Goal: Task Accomplishment & Management: Use online tool/utility

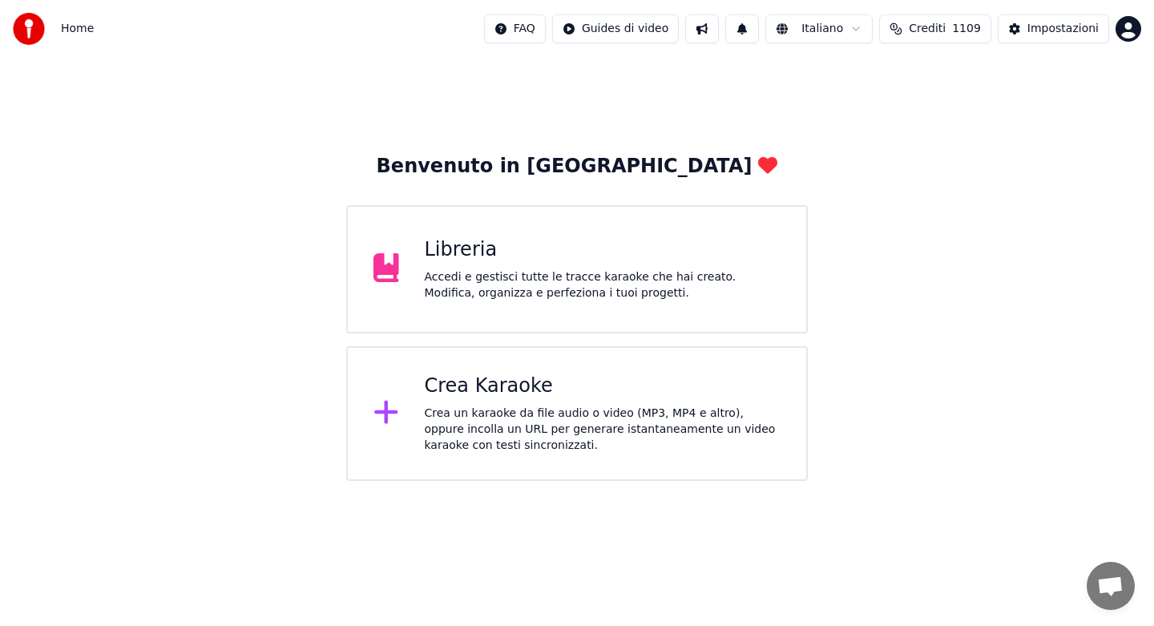
click at [523, 282] on div "Accedi e gestisci tutte le tracce karaoke che hai creato. Modifica, organizza e…" at bounding box center [603, 285] width 357 height 32
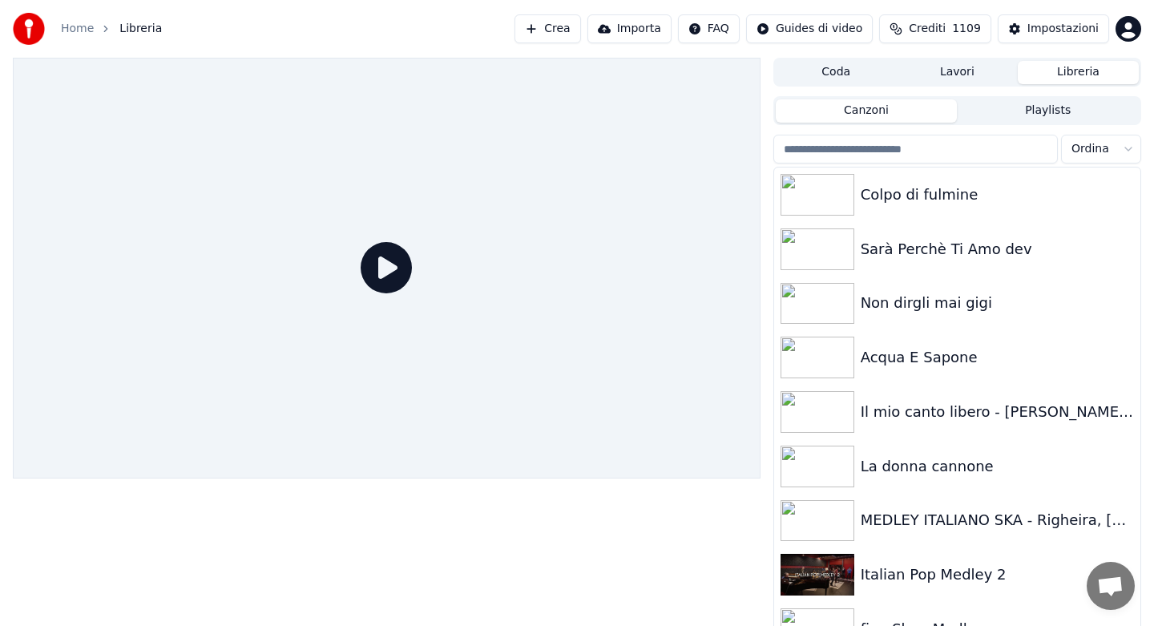
click at [872, 150] on input "search" at bounding box center [915, 149] width 285 height 29
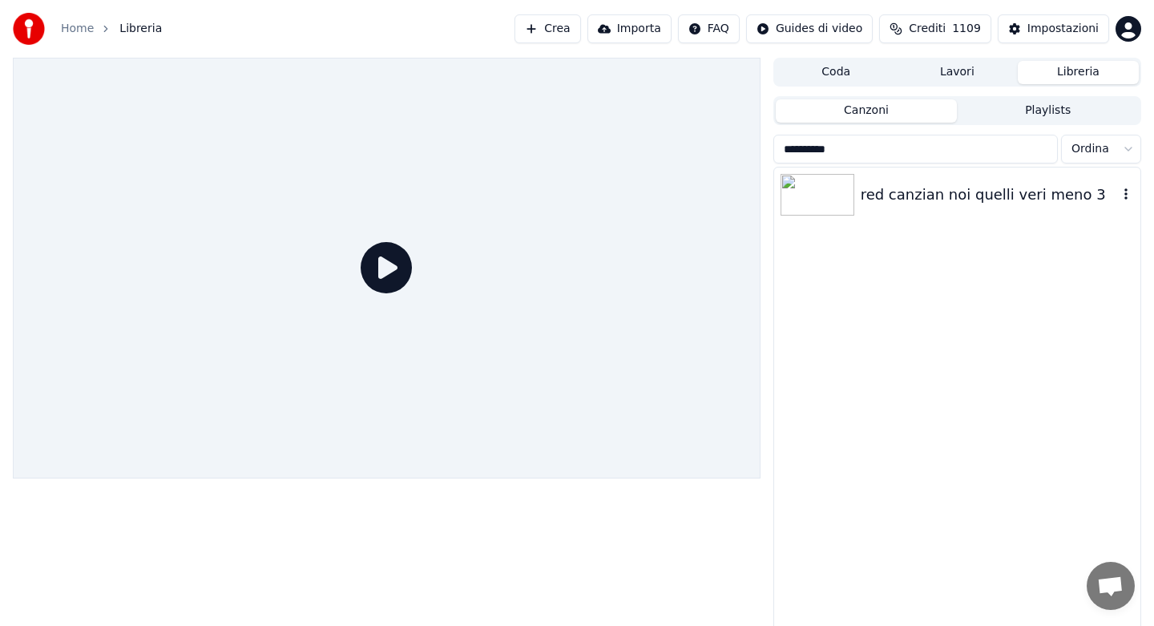
type input "**********"
click at [918, 200] on div "red canzian noi quelli veri meno 3" at bounding box center [989, 195] width 257 height 22
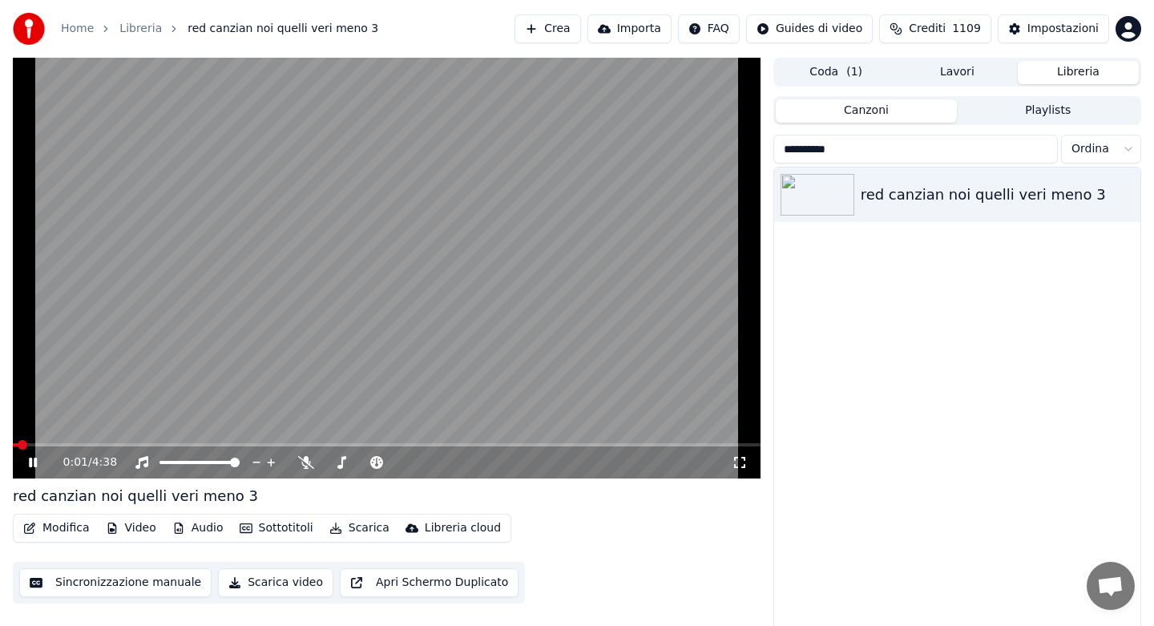
click at [35, 465] on icon at bounding box center [33, 463] width 8 height 10
click at [203, 530] on button "Audio" at bounding box center [198, 528] width 64 height 22
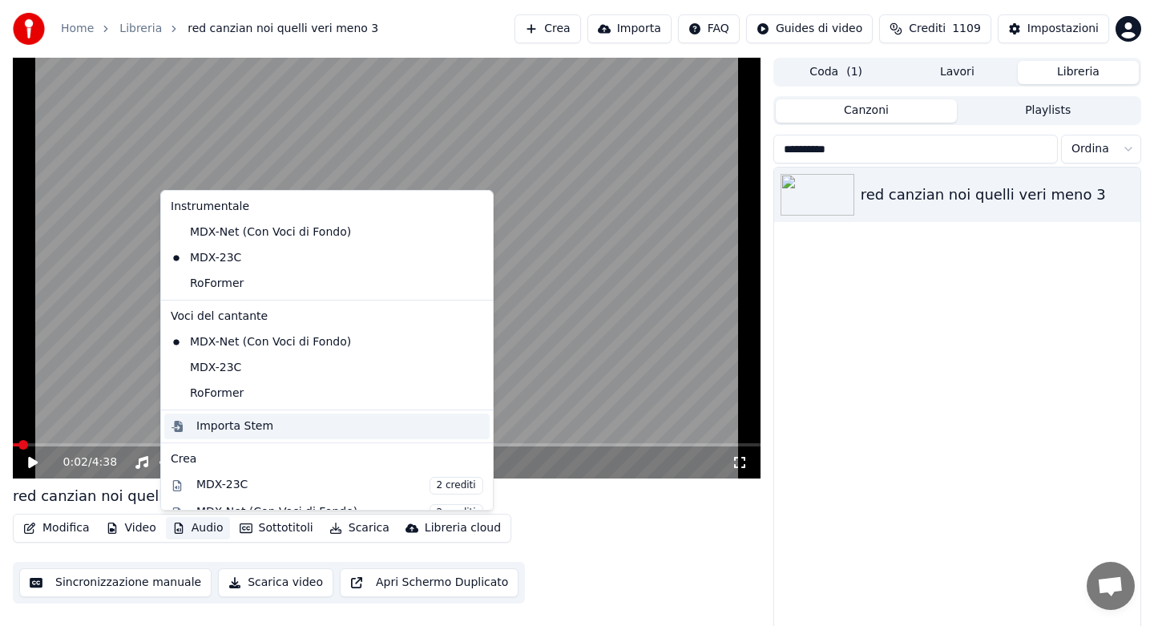
click at [218, 431] on div "Importa Stem" at bounding box center [234, 426] width 77 height 16
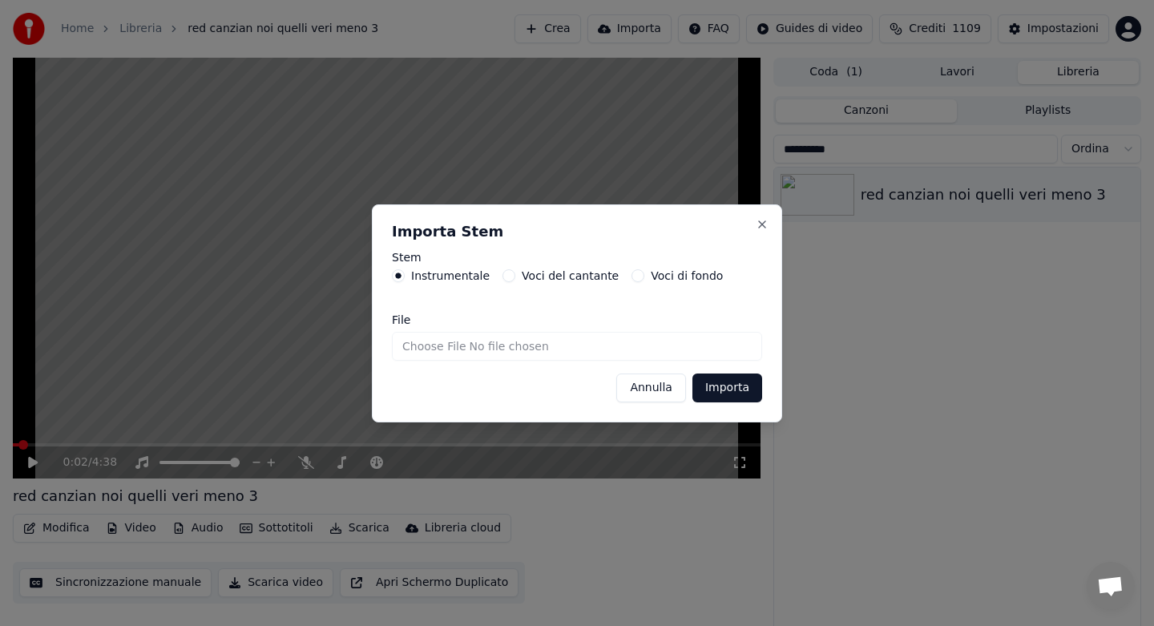
click at [423, 351] on input "File" at bounding box center [577, 346] width 370 height 29
type input "**********"
click at [734, 394] on button "Importa" at bounding box center [727, 387] width 70 height 29
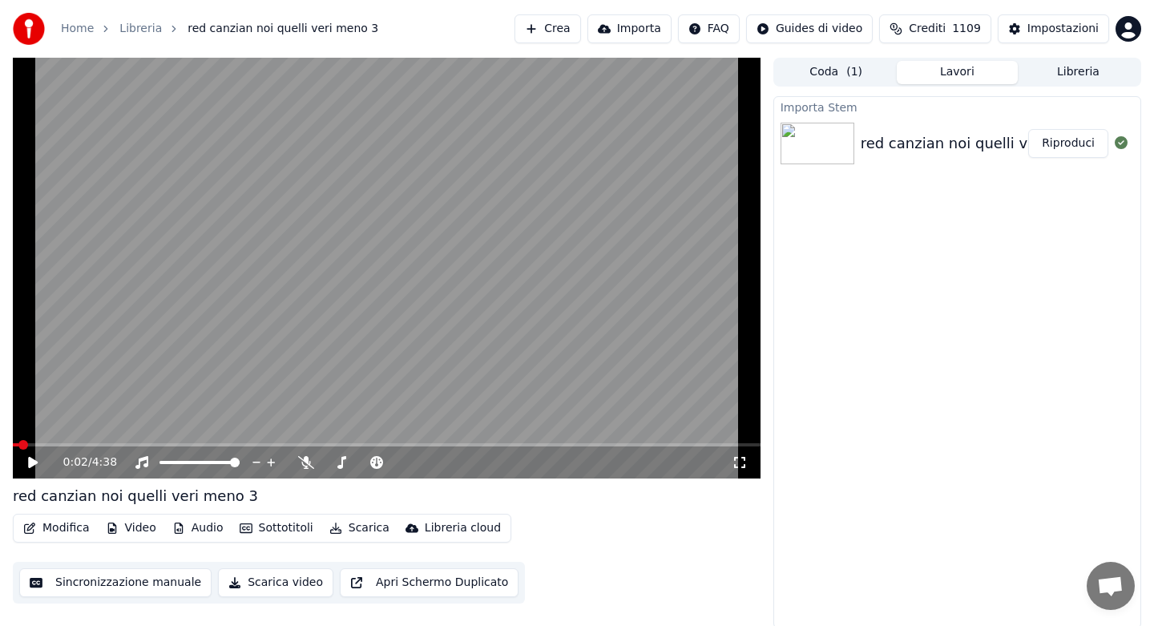
click at [73, 527] on button "Modifica" at bounding box center [56, 528] width 79 height 22
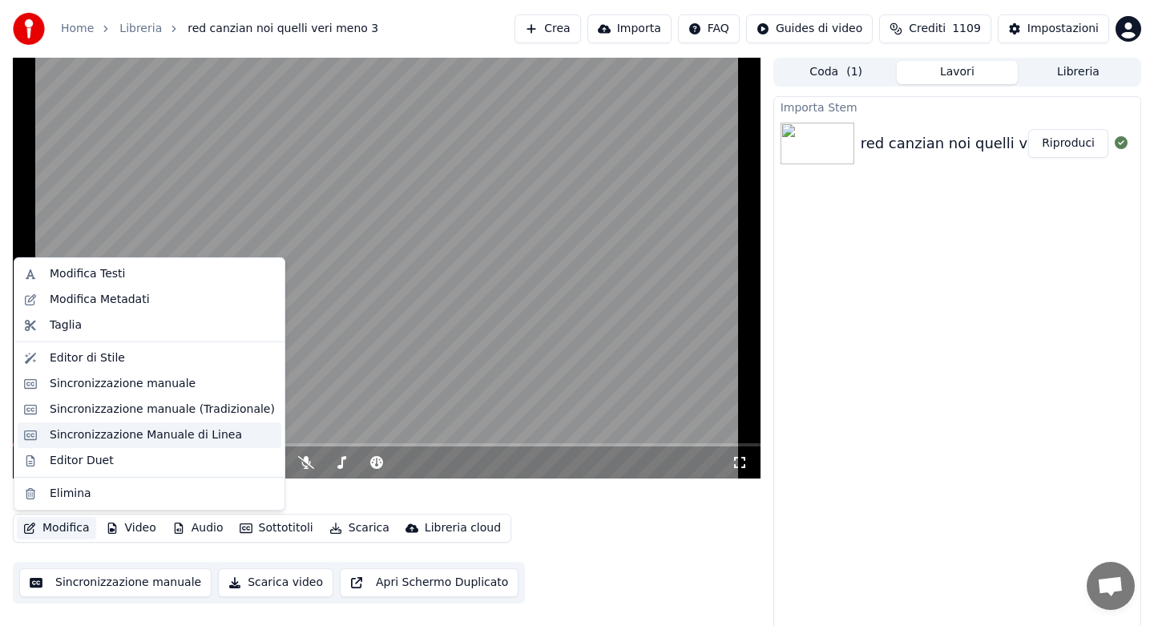
click at [113, 438] on div "Sincronizzazione Manuale di Linea" at bounding box center [146, 435] width 192 height 16
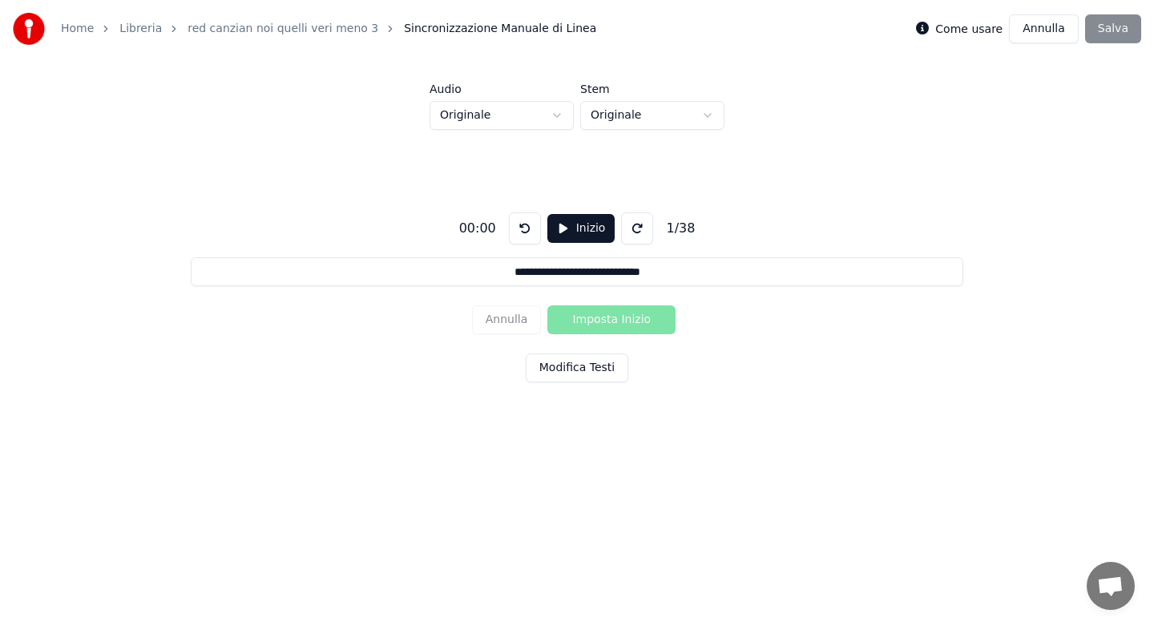
click at [569, 366] on button "Modifica Testi" at bounding box center [577, 367] width 103 height 29
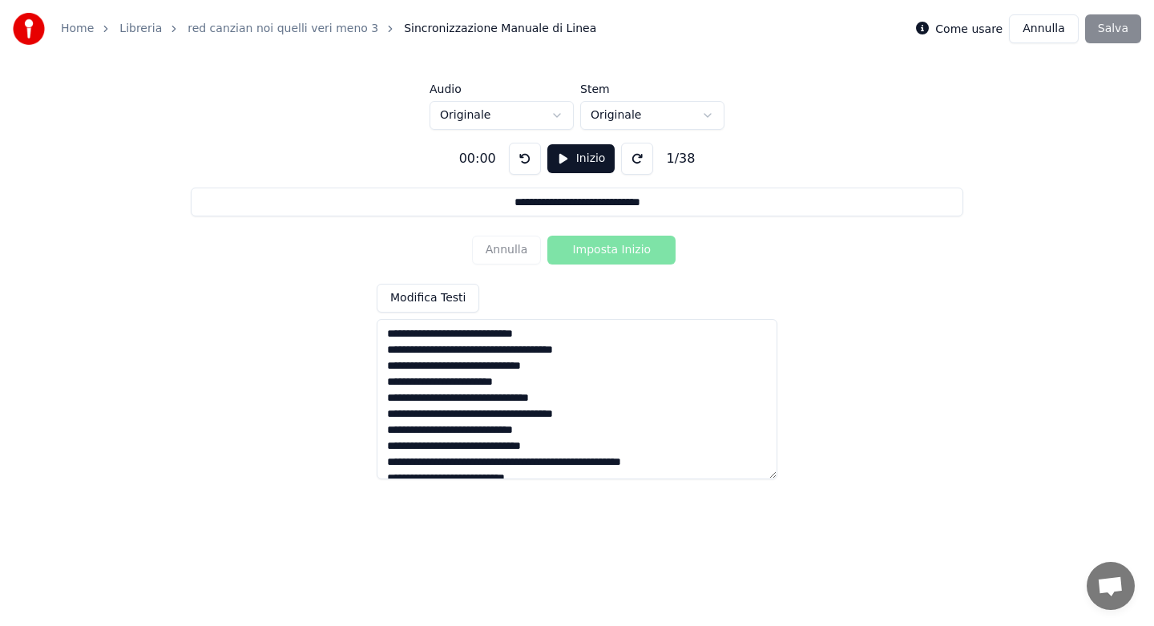
click at [499, 464] on textarea at bounding box center [577, 399] width 401 height 160
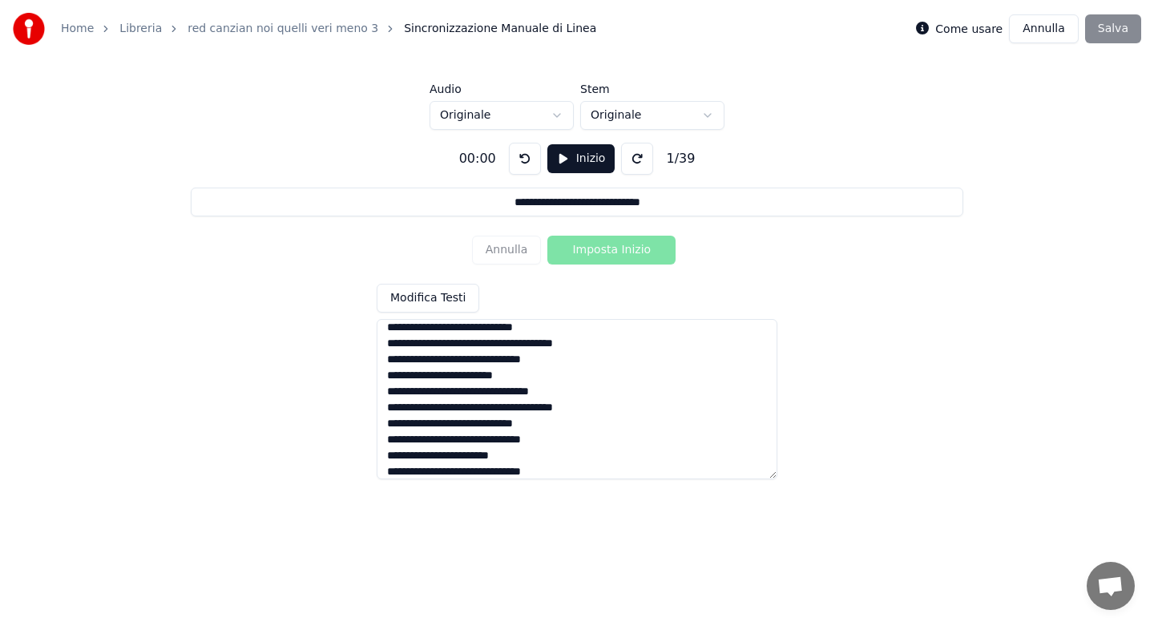
scroll to position [95, 0]
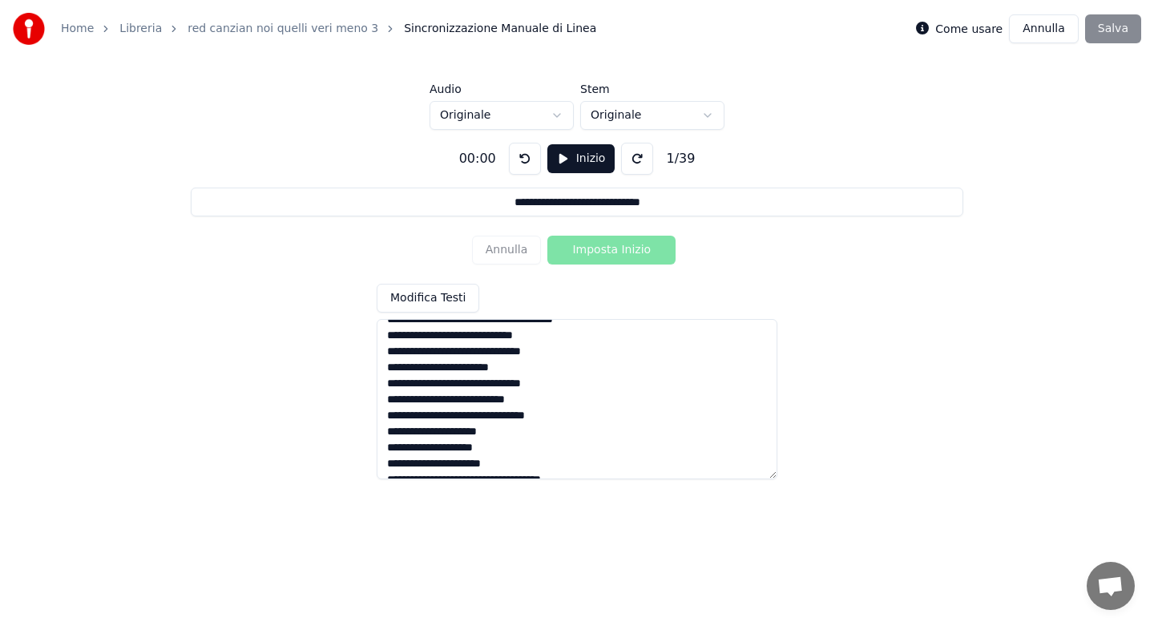
click at [438, 451] on textarea at bounding box center [577, 399] width 401 height 160
click at [512, 445] on textarea at bounding box center [577, 399] width 401 height 160
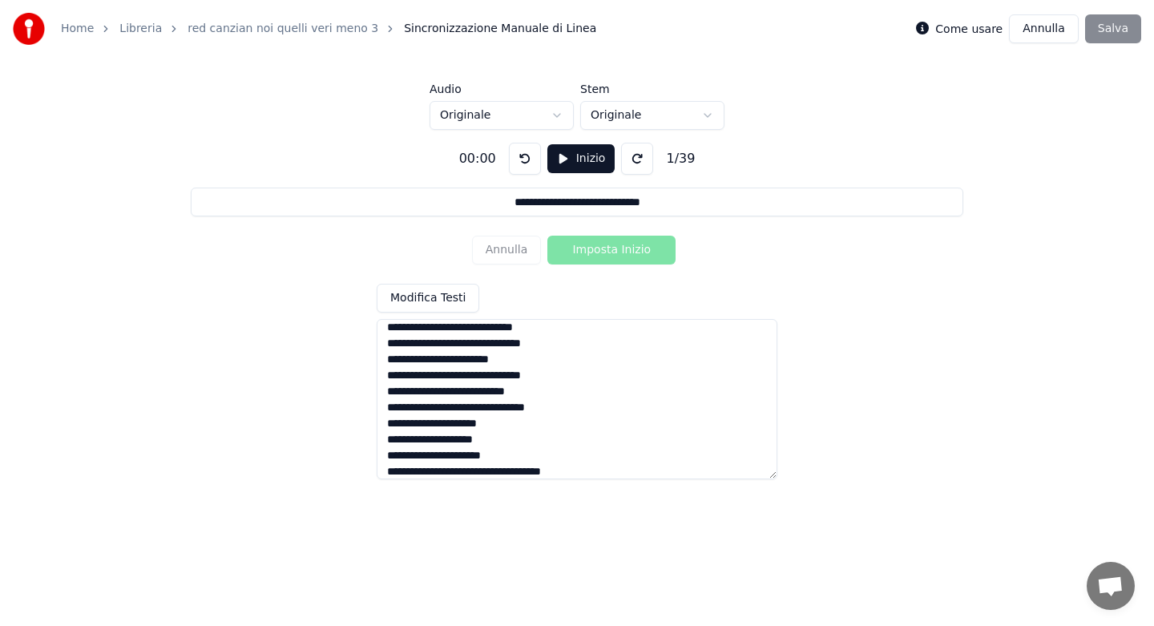
scroll to position [191, 0]
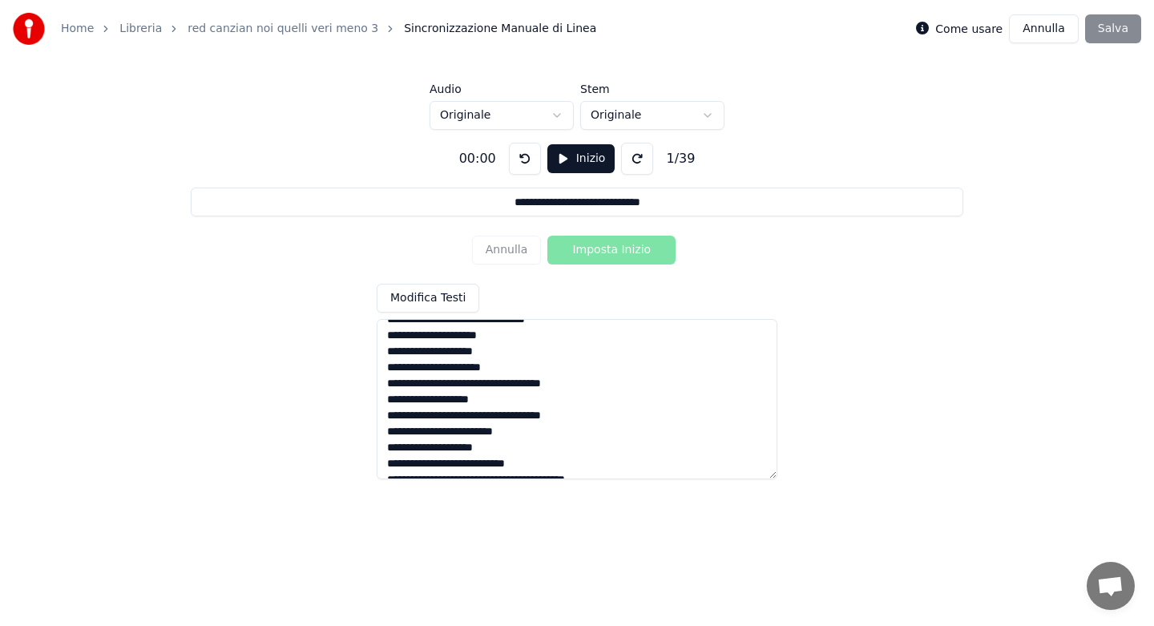
click at [418, 402] on textarea at bounding box center [577, 399] width 401 height 160
click at [509, 446] on textarea at bounding box center [577, 399] width 401 height 160
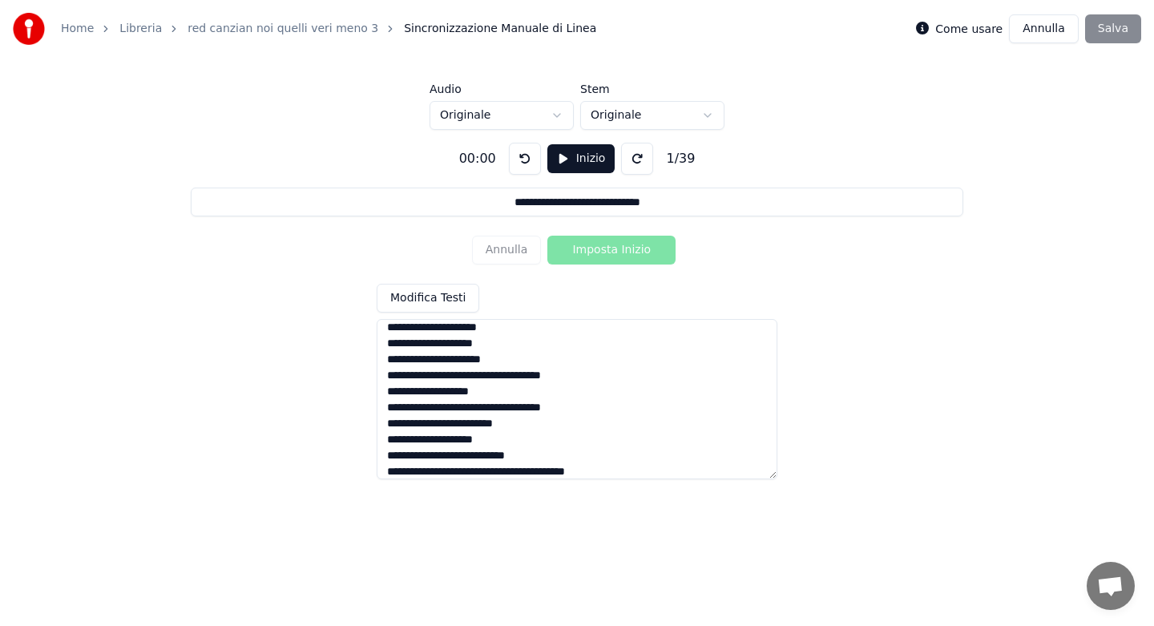
scroll to position [287, 0]
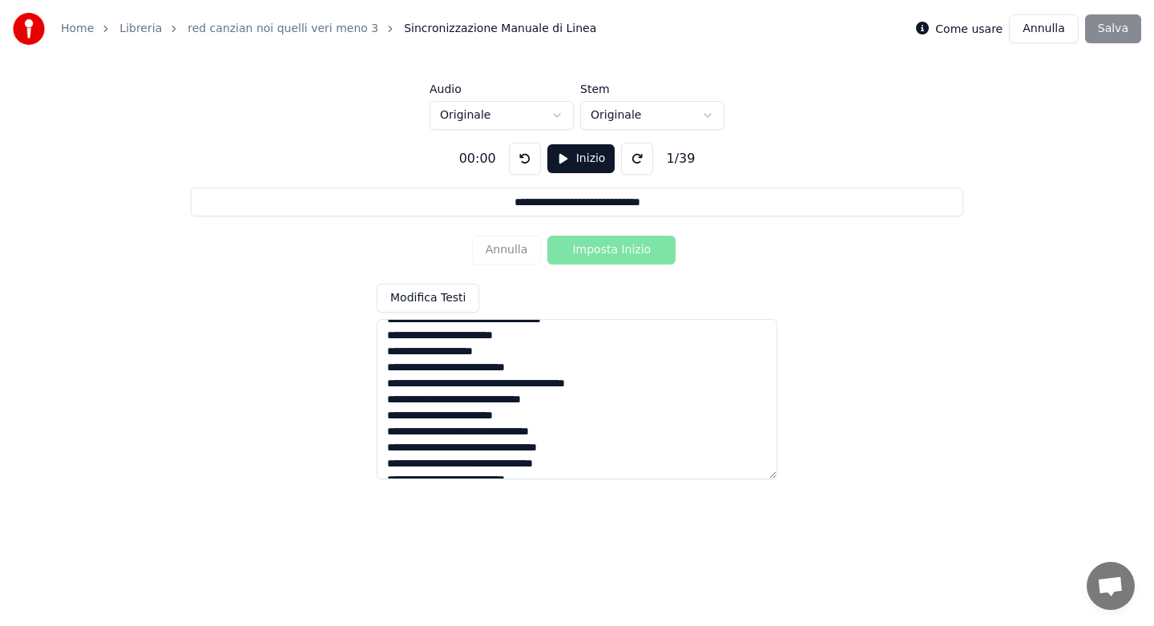
click at [517, 385] on textarea at bounding box center [577, 399] width 401 height 160
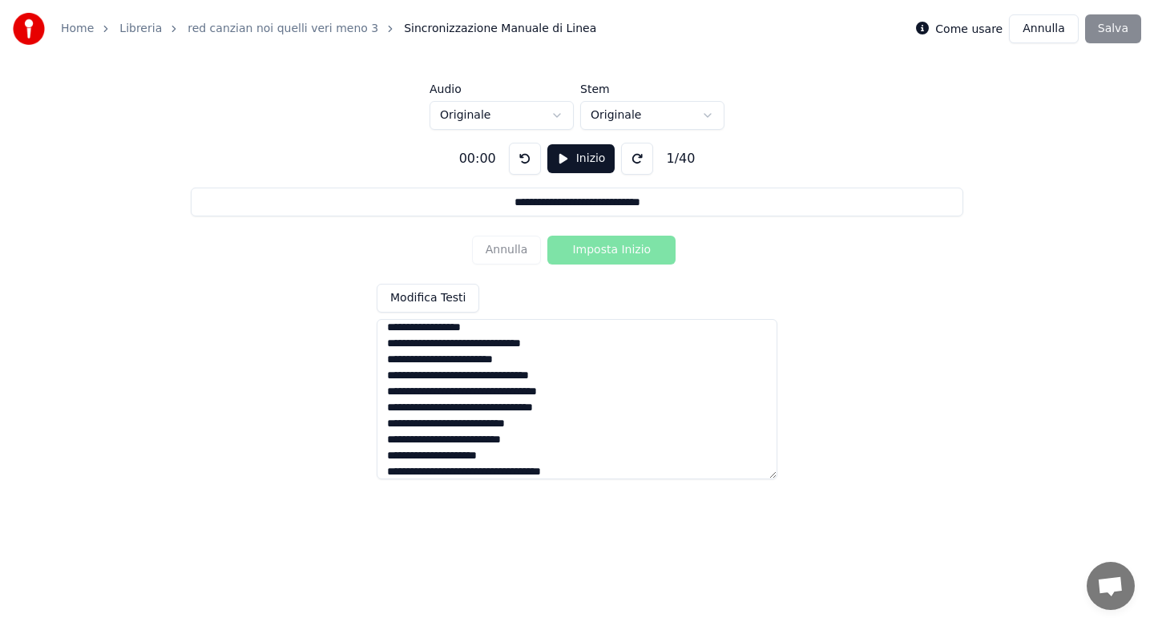
click at [507, 456] on textarea at bounding box center [577, 399] width 401 height 160
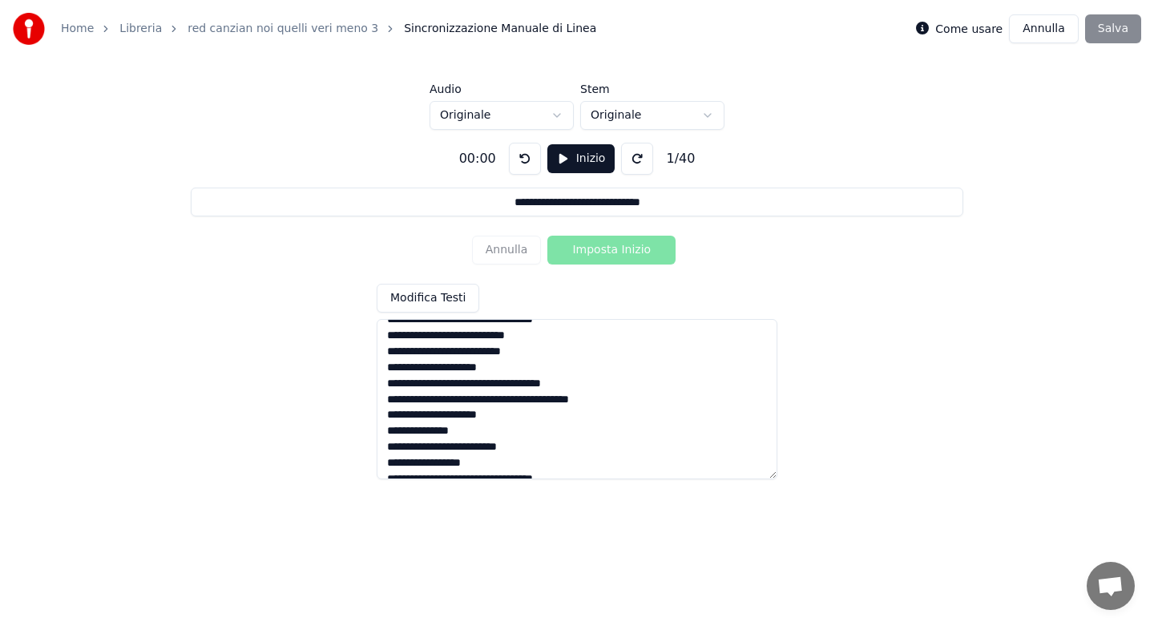
click at [386, 384] on textarea at bounding box center [577, 399] width 401 height 160
click at [499, 386] on textarea at bounding box center [577, 399] width 401 height 160
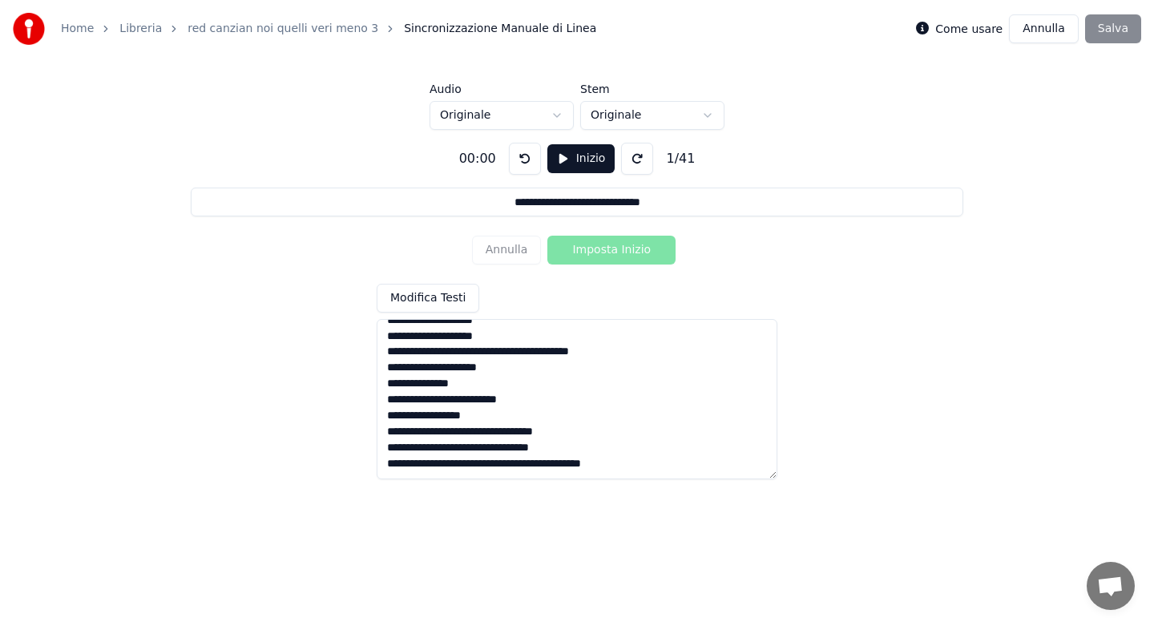
click at [527, 464] on textarea at bounding box center [577, 399] width 401 height 160
type textarea "**********"
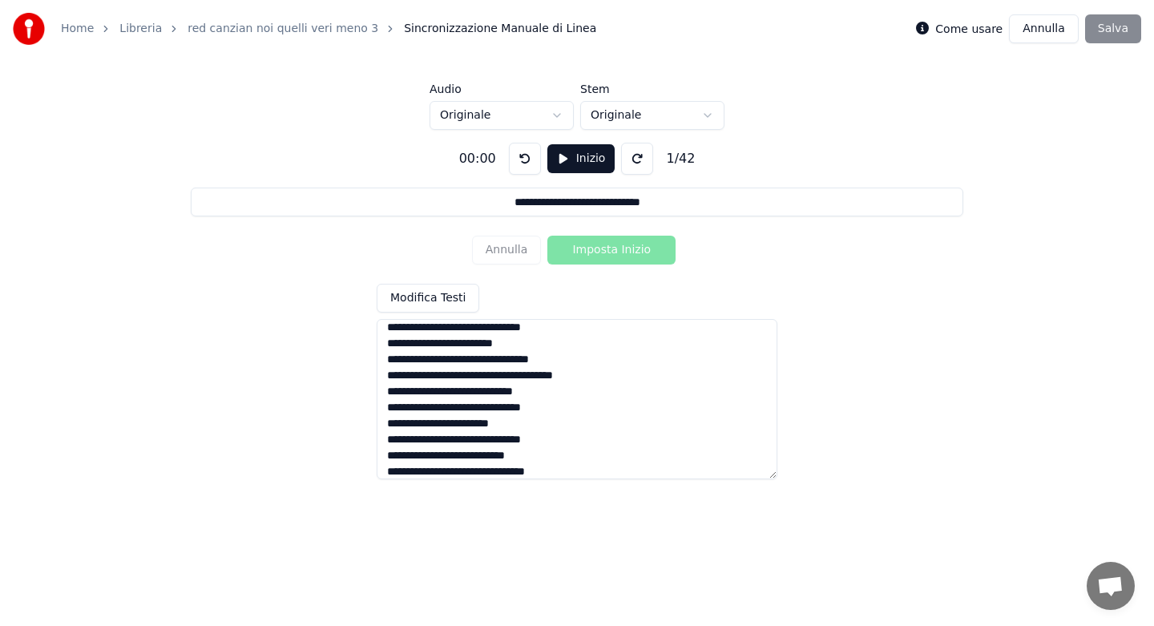
scroll to position [0, 0]
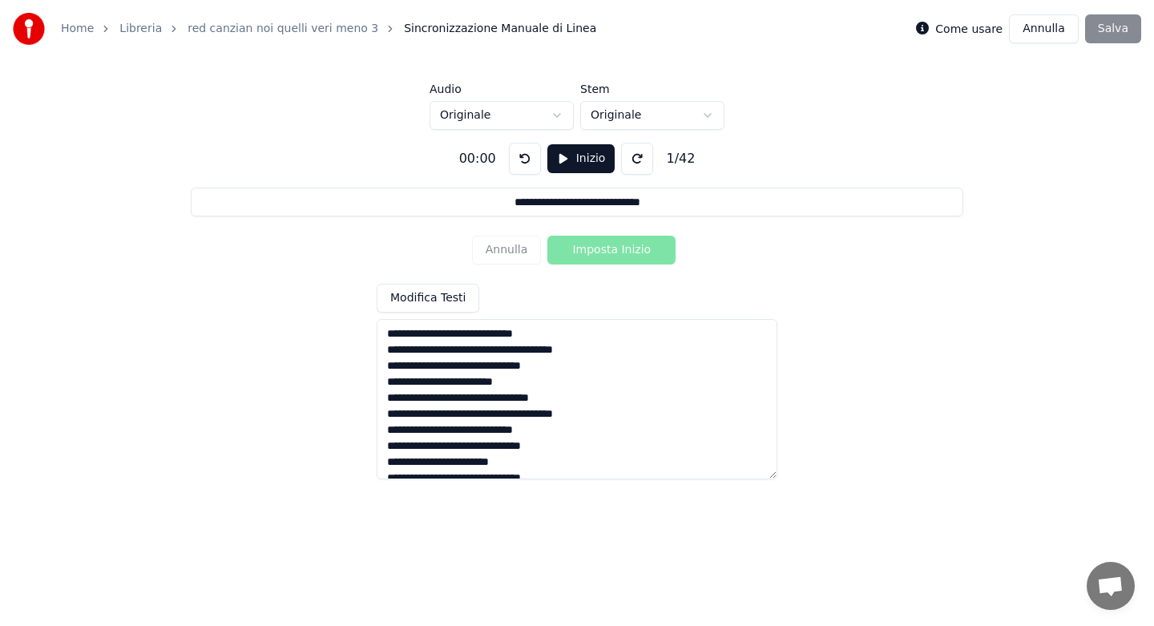
click at [519, 333] on textarea at bounding box center [577, 399] width 401 height 160
type input "**********"
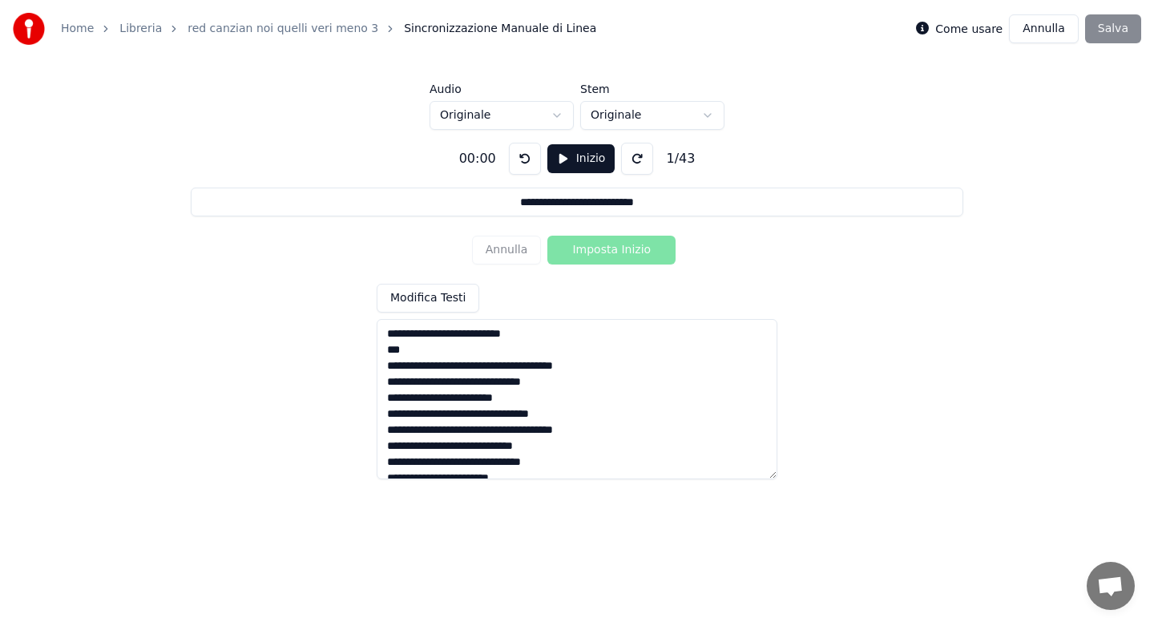
click at [390, 366] on textarea at bounding box center [577, 399] width 401 height 160
click at [499, 349] on textarea at bounding box center [577, 399] width 401 height 160
click at [555, 445] on textarea at bounding box center [577, 399] width 401 height 160
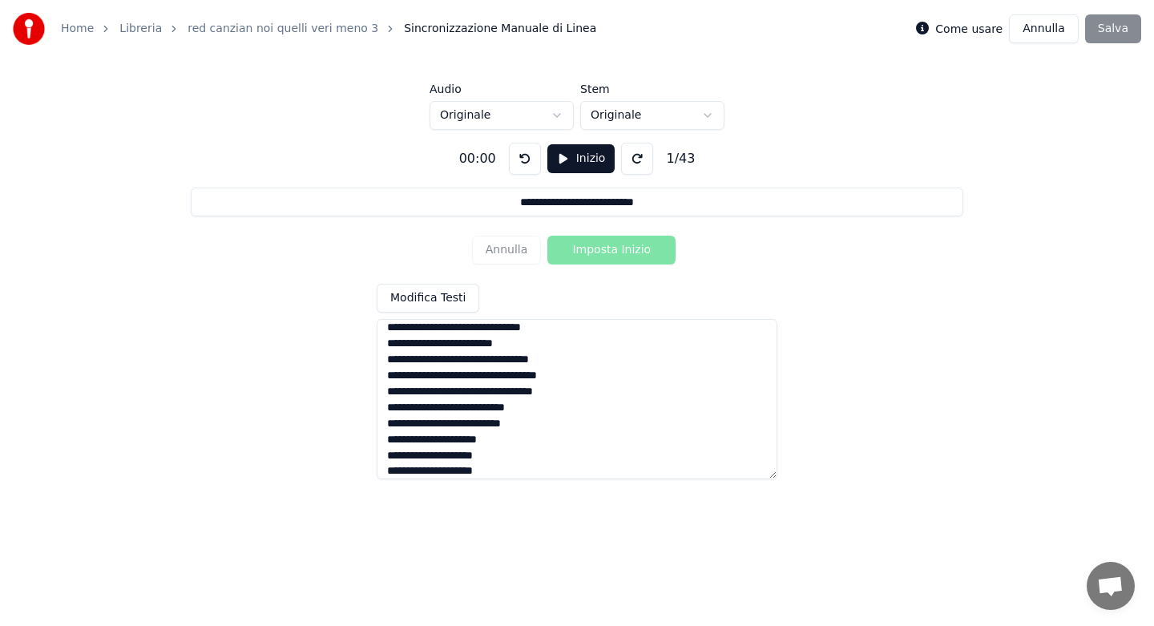
scroll to position [479, 0]
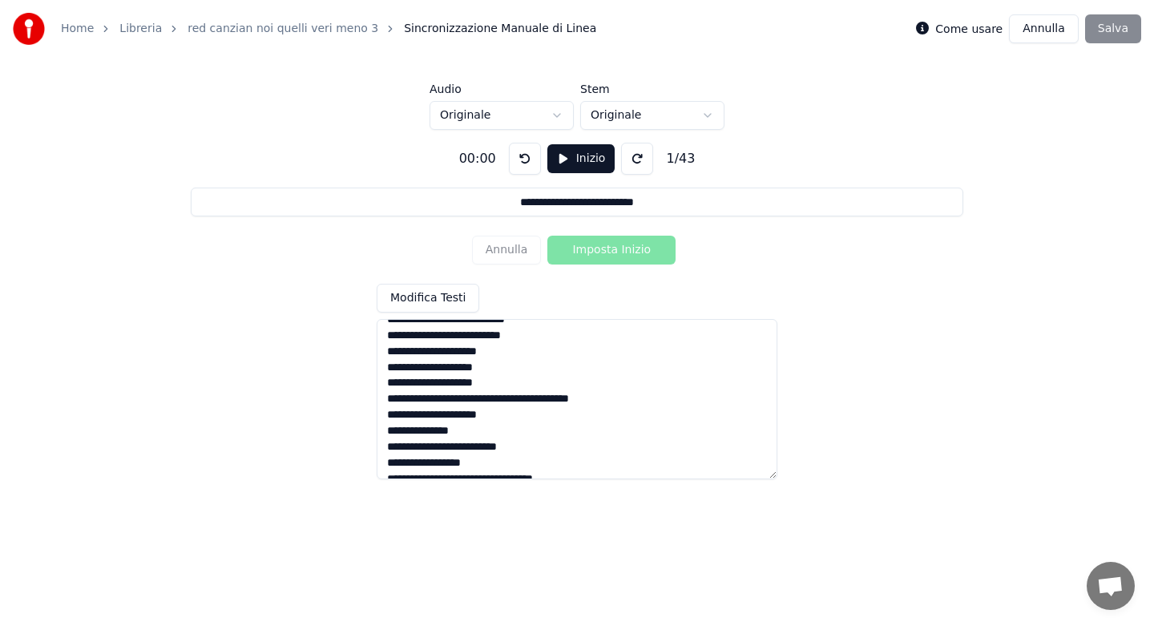
click at [478, 398] on textarea at bounding box center [577, 399] width 401 height 160
click at [558, 418] on textarea at bounding box center [577, 399] width 401 height 160
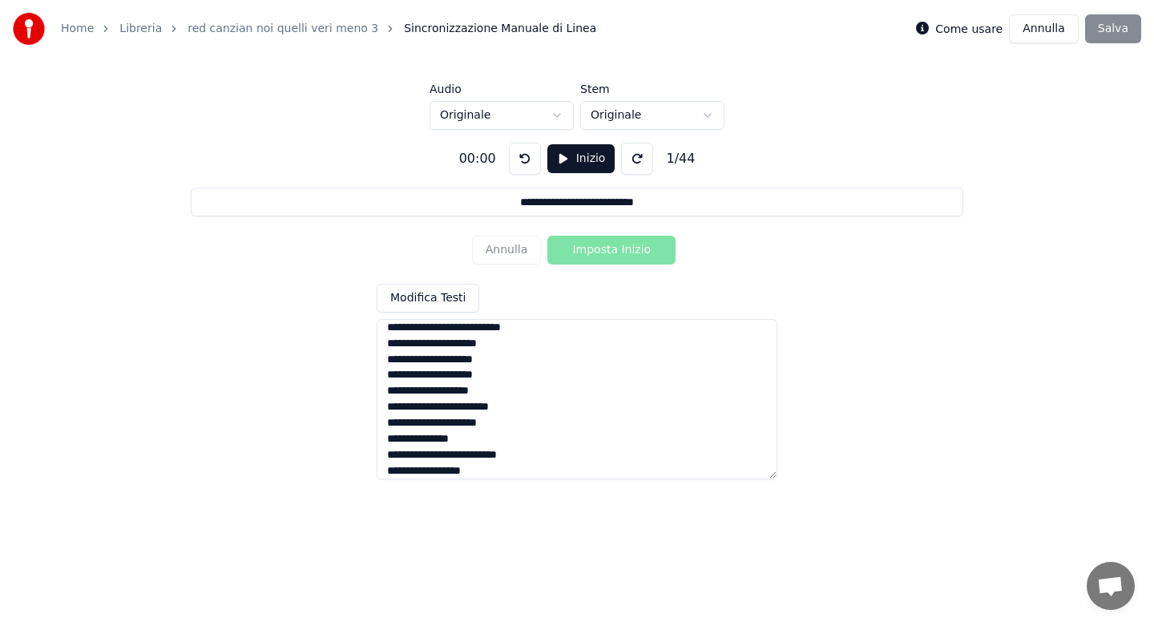
scroll to position [559, 0]
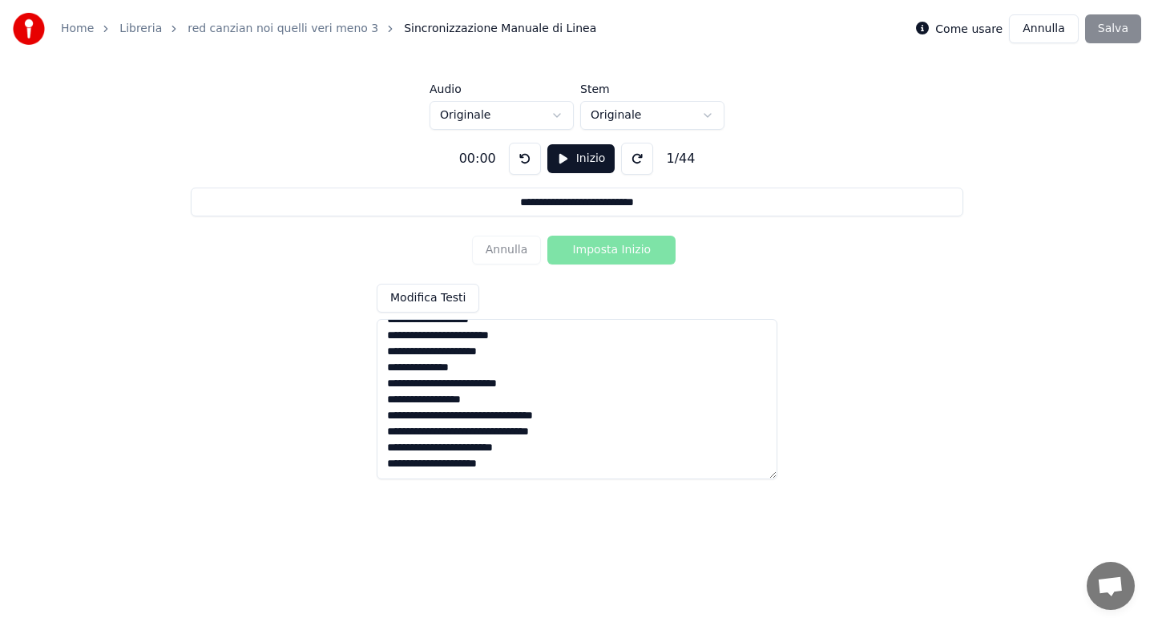
click at [515, 336] on textarea at bounding box center [577, 399] width 401 height 160
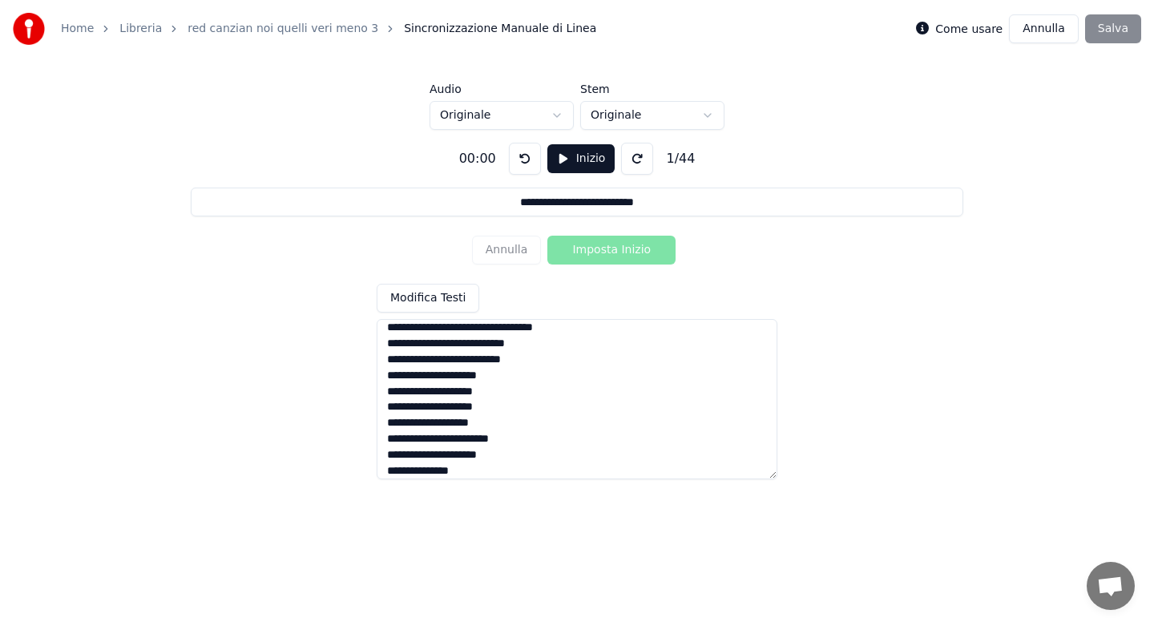
scroll to position [367, 0]
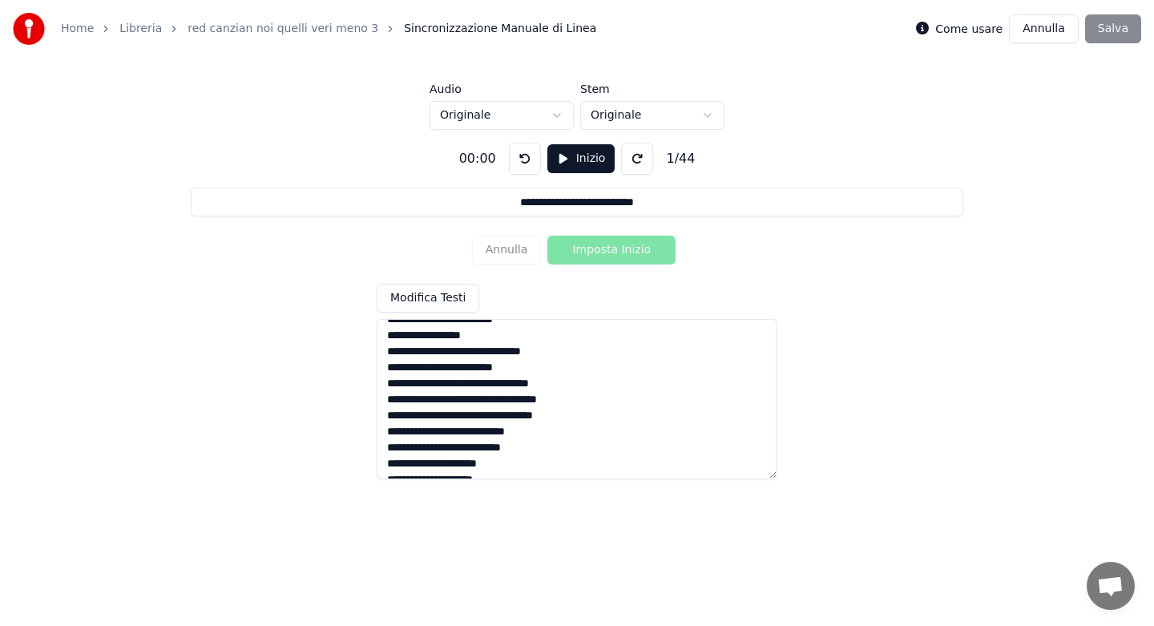
type textarea "**********"
click at [559, 115] on html "**********" at bounding box center [577, 242] width 1154 height 485
click at [562, 160] on button "Inizio" at bounding box center [581, 158] width 68 height 29
click at [603, 249] on button "Imposta Inizio" at bounding box center [611, 250] width 128 height 29
click at [603, 249] on button "Imposta Fine" at bounding box center [611, 250] width 128 height 29
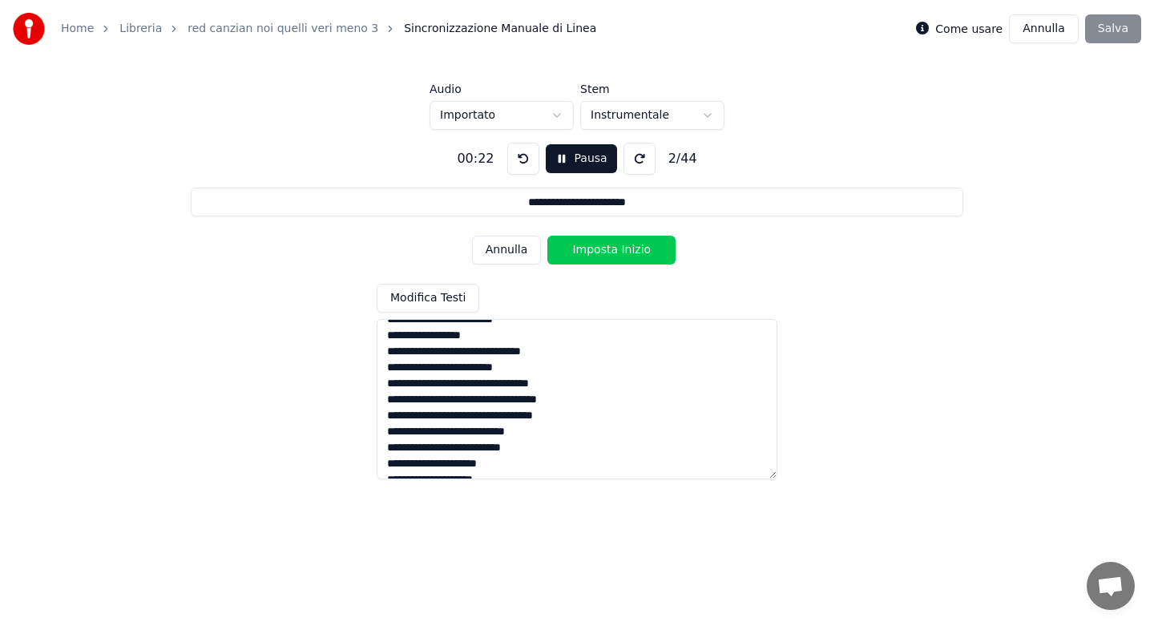
click at [603, 249] on button "Imposta Inizio" at bounding box center [611, 250] width 128 height 29
click at [603, 249] on button "Imposta Fine" at bounding box center [611, 250] width 128 height 29
click at [603, 249] on button "Imposta Inizio" at bounding box center [611, 250] width 128 height 29
click at [603, 249] on button "Imposta Fine" at bounding box center [611, 250] width 128 height 29
click at [603, 249] on button "Imposta Inizio" at bounding box center [611, 250] width 128 height 29
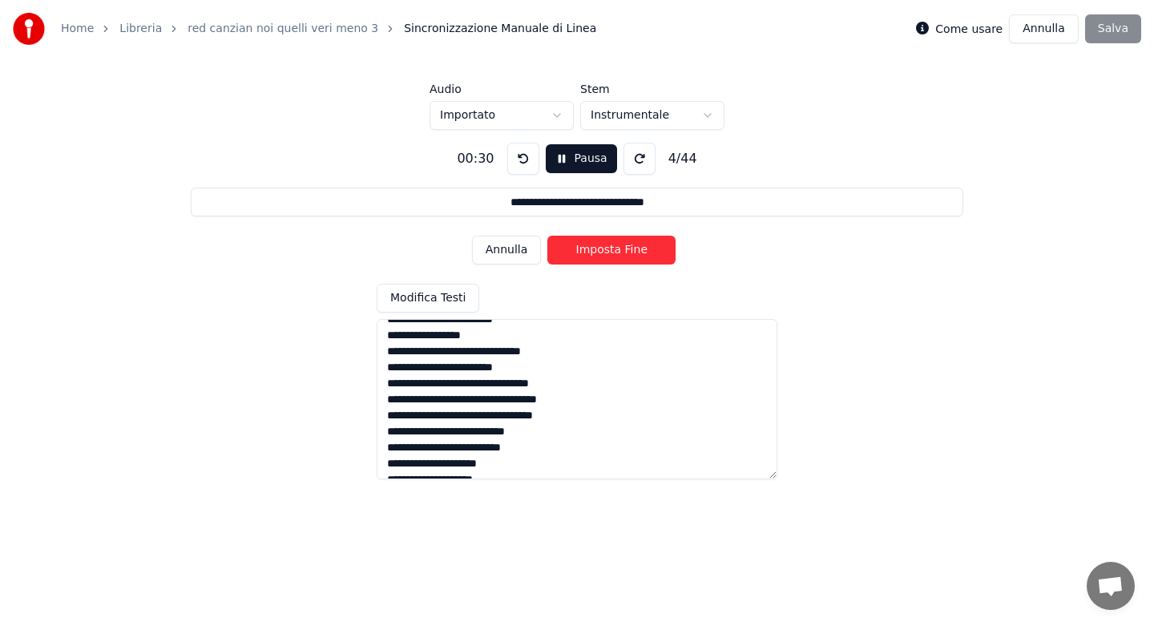
click at [603, 249] on button "Imposta Fine" at bounding box center [611, 250] width 128 height 29
click at [603, 249] on button "Imposta Inizio" at bounding box center [611, 250] width 128 height 29
click at [603, 249] on button "Imposta Fine" at bounding box center [611, 250] width 128 height 29
click at [603, 249] on button "Imposta Inizio" at bounding box center [611, 250] width 128 height 29
click at [603, 249] on button "Imposta Fine" at bounding box center [611, 250] width 128 height 29
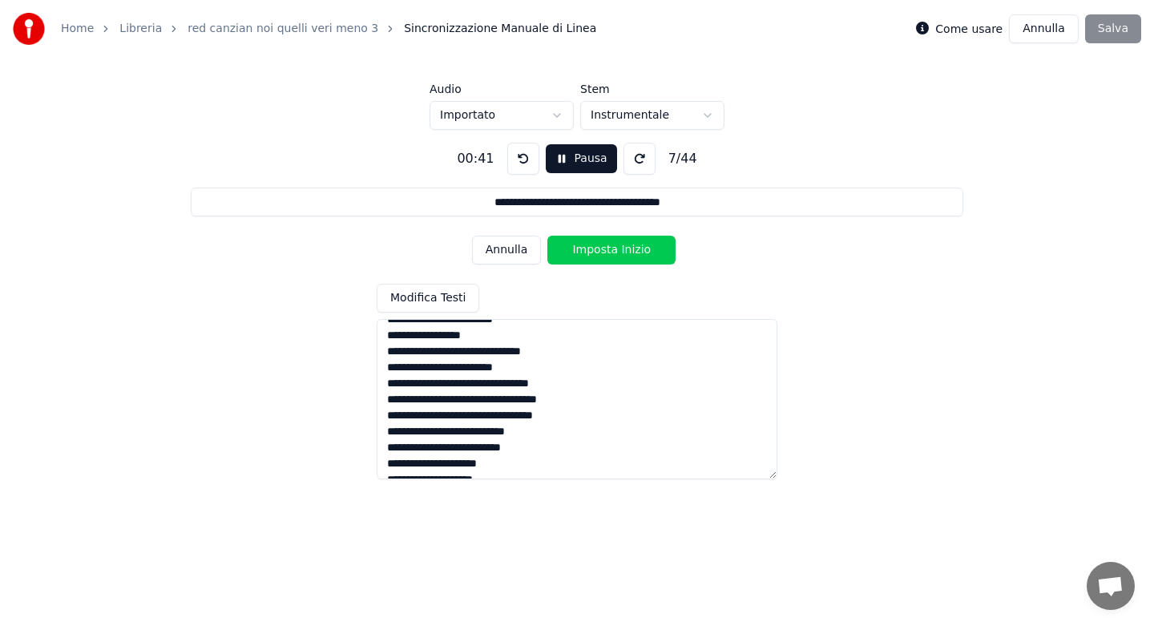
click at [603, 249] on button "Imposta Inizio" at bounding box center [611, 250] width 128 height 29
click at [603, 249] on button "Imposta Fine" at bounding box center [611, 250] width 128 height 29
click at [603, 249] on button "Imposta Inizio" at bounding box center [611, 250] width 128 height 29
click at [603, 249] on button "Imposta Fine" at bounding box center [611, 250] width 128 height 29
click at [603, 249] on button "Imposta Inizio" at bounding box center [611, 250] width 128 height 29
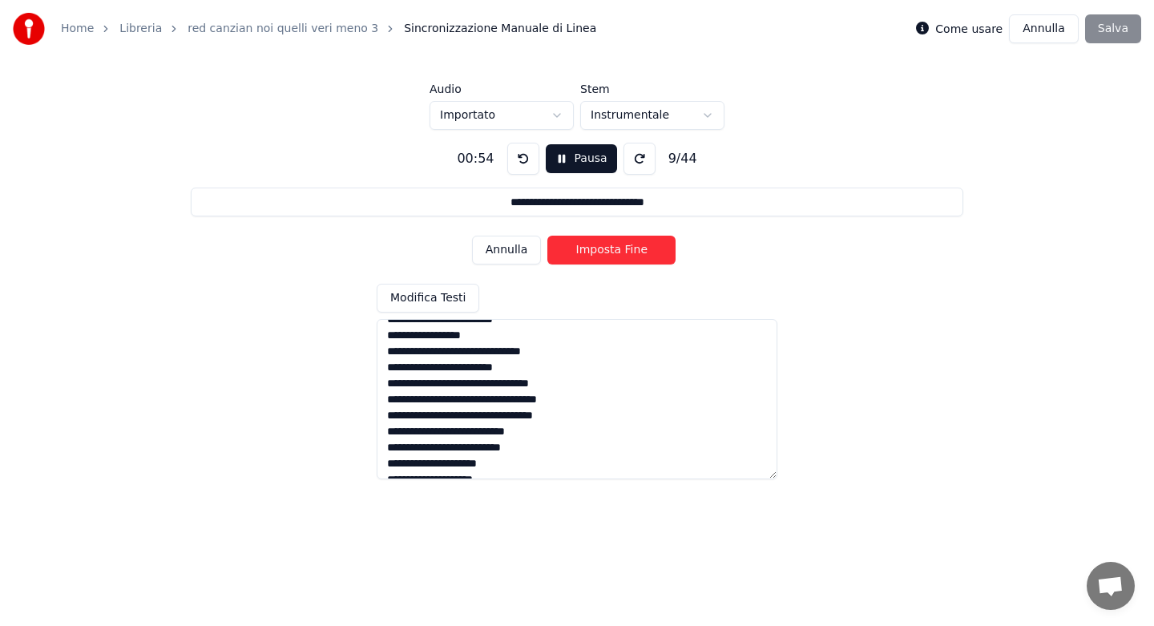
click at [603, 249] on button "Imposta Fine" at bounding box center [611, 250] width 128 height 29
click at [603, 249] on button "Imposta Inizio" at bounding box center [611, 250] width 128 height 29
click at [603, 249] on button "Imposta Fine" at bounding box center [611, 250] width 128 height 29
click at [603, 249] on button "Imposta Inizio" at bounding box center [611, 250] width 128 height 29
click at [603, 249] on button "Imposta Fine" at bounding box center [611, 250] width 128 height 29
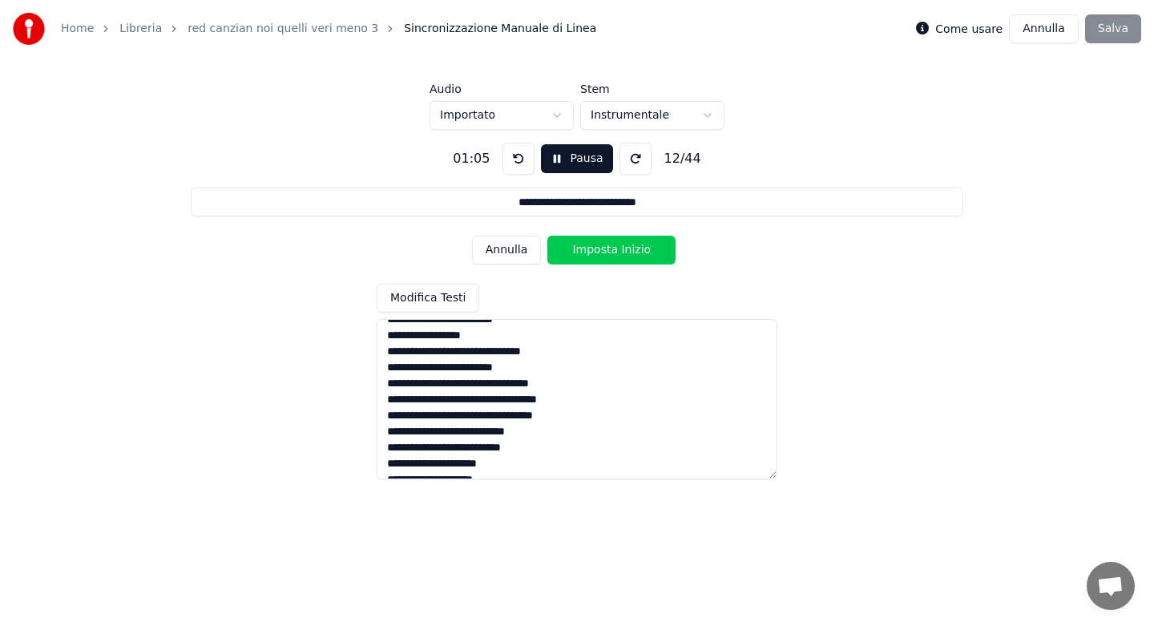
click at [603, 249] on button "Imposta Inizio" at bounding box center [611, 250] width 128 height 29
click at [603, 249] on button "Imposta Fine" at bounding box center [611, 250] width 128 height 29
click at [603, 249] on button "Imposta Inizio" at bounding box center [611, 250] width 128 height 29
click at [603, 249] on button "Imposta Fine" at bounding box center [611, 250] width 128 height 29
click at [603, 249] on button "Imposta Inizio" at bounding box center [611, 250] width 128 height 29
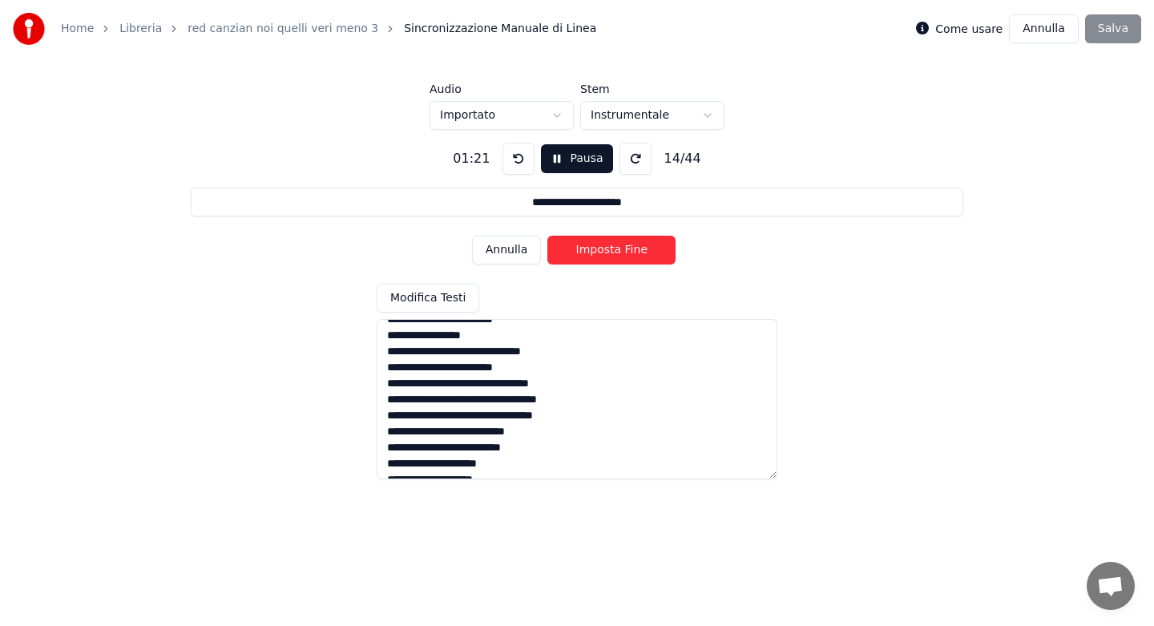
click at [603, 249] on button "Imposta Fine" at bounding box center [611, 250] width 128 height 29
click at [603, 249] on button "Imposta Inizio" at bounding box center [611, 250] width 128 height 29
click at [603, 249] on button "Imposta Fine" at bounding box center [611, 250] width 128 height 29
click at [603, 249] on button "Imposta Inizio" at bounding box center [611, 250] width 128 height 29
click at [603, 249] on button "Imposta Fine" at bounding box center [611, 250] width 128 height 29
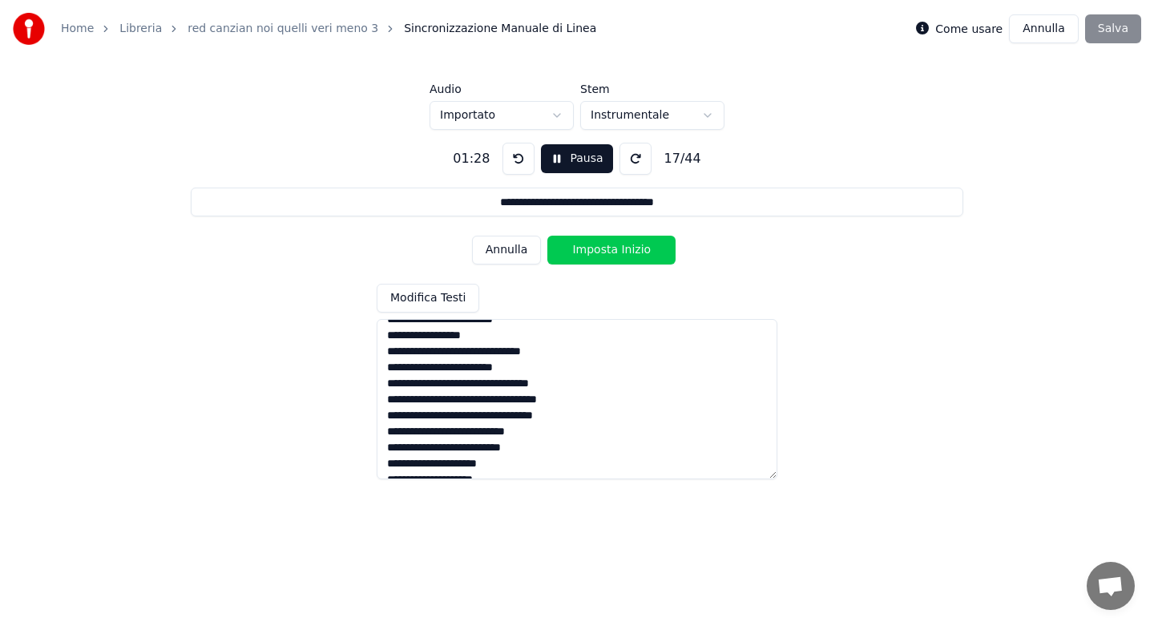
click at [603, 249] on button "Imposta Inizio" at bounding box center [611, 250] width 128 height 29
click at [603, 249] on button "Imposta Fine" at bounding box center [611, 250] width 128 height 29
click at [603, 249] on button "Imposta Inizio" at bounding box center [611, 250] width 128 height 29
click at [603, 249] on button "Imposta Fine" at bounding box center [611, 250] width 128 height 29
click at [603, 249] on button "Imposta Inizio" at bounding box center [611, 250] width 128 height 29
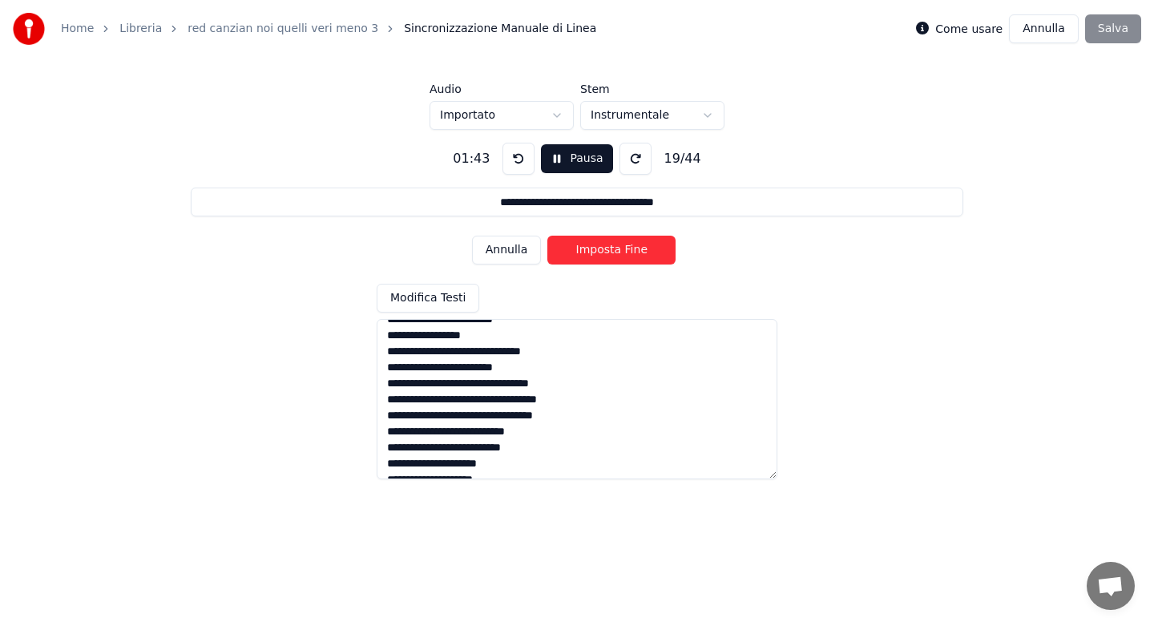
click at [603, 249] on button "Imposta Fine" at bounding box center [611, 250] width 128 height 29
click at [603, 249] on button "Imposta Inizio" at bounding box center [611, 250] width 128 height 29
click at [603, 249] on button "Imposta Fine" at bounding box center [611, 250] width 128 height 29
click at [603, 249] on button "Imposta Inizio" at bounding box center [611, 250] width 128 height 29
click at [603, 249] on button "Imposta Fine" at bounding box center [611, 250] width 128 height 29
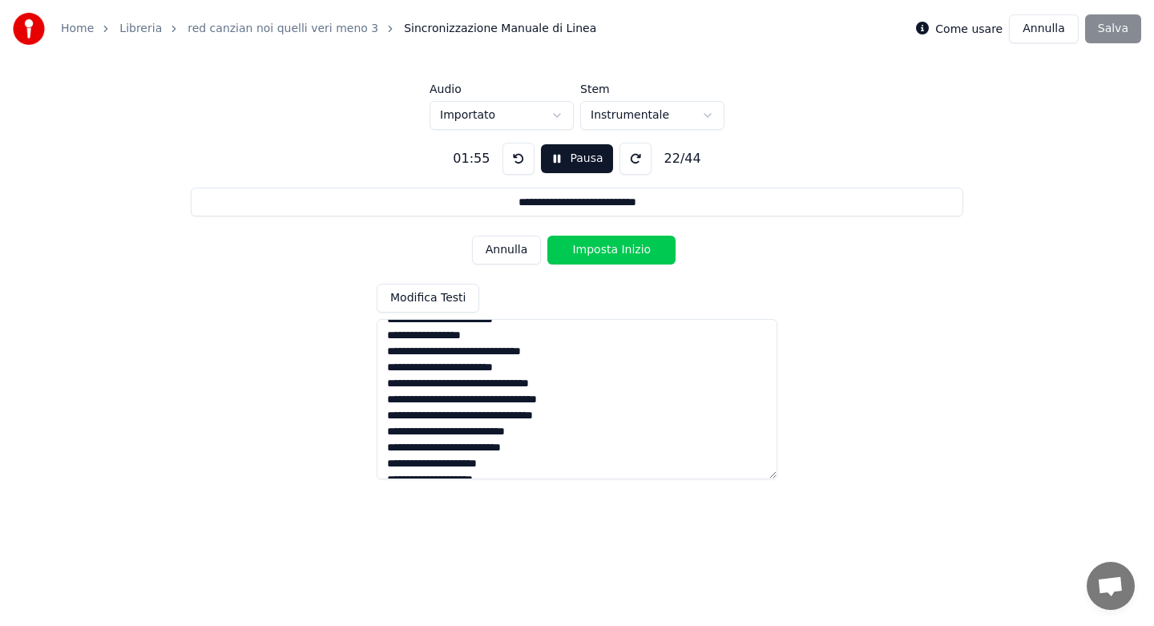
click at [603, 249] on button "Imposta Inizio" at bounding box center [611, 250] width 128 height 29
click at [603, 249] on button "Imposta Fine" at bounding box center [611, 250] width 128 height 29
click at [603, 249] on button "Imposta Inizio" at bounding box center [611, 250] width 128 height 29
click at [603, 249] on button "Imposta Fine" at bounding box center [611, 250] width 128 height 29
click at [603, 249] on button "Imposta Inizio" at bounding box center [611, 250] width 128 height 29
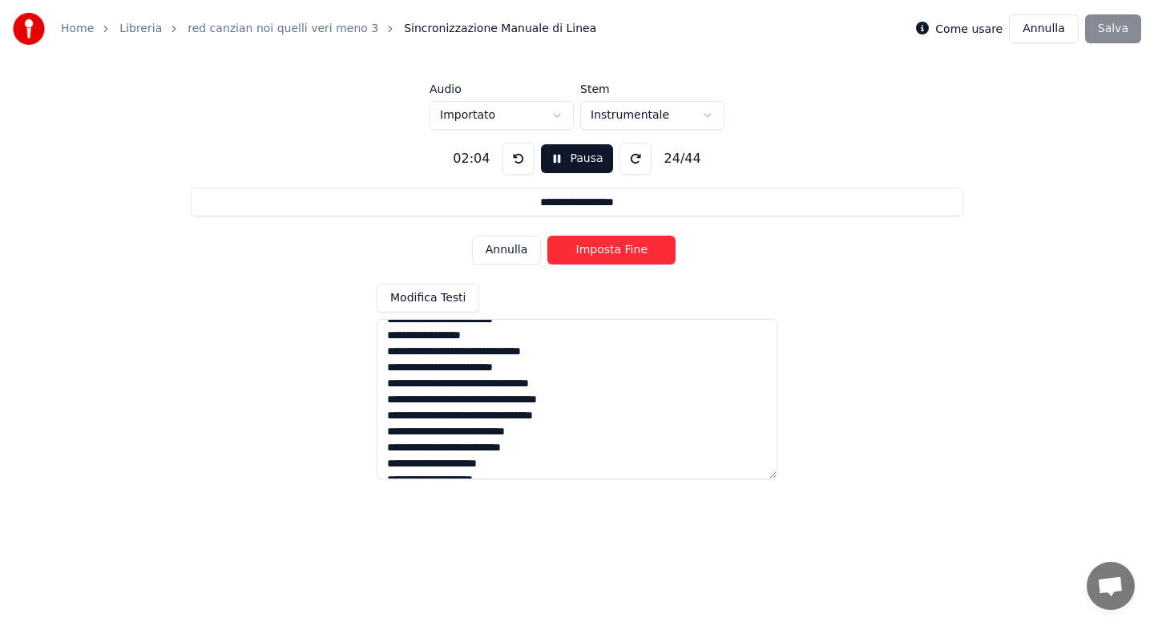
click at [603, 249] on button "Imposta Fine" at bounding box center [611, 250] width 128 height 29
click at [603, 249] on button "Imposta Inizio" at bounding box center [611, 250] width 128 height 29
click at [603, 249] on button "Imposta Fine" at bounding box center [611, 250] width 128 height 29
click at [603, 249] on button "Imposta Inizio" at bounding box center [611, 250] width 128 height 29
click at [603, 249] on button "Imposta Fine" at bounding box center [611, 250] width 128 height 29
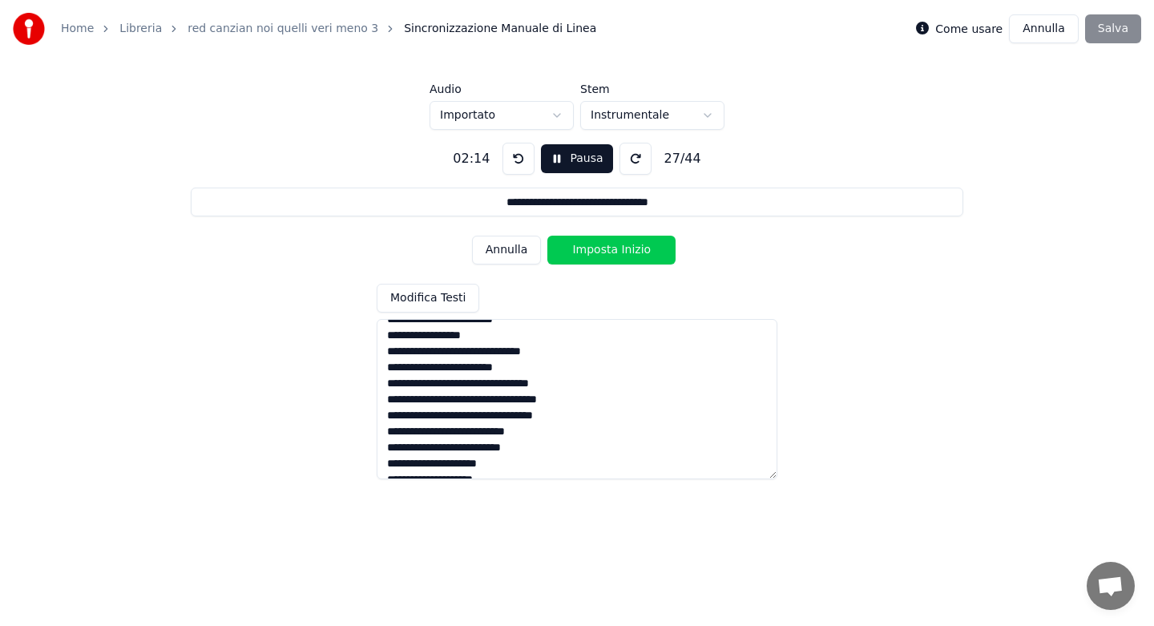
click at [603, 249] on button "Imposta Inizio" at bounding box center [611, 250] width 128 height 29
click at [603, 249] on button "Imposta Fine" at bounding box center [611, 250] width 128 height 29
click at [603, 249] on button "Imposta Inizio" at bounding box center [611, 250] width 128 height 29
click at [603, 249] on button "Imposta Fine" at bounding box center [611, 250] width 128 height 29
click at [603, 249] on button "Imposta Inizio" at bounding box center [611, 250] width 128 height 29
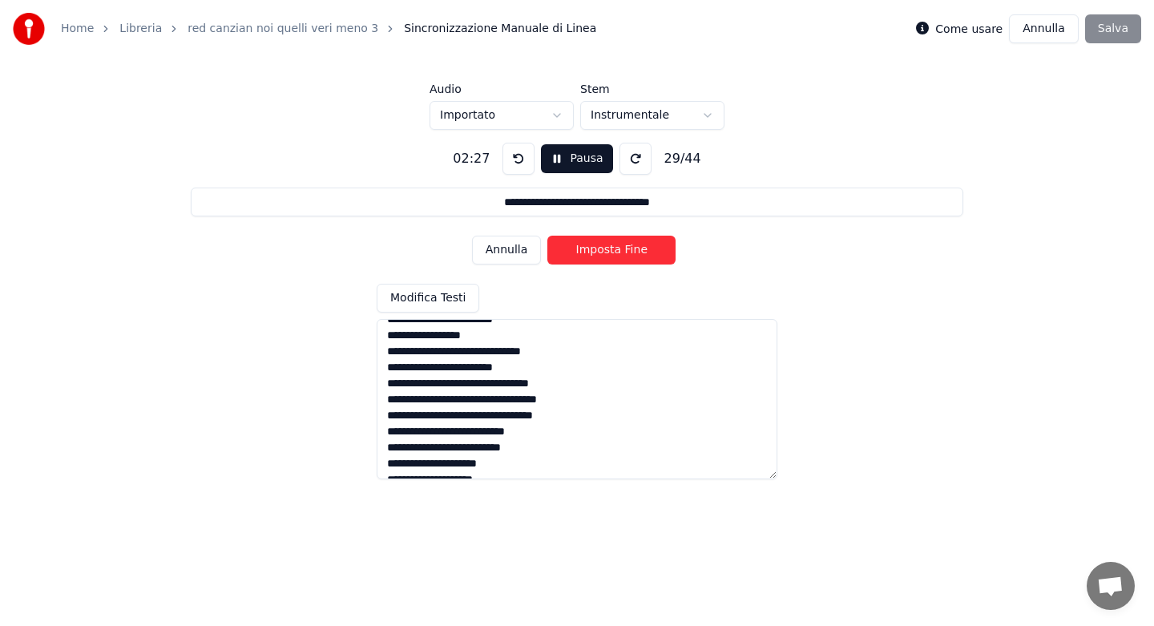
click at [603, 249] on button "Imposta Fine" at bounding box center [611, 250] width 128 height 29
click at [603, 249] on button "Imposta Inizio" at bounding box center [611, 250] width 128 height 29
click at [603, 249] on button "Imposta Fine" at bounding box center [611, 250] width 128 height 29
click at [603, 249] on button "Imposta Inizio" at bounding box center [611, 250] width 128 height 29
click at [603, 249] on button "Imposta Fine" at bounding box center [611, 250] width 128 height 29
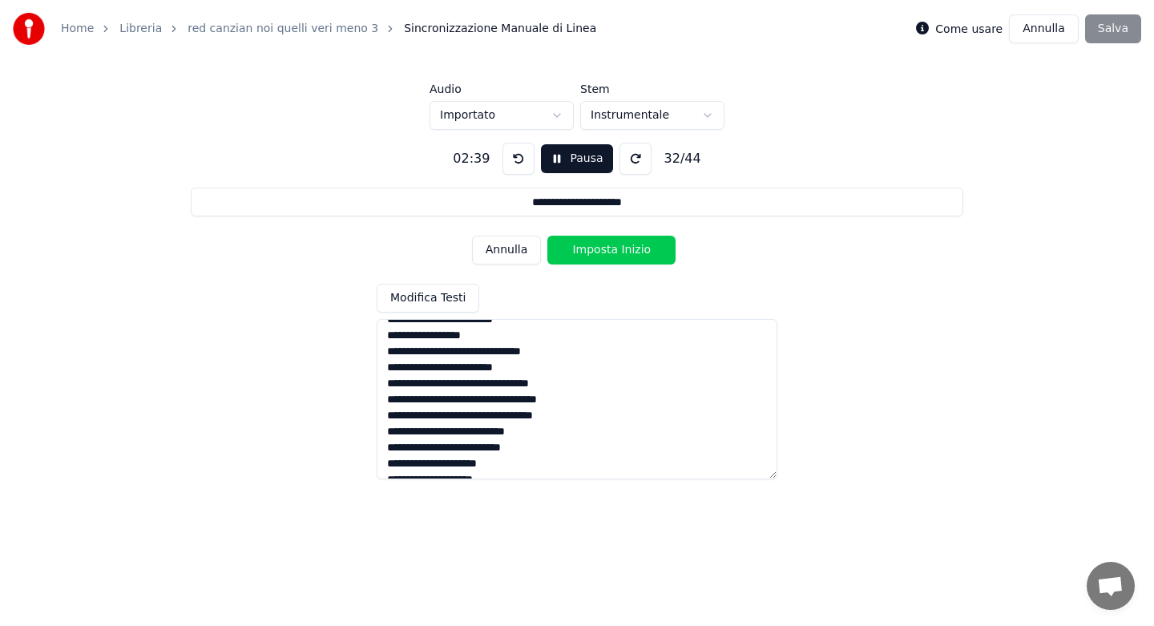
click at [603, 249] on button "Imposta Inizio" at bounding box center [611, 250] width 128 height 29
click at [603, 249] on button "Imposta Fine" at bounding box center [611, 250] width 128 height 29
click at [603, 249] on button "Imposta Inizio" at bounding box center [611, 250] width 128 height 29
click at [603, 249] on button "Imposta Fine" at bounding box center [611, 250] width 128 height 29
click at [603, 249] on button "Imposta Inizio" at bounding box center [611, 250] width 128 height 29
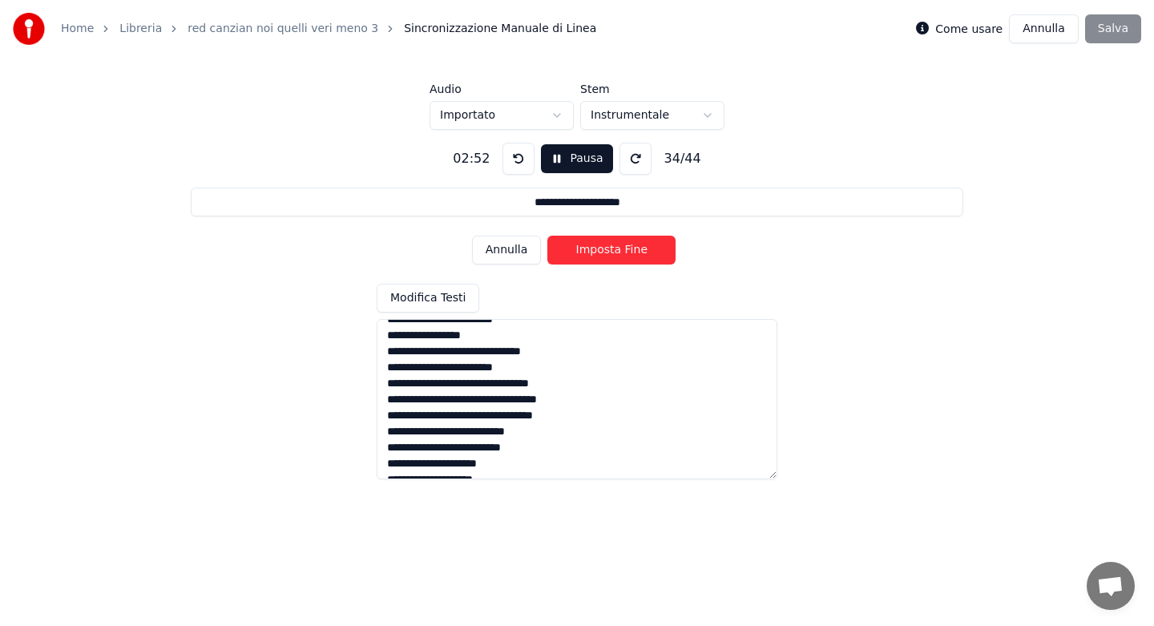
click at [603, 249] on button "Imposta Fine" at bounding box center [611, 250] width 128 height 29
click at [603, 249] on button "Imposta Inizio" at bounding box center [611, 250] width 128 height 29
click at [603, 249] on button "Imposta Fine" at bounding box center [611, 250] width 128 height 29
click at [603, 249] on button "Imposta Inizio" at bounding box center [611, 250] width 128 height 29
click at [603, 249] on button "Imposta Fine" at bounding box center [611, 250] width 128 height 29
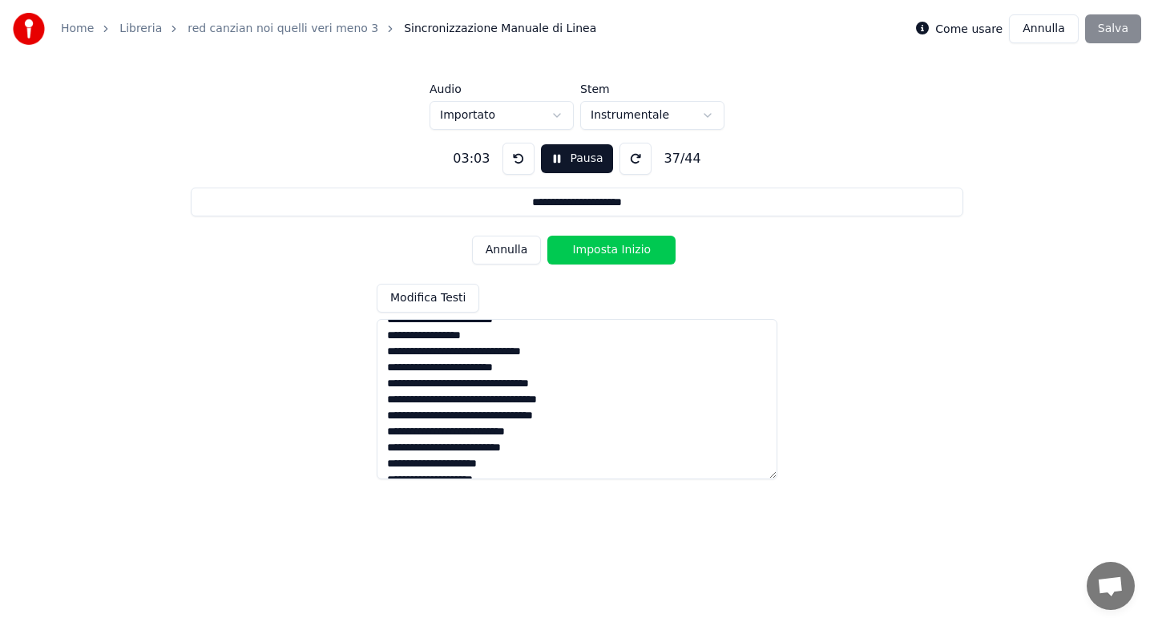
click at [603, 249] on button "Imposta Inizio" at bounding box center [611, 250] width 128 height 29
click at [603, 249] on button "Imposta Fine" at bounding box center [611, 250] width 128 height 29
click at [603, 249] on button "Imposta Inizio" at bounding box center [611, 250] width 128 height 29
click at [603, 249] on button "Imposta Fine" at bounding box center [611, 250] width 128 height 29
click at [603, 249] on button "Imposta Inizio" at bounding box center [611, 250] width 128 height 29
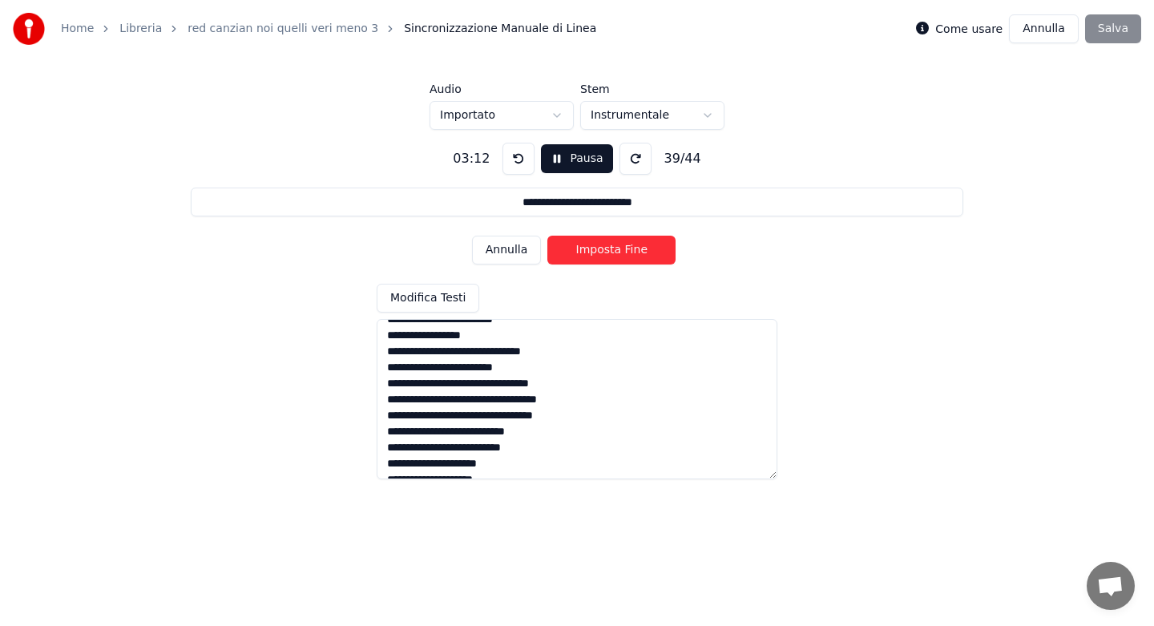
click at [603, 249] on button "Imposta Fine" at bounding box center [611, 250] width 128 height 29
click at [603, 249] on button "Imposta Inizio" at bounding box center [611, 250] width 128 height 29
click at [603, 249] on button "Imposta Fine" at bounding box center [611, 250] width 128 height 29
click at [603, 249] on button "Imposta Inizio" at bounding box center [611, 250] width 128 height 29
click at [603, 249] on button "Imposta Fine" at bounding box center [611, 250] width 128 height 29
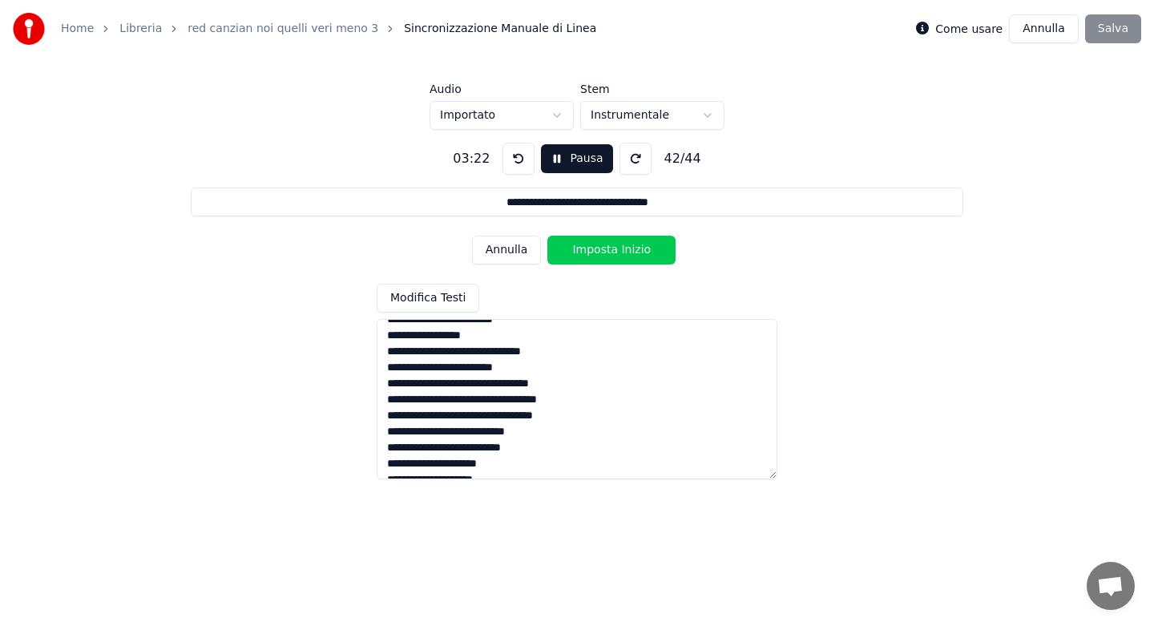
click at [603, 249] on button "Imposta Inizio" at bounding box center [611, 250] width 128 height 29
click at [603, 249] on button "Imposta Fine" at bounding box center [611, 250] width 128 height 29
click at [603, 249] on button "Imposta Inizio" at bounding box center [611, 250] width 128 height 29
click at [603, 249] on button "Imposta Fine" at bounding box center [611, 250] width 128 height 29
type input "**********"
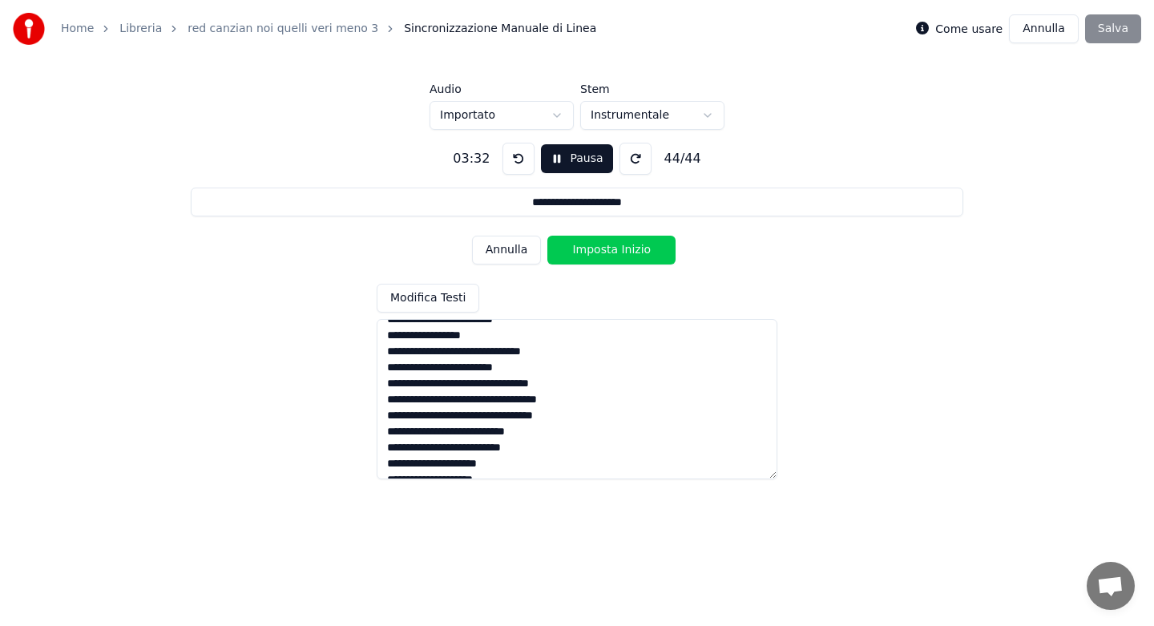
click at [603, 249] on button "Imposta Inizio" at bounding box center [611, 250] width 128 height 29
click at [603, 249] on button "Imposta Fine" at bounding box center [611, 250] width 128 height 29
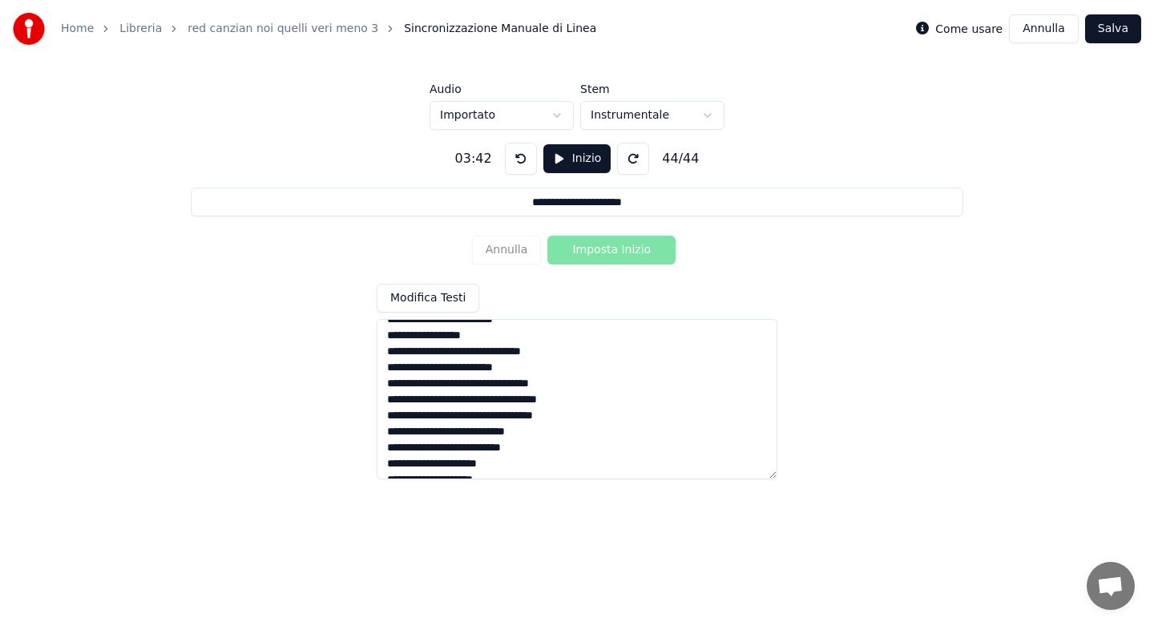
click at [1099, 34] on button "Salva" at bounding box center [1113, 28] width 56 height 29
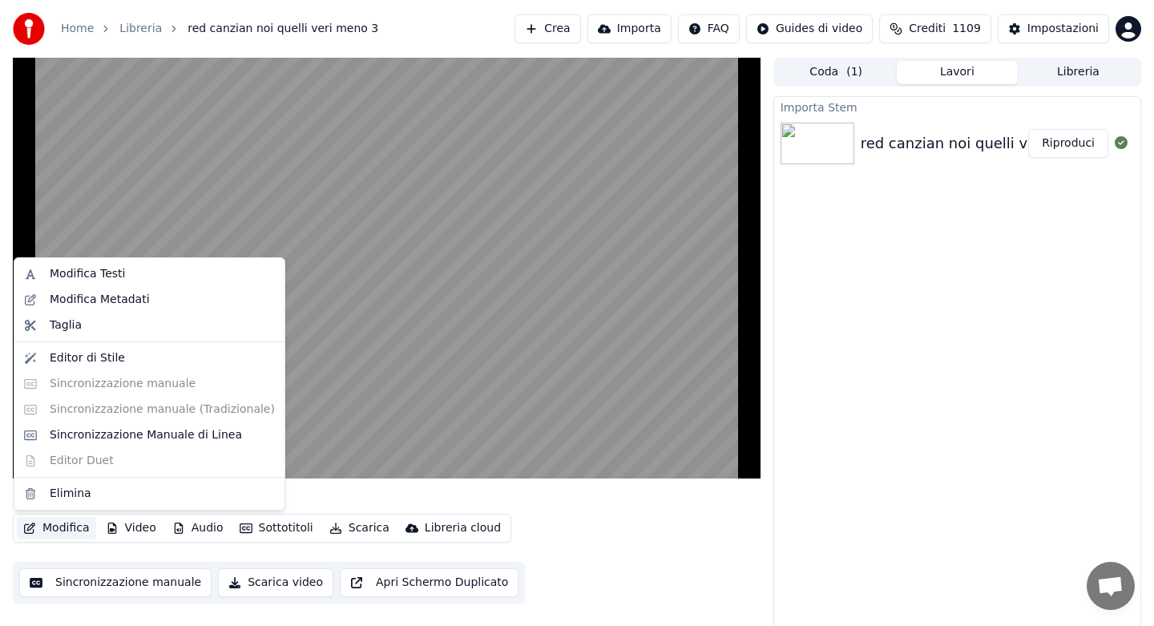
click at [65, 530] on button "Modifica" at bounding box center [56, 528] width 79 height 22
click at [114, 306] on div "Modifica Metadati" at bounding box center [100, 300] width 100 height 16
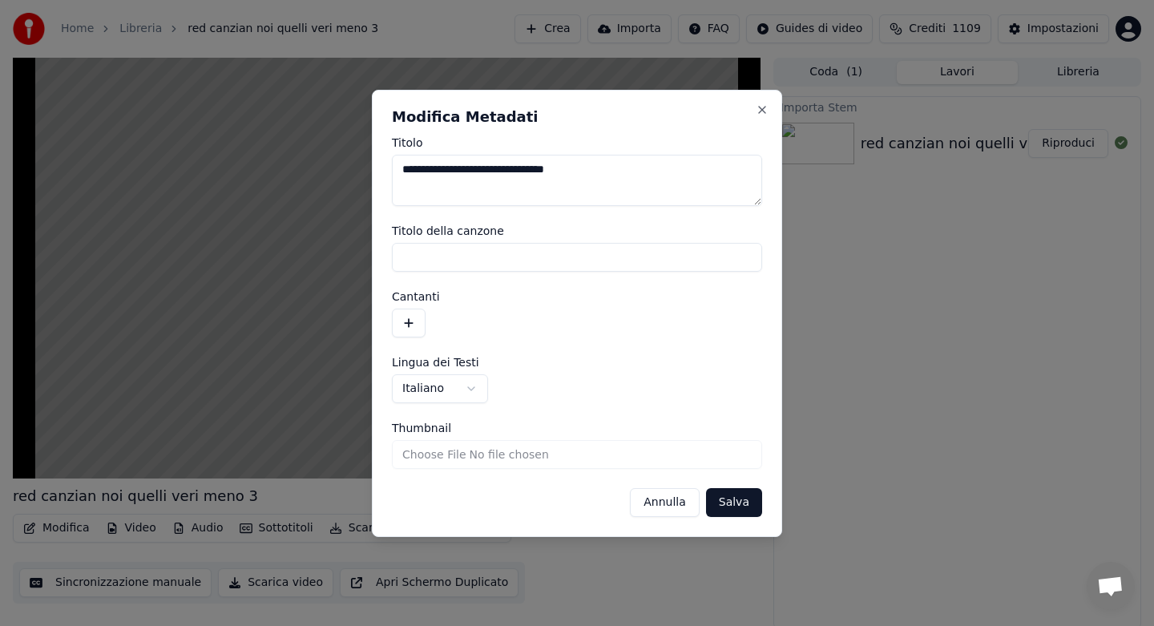
click at [594, 176] on textarea "**********" at bounding box center [577, 180] width 370 height 51
type textarea "**********"
click at [736, 505] on button "Salva" at bounding box center [734, 502] width 56 height 29
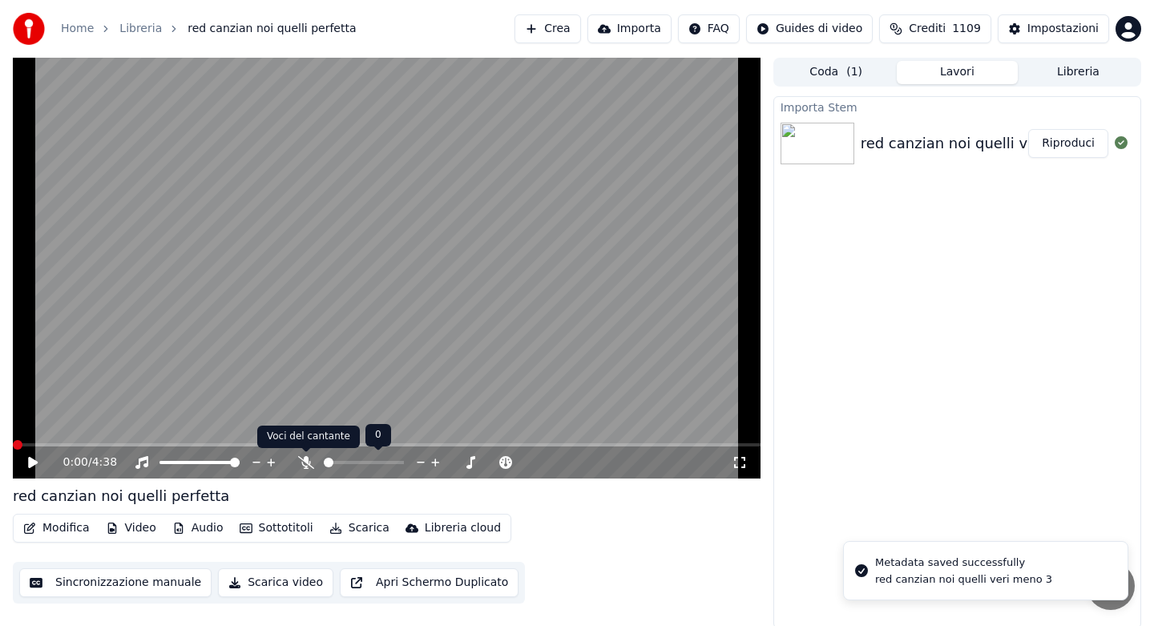
click at [311, 460] on icon at bounding box center [306, 462] width 16 height 13
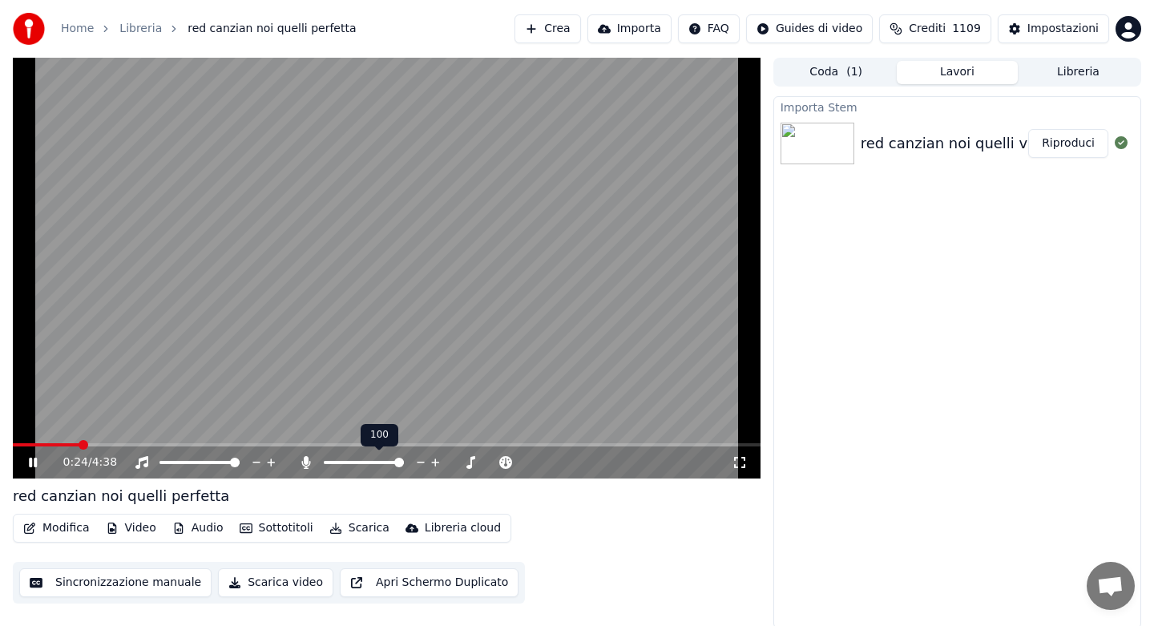
click at [311, 460] on icon at bounding box center [306, 462] width 16 height 13
click at [198, 531] on button "Audio" at bounding box center [198, 528] width 64 height 22
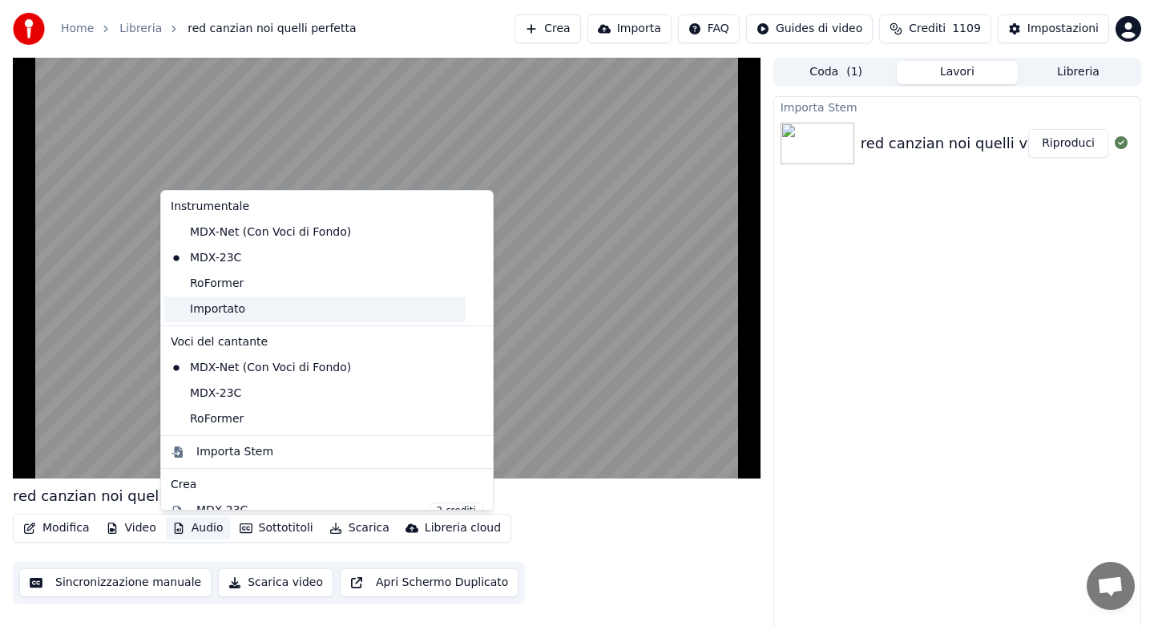
click at [222, 313] on div "Importato" at bounding box center [314, 310] width 301 height 26
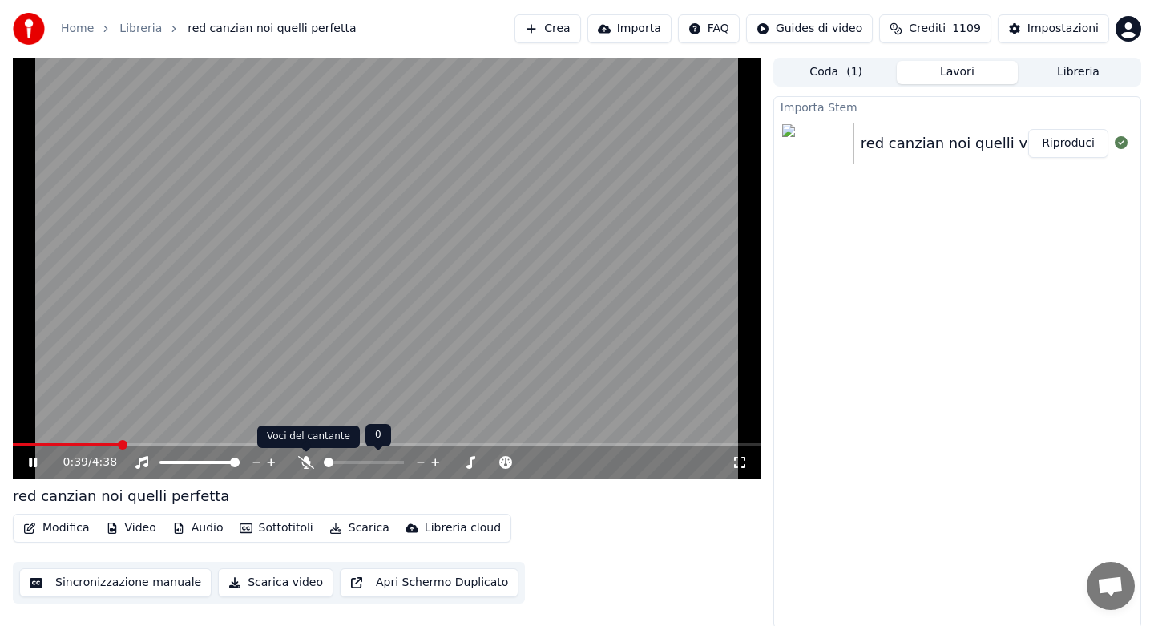
click at [308, 459] on icon at bounding box center [306, 462] width 16 height 13
click at [308, 459] on icon at bounding box center [305, 462] width 9 height 13
click at [360, 526] on button "Scarica" at bounding box center [359, 528] width 73 height 22
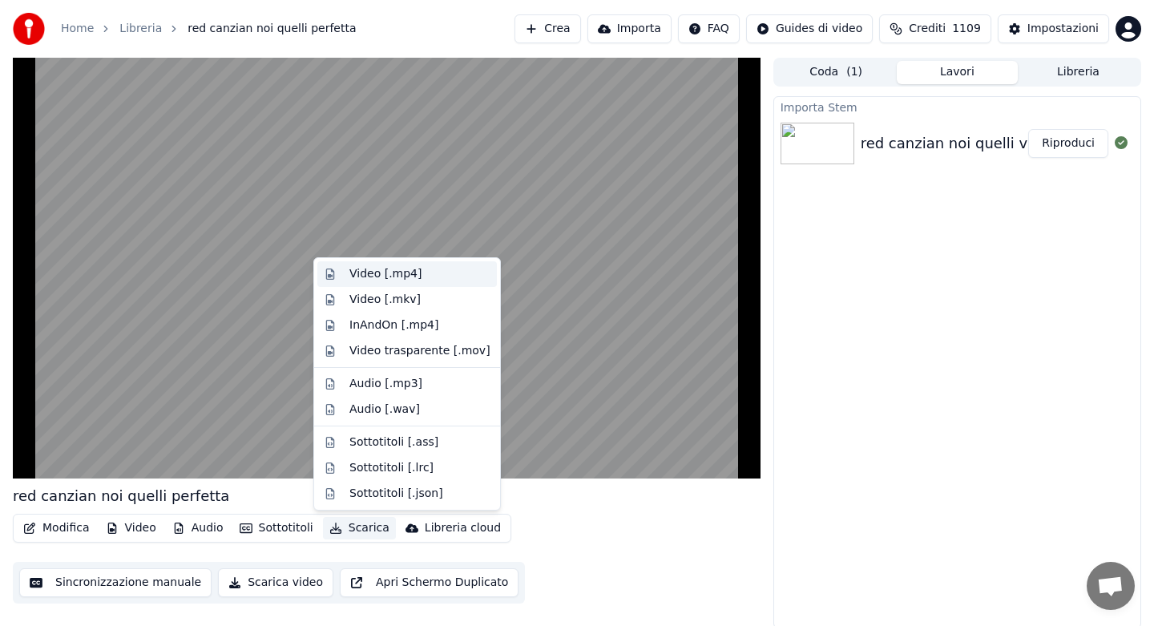
click at [385, 279] on div "Video [.mp4]" at bounding box center [385, 274] width 72 height 16
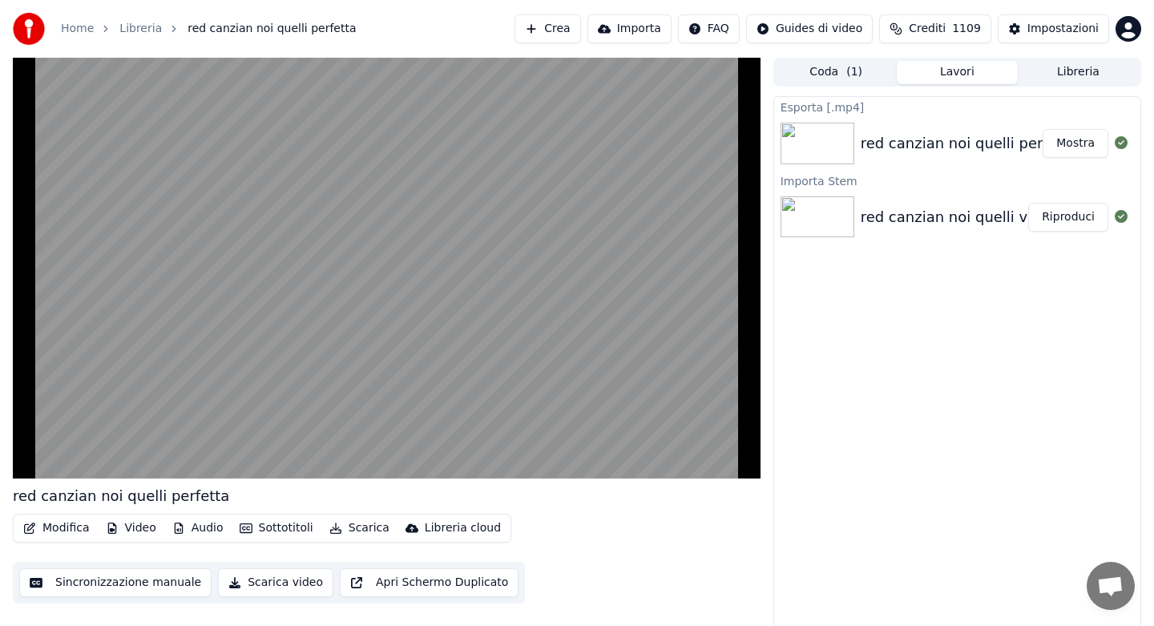
click at [1072, 71] on button "Libreria" at bounding box center [1078, 72] width 121 height 23
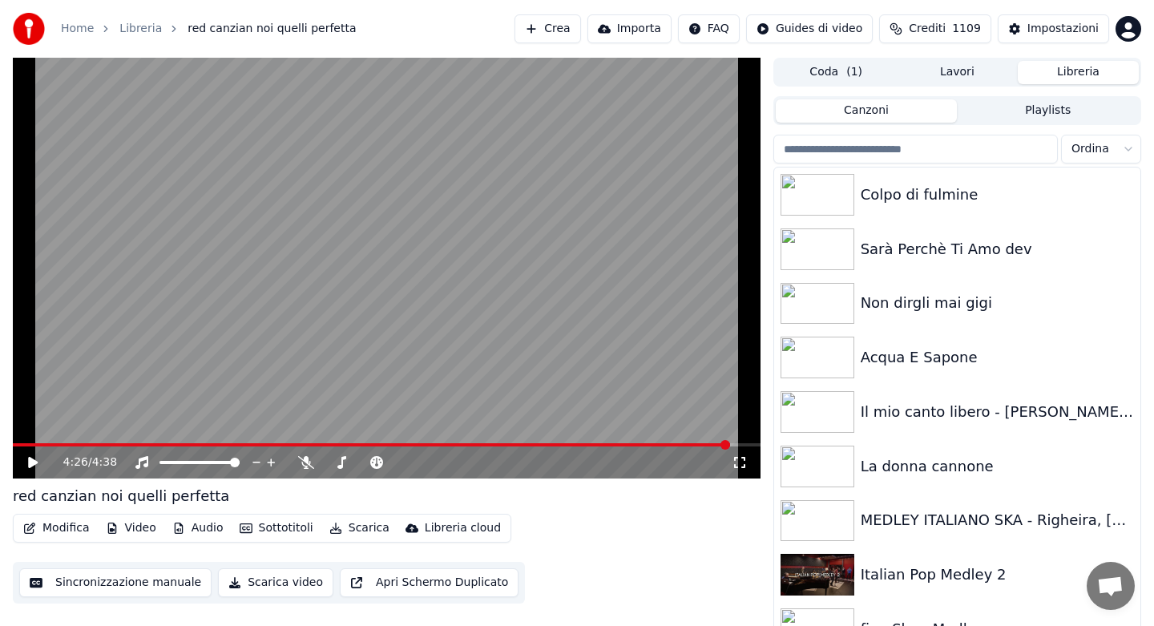
click at [868, 150] on input "search" at bounding box center [915, 149] width 285 height 29
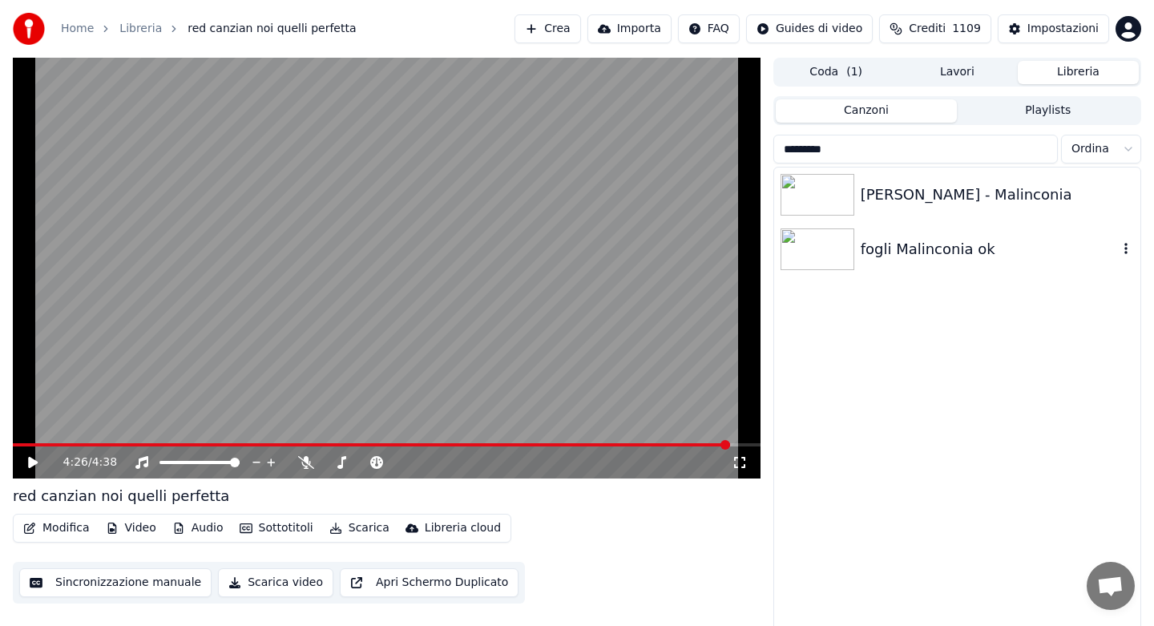
click at [888, 248] on div "fogli Malinconia ok" at bounding box center [989, 249] width 257 height 22
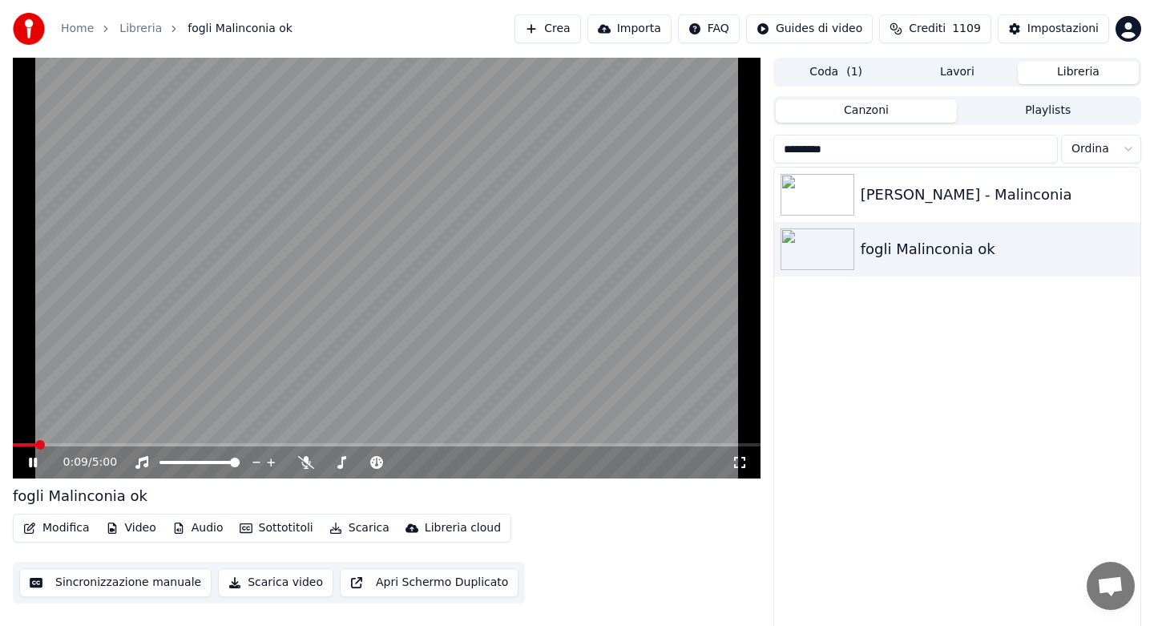
click at [31, 464] on icon at bounding box center [33, 463] width 8 height 10
drag, startPoint x: 875, startPoint y: 148, endPoint x: 738, endPoint y: 160, distance: 137.6
click at [749, 158] on div "0:09 / 5:00 fogli Malinconia ok Modifica Video Audio Sottotitoli Scarica Librer…" at bounding box center [577, 347] width 1154 height 579
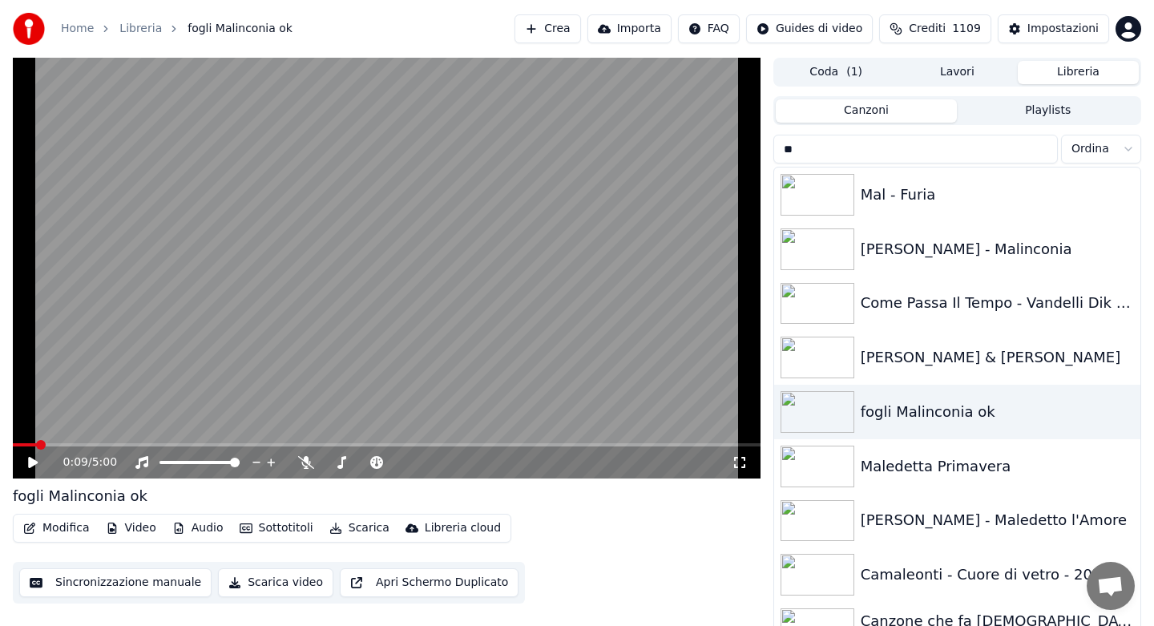
type input "*"
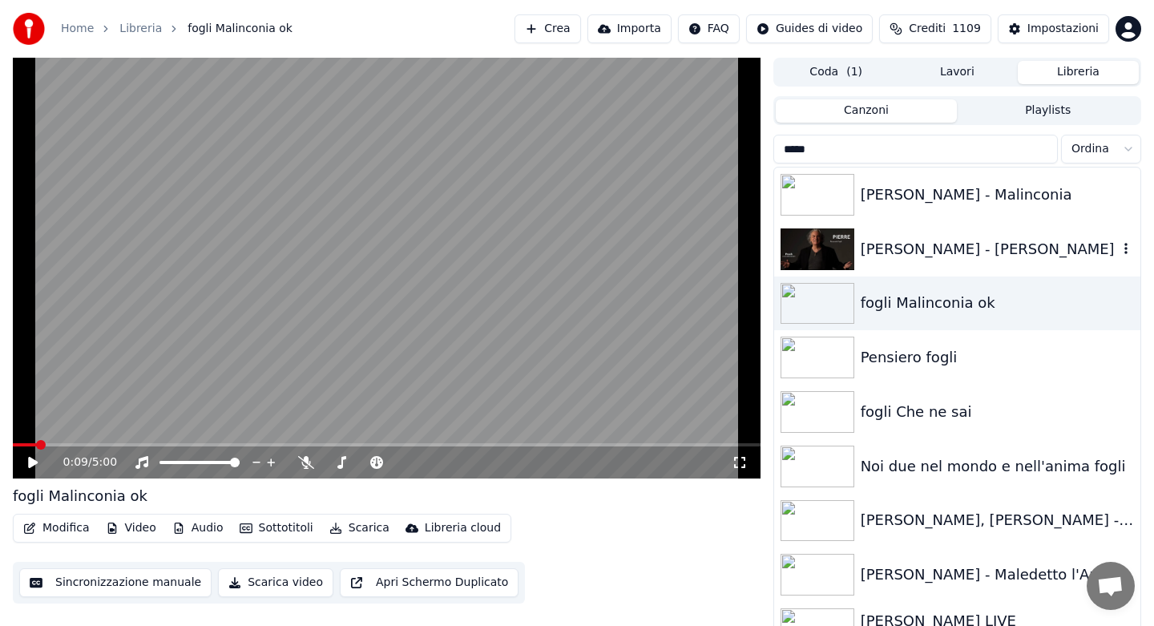
type input "*****"
click at [947, 252] on div "[PERSON_NAME] - [PERSON_NAME]" at bounding box center [989, 249] width 257 height 22
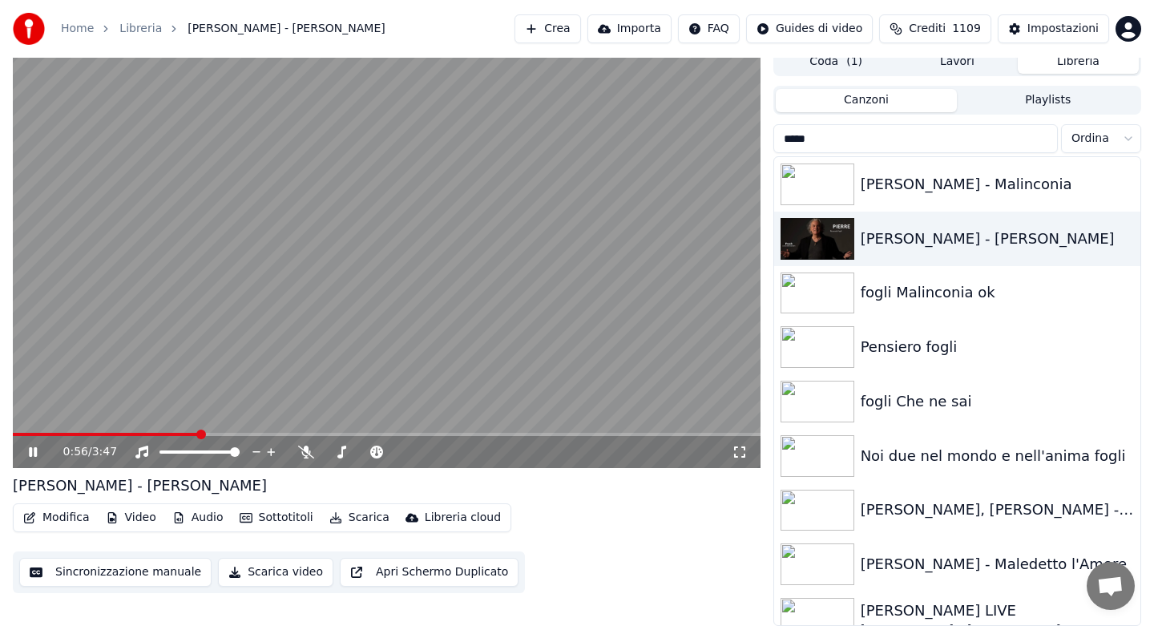
click at [22, 433] on span at bounding box center [106, 434] width 186 height 3
click at [309, 453] on icon at bounding box center [306, 452] width 16 height 13
click at [134, 516] on button "Video" at bounding box center [130, 518] width 63 height 22
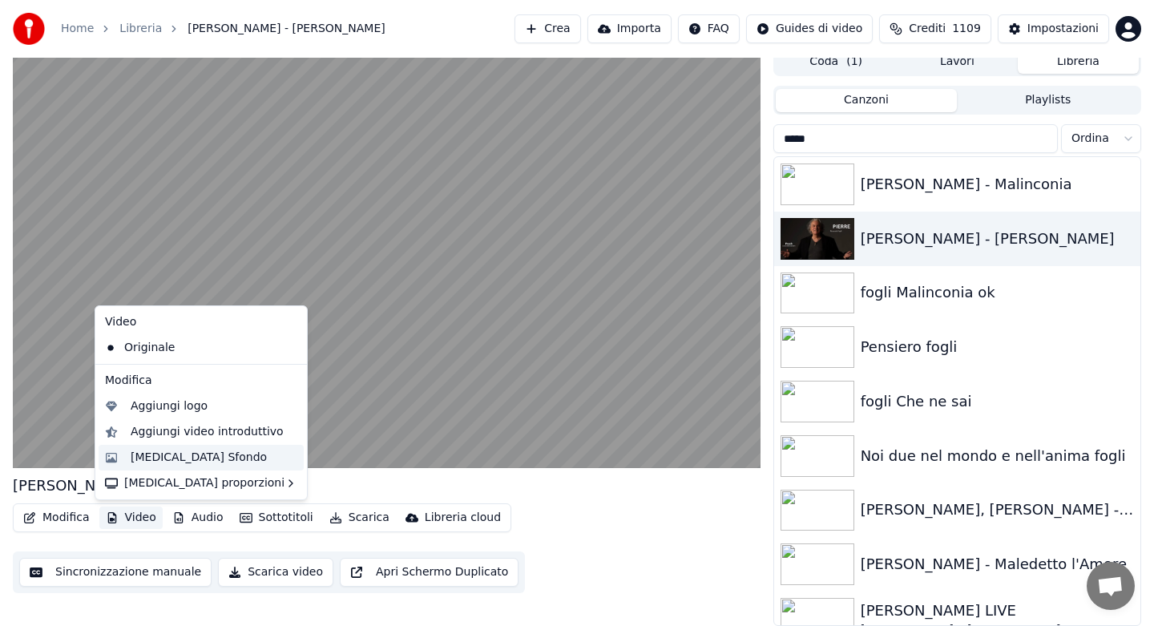
click at [174, 460] on div "[MEDICAL_DATA] Sfondo" at bounding box center [199, 458] width 136 height 16
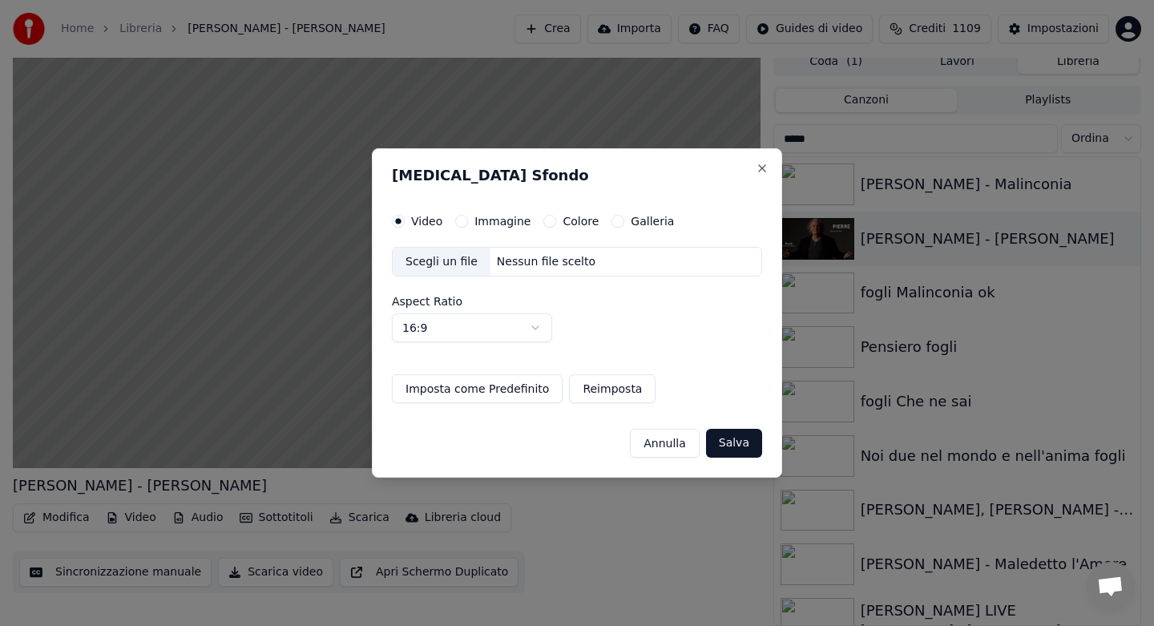
click at [546, 221] on button "Colore" at bounding box center [549, 221] width 13 height 13
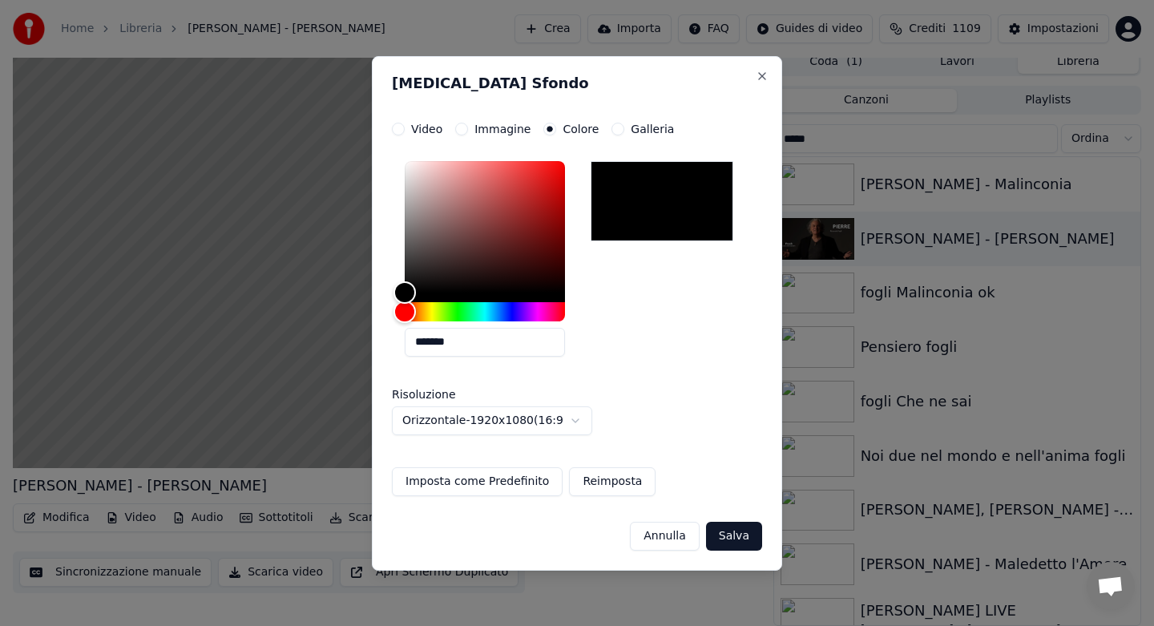
click at [731, 537] on button "Salva" at bounding box center [734, 536] width 56 height 29
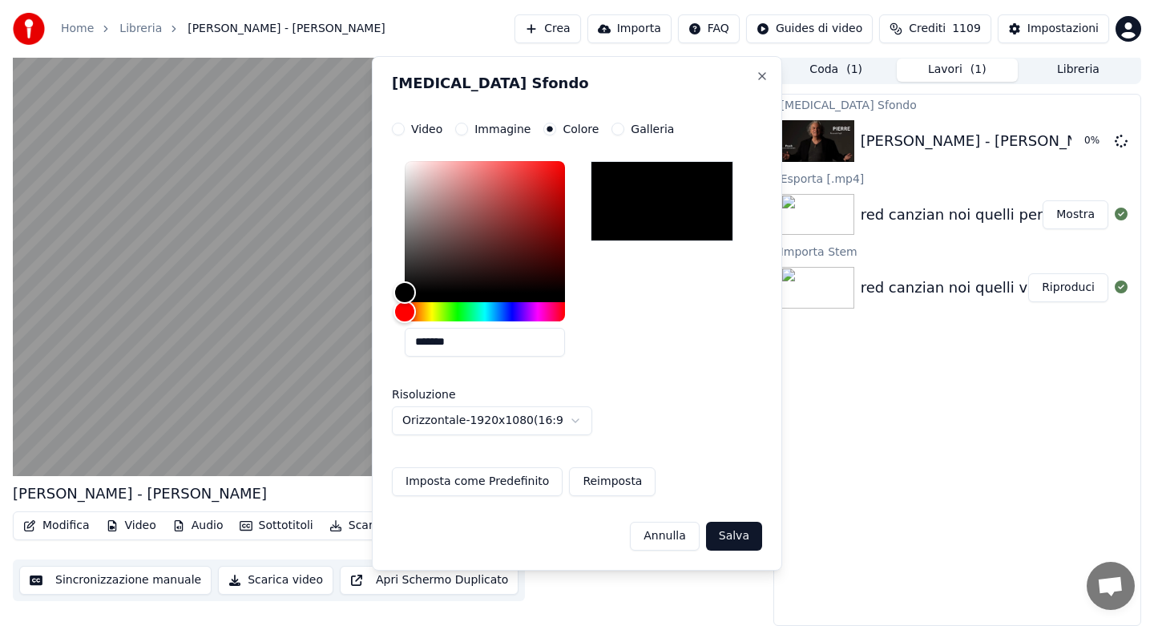
scroll to position [2, 0]
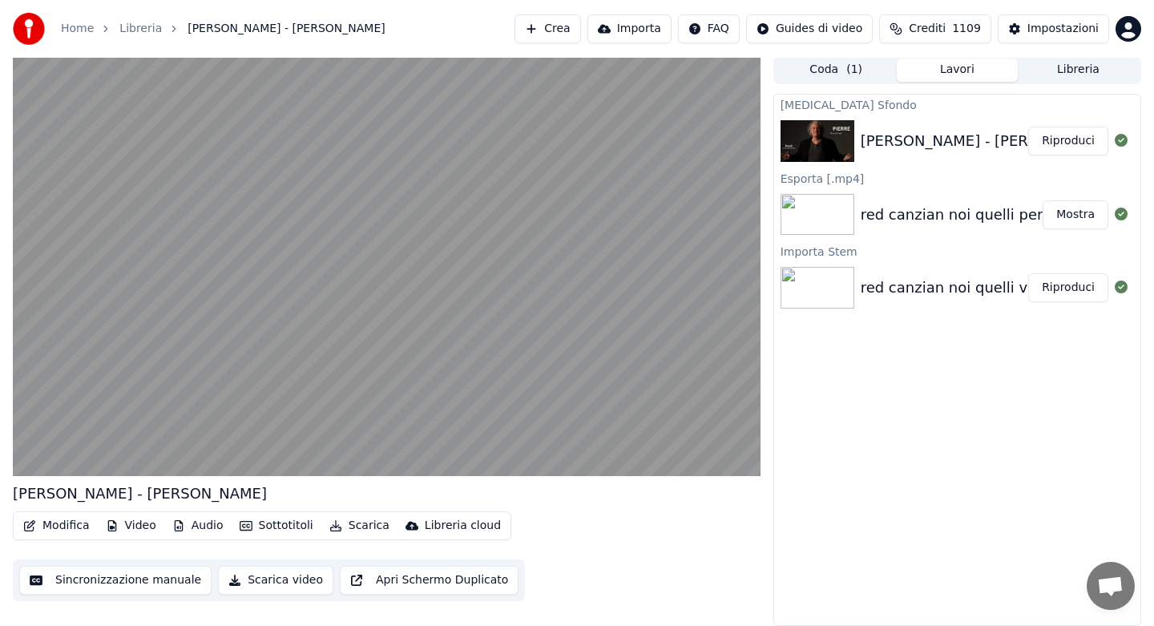
click at [1060, 138] on button "Riproduci" at bounding box center [1068, 141] width 80 height 29
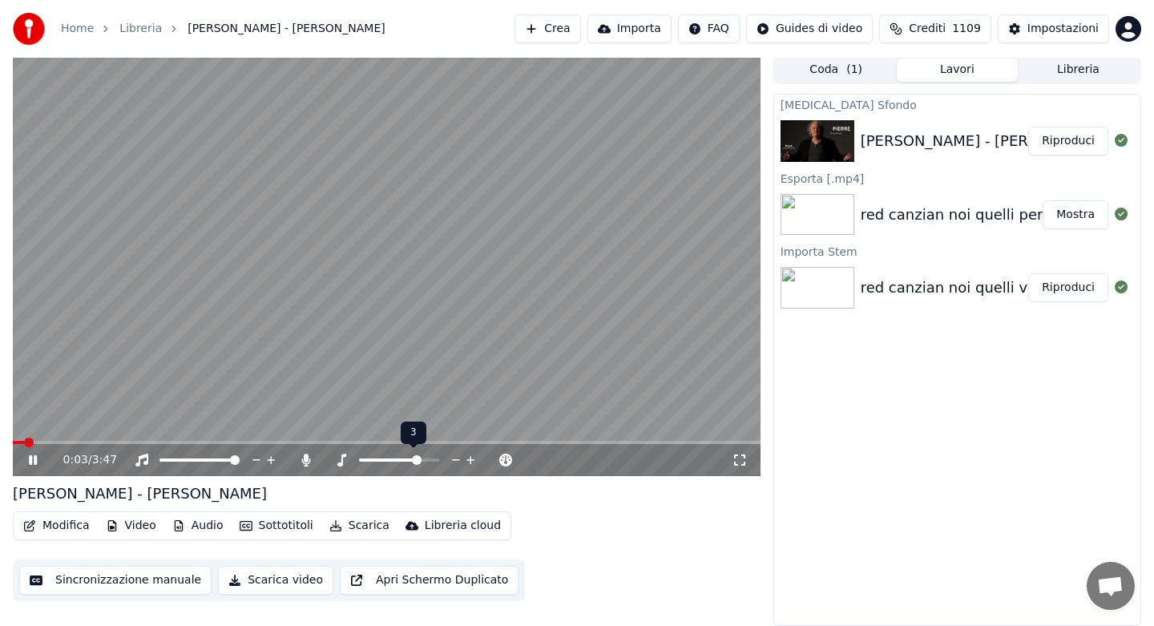
click at [417, 461] on span at bounding box center [417, 460] width 10 height 10
click at [304, 461] on icon at bounding box center [306, 460] width 16 height 13
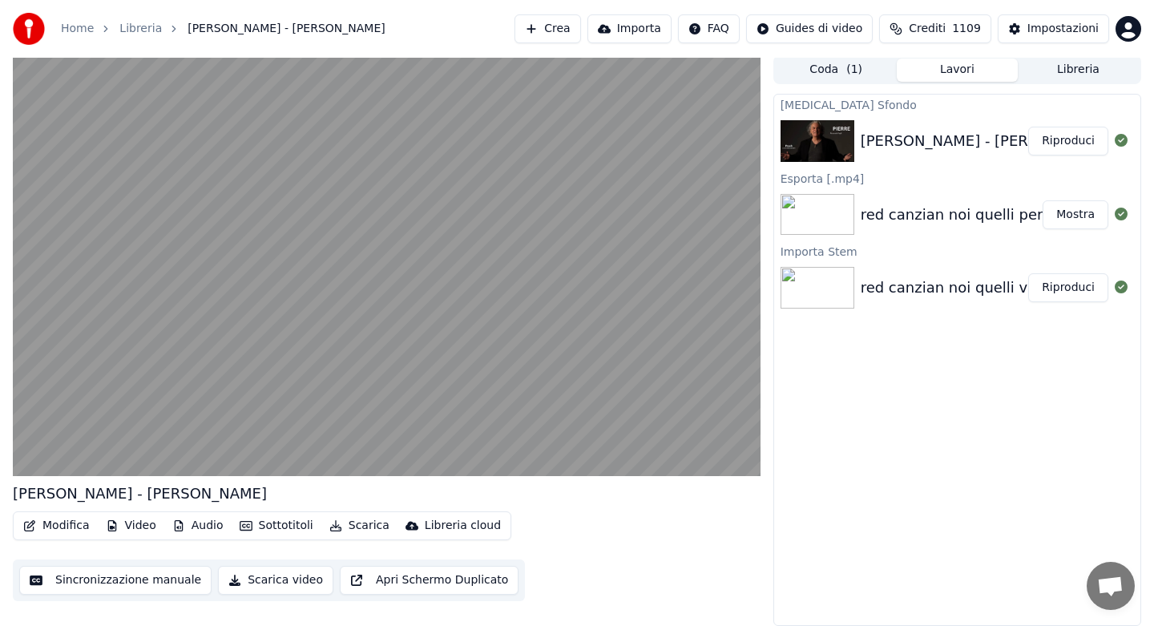
click at [71, 528] on button "Modifica" at bounding box center [56, 526] width 79 height 22
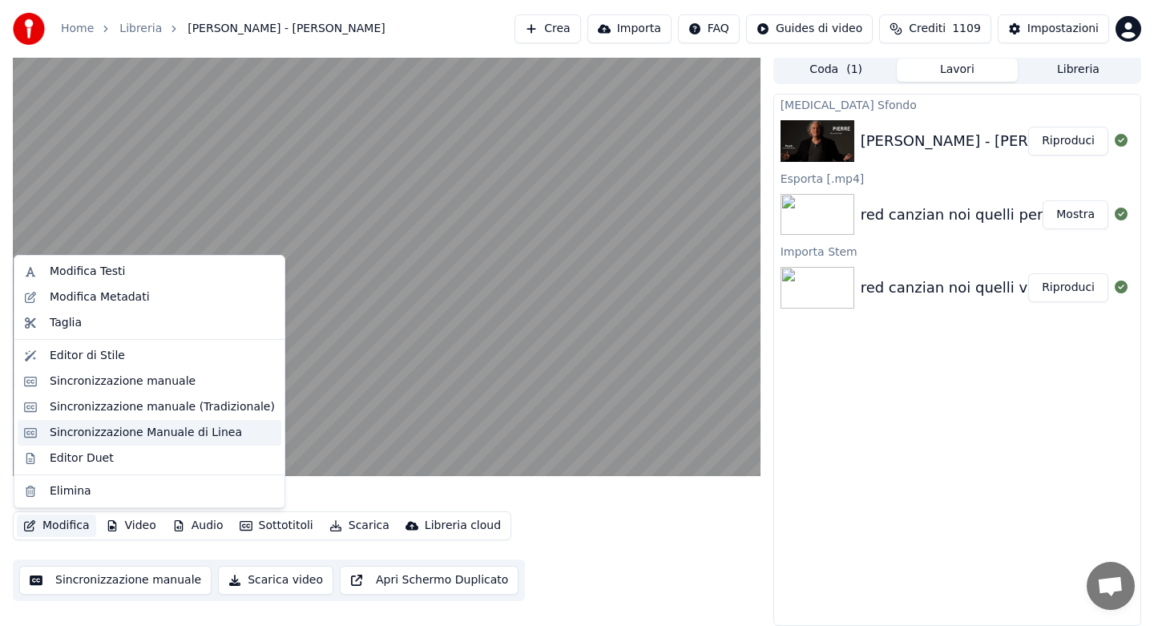
click at [122, 432] on div "Sincronizzazione Manuale di Linea" at bounding box center [146, 433] width 192 height 16
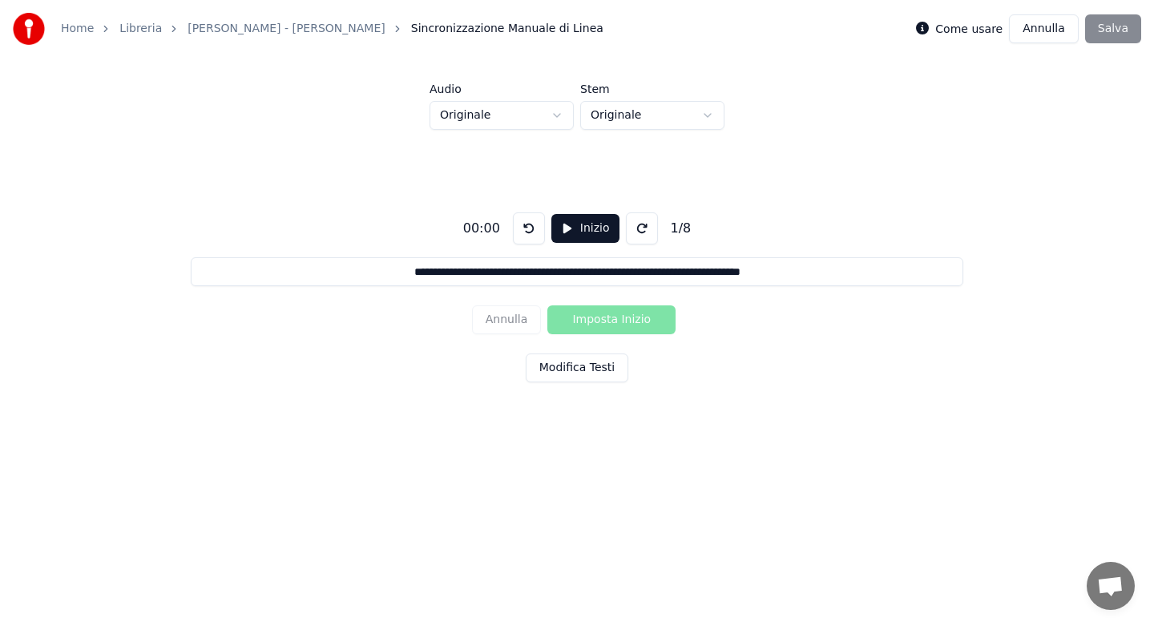
click at [1051, 33] on button "Annulla" at bounding box center [1044, 28] width 70 height 29
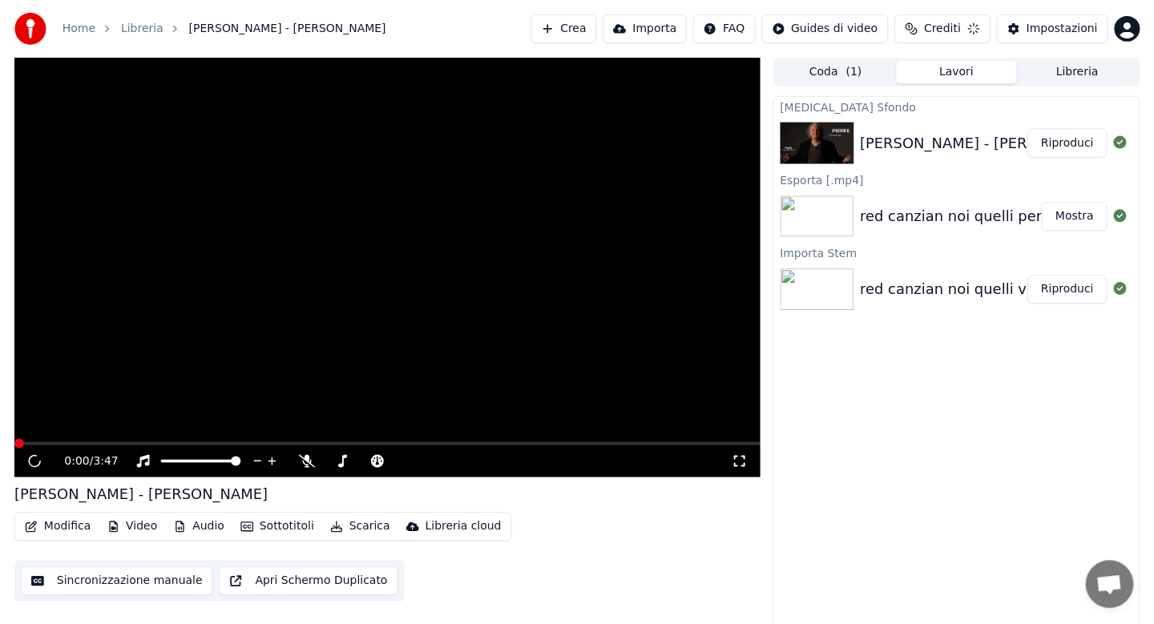
scroll to position [2, 0]
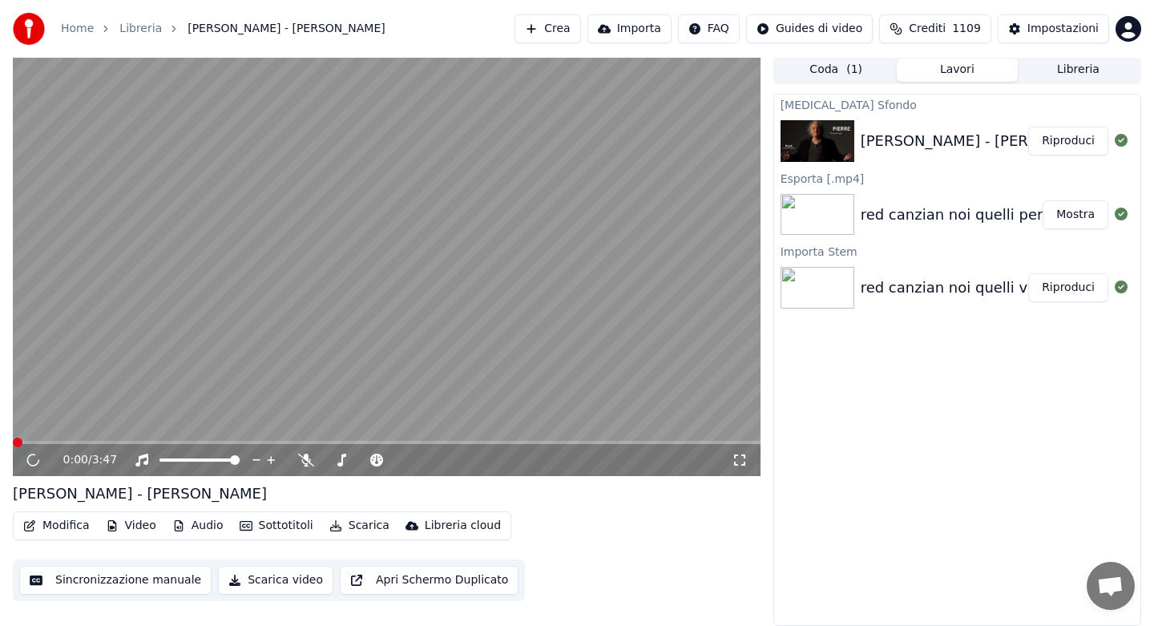
click at [42, 528] on button "Modifica" at bounding box center [56, 526] width 79 height 22
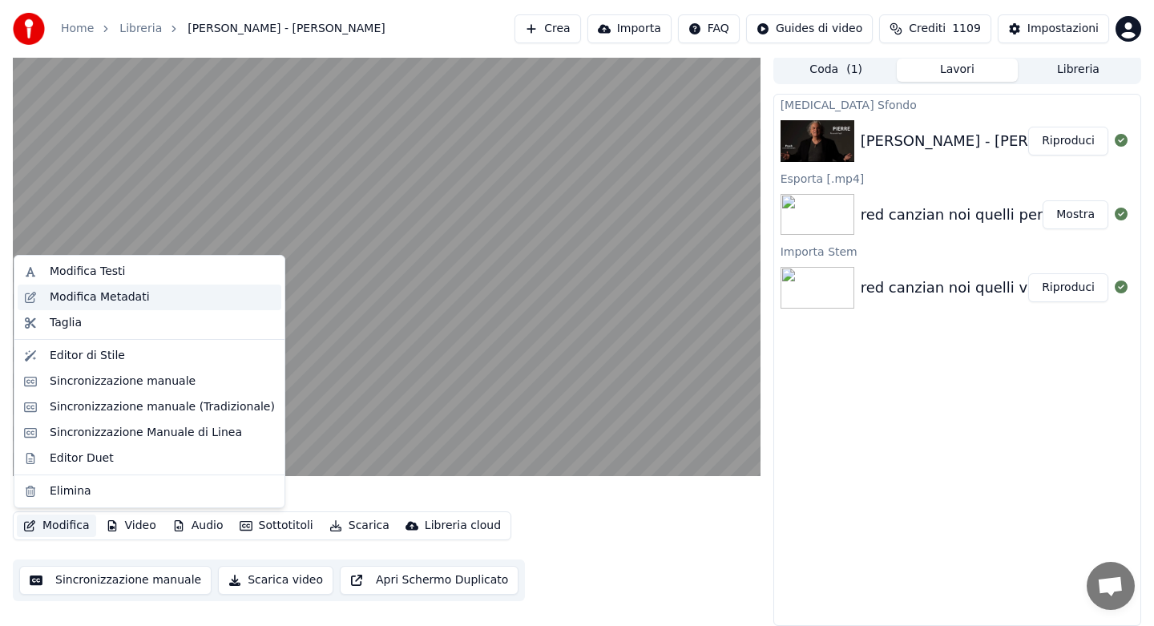
click at [133, 292] on div "Modifica Metadati" at bounding box center [100, 297] width 100 height 16
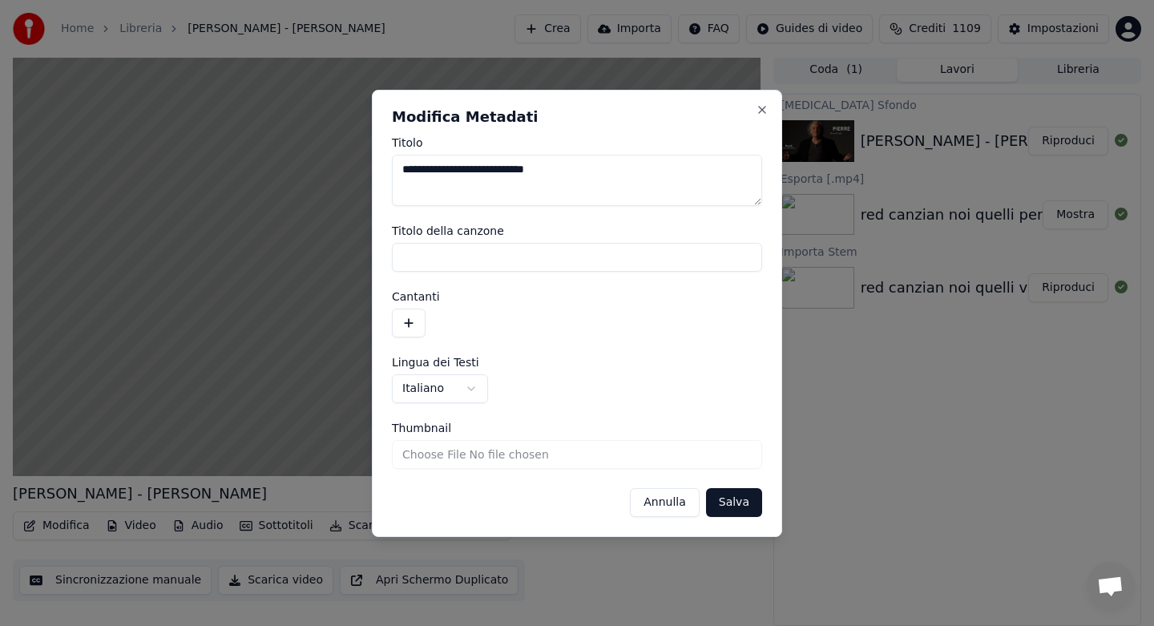
click at [563, 168] on textarea "**********" at bounding box center [577, 180] width 370 height 51
type textarea "**********"
click at [742, 503] on button "Salva" at bounding box center [734, 502] width 56 height 29
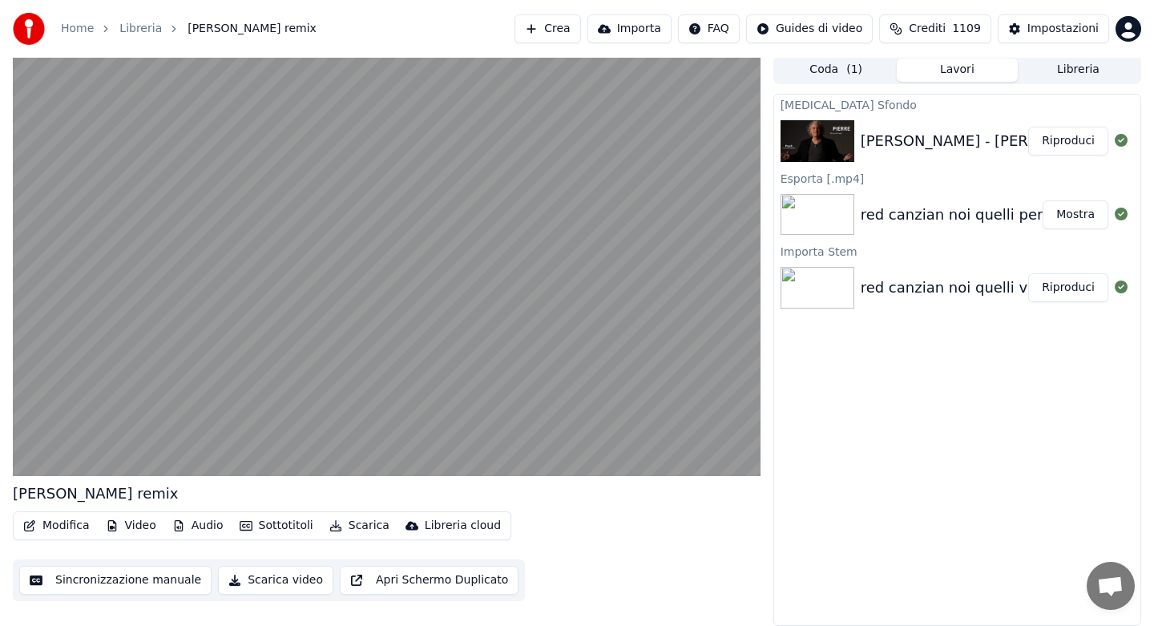
click at [353, 533] on button "Scarica" at bounding box center [359, 526] width 73 height 22
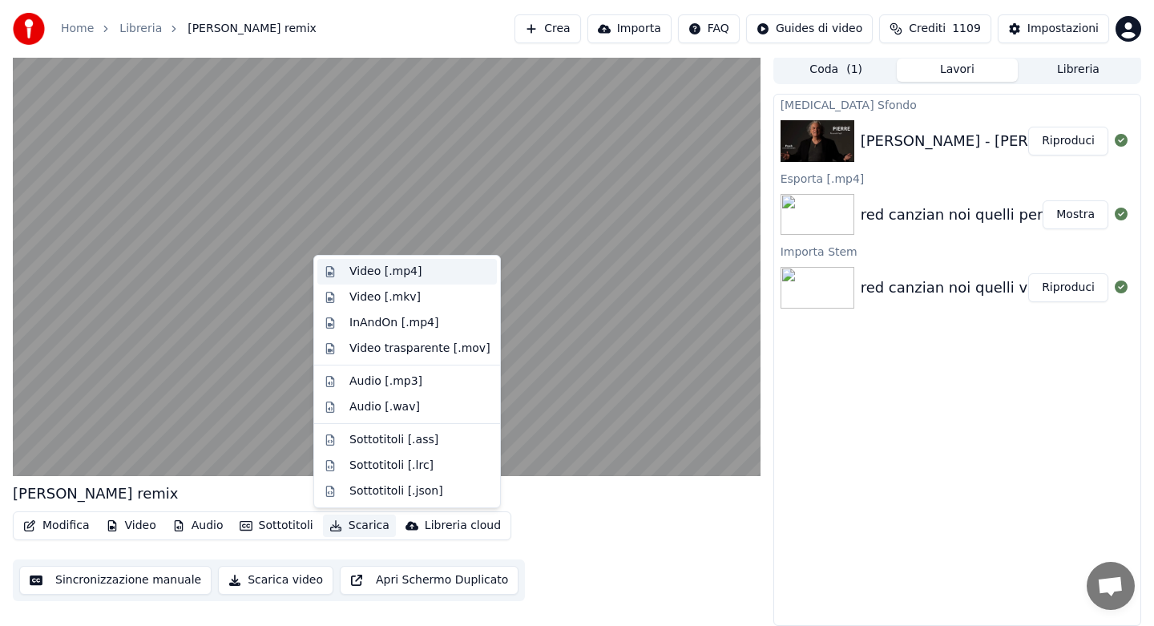
click at [372, 274] on div "Video [.mp4]" at bounding box center [385, 272] width 72 height 16
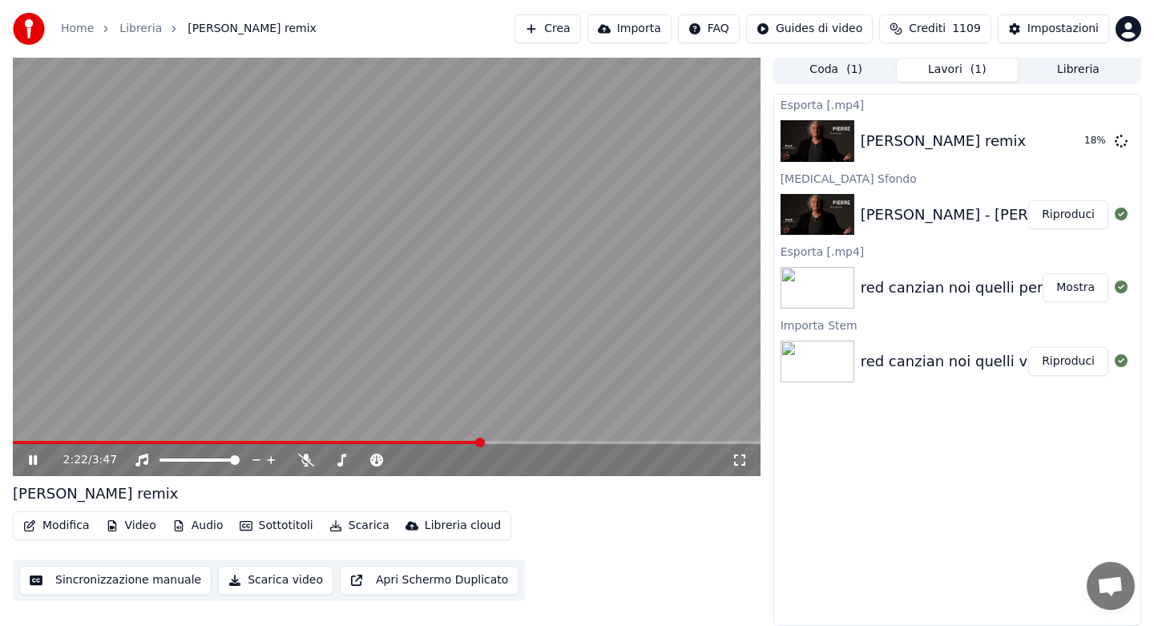
click at [30, 461] on icon at bounding box center [33, 460] width 8 height 10
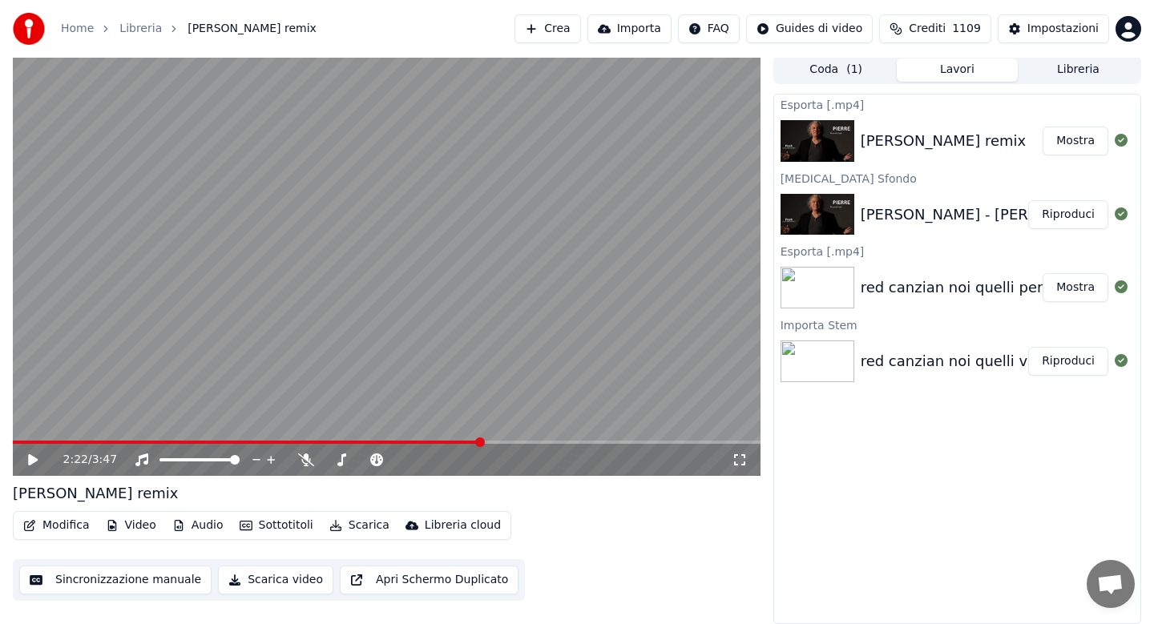
click at [71, 523] on button "Modifica" at bounding box center [56, 526] width 79 height 22
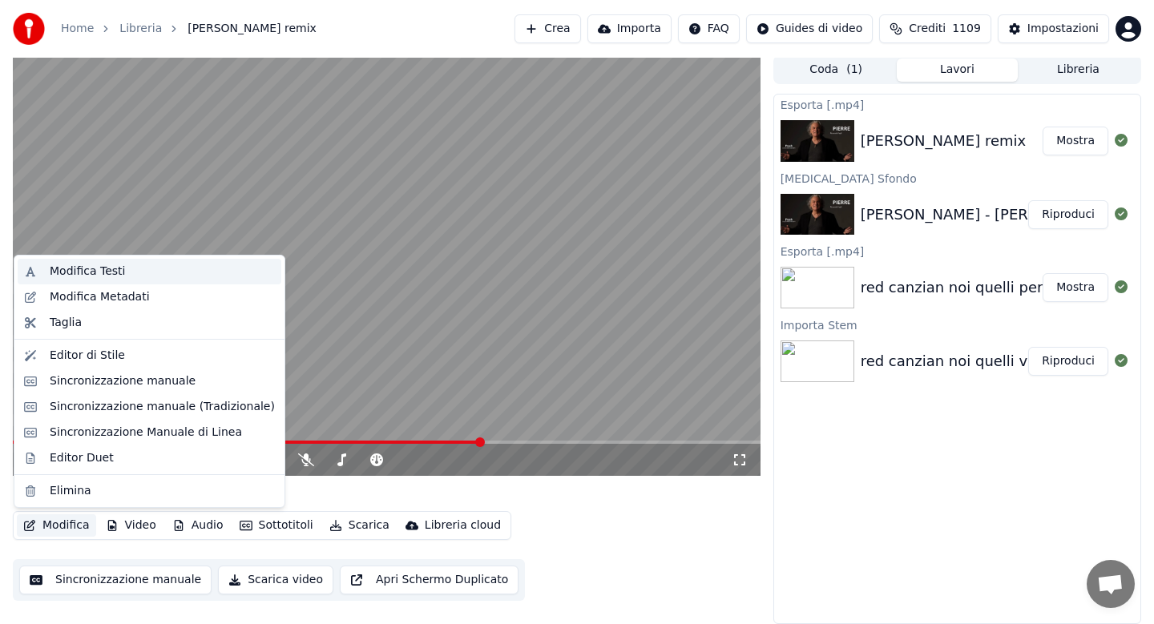
click at [88, 272] on div "Modifica Testi" at bounding box center [87, 272] width 75 height 16
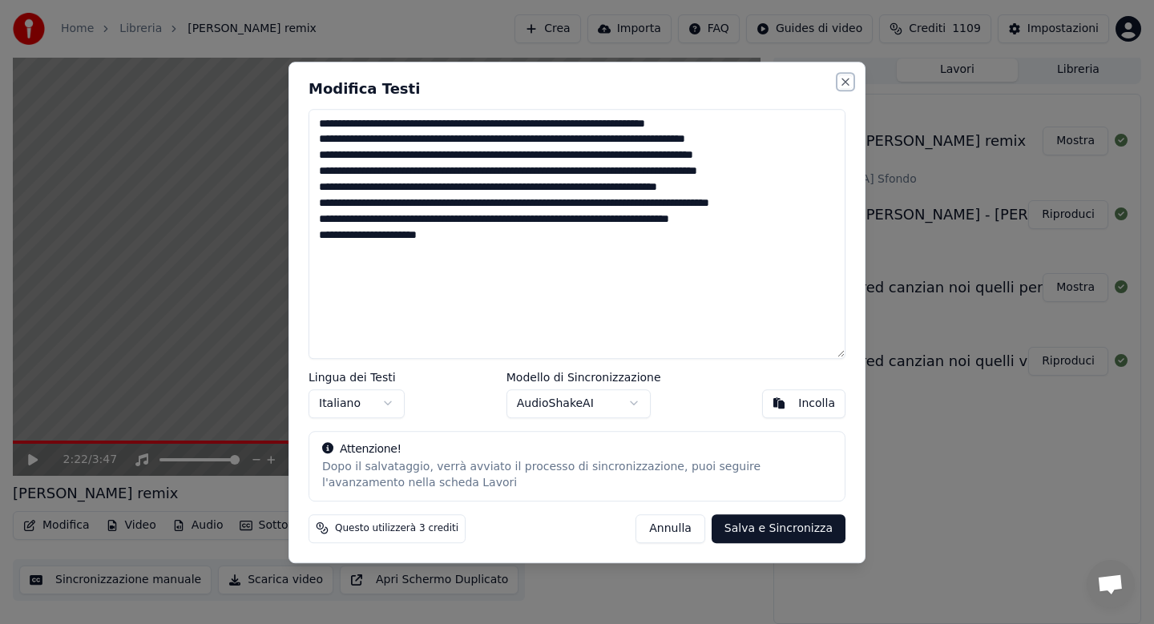
click at [842, 79] on button "Close" at bounding box center [845, 81] width 13 height 13
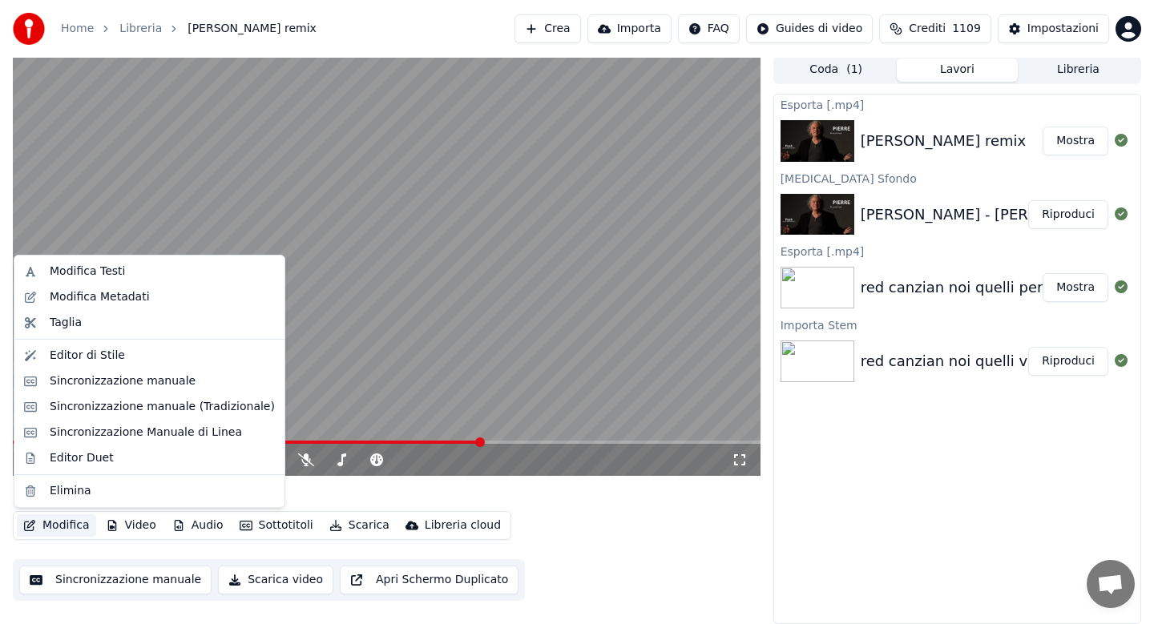
click at [65, 526] on button "Modifica" at bounding box center [56, 526] width 79 height 22
click at [111, 274] on div "Modifica Testi" at bounding box center [87, 272] width 75 height 16
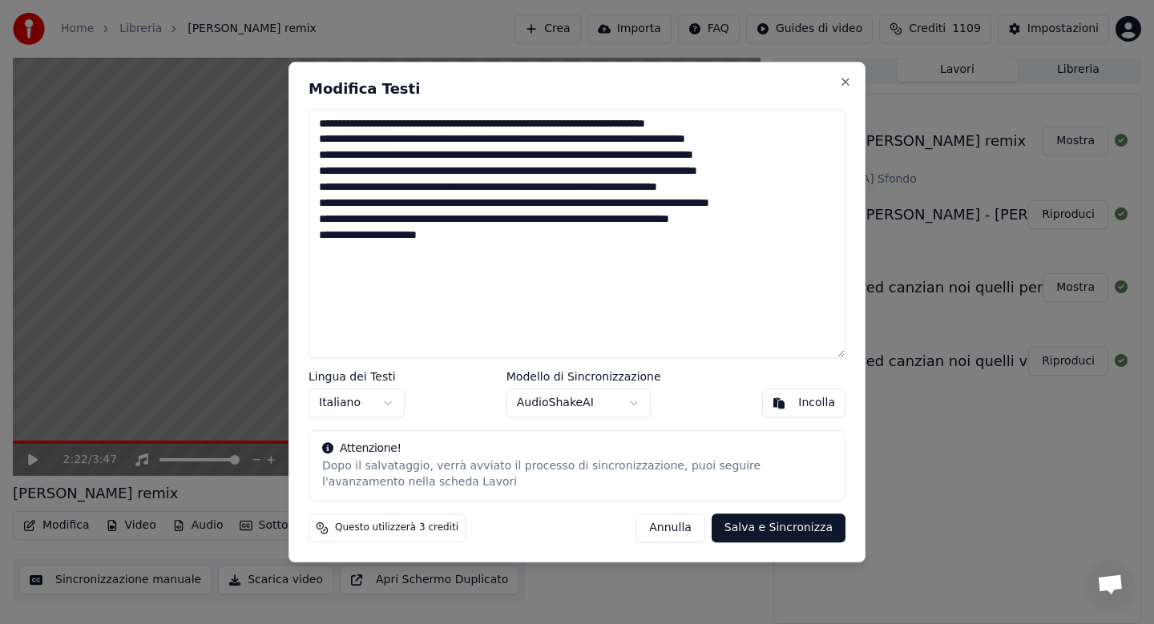
click at [377, 126] on textarea "**********" at bounding box center [577, 234] width 537 height 250
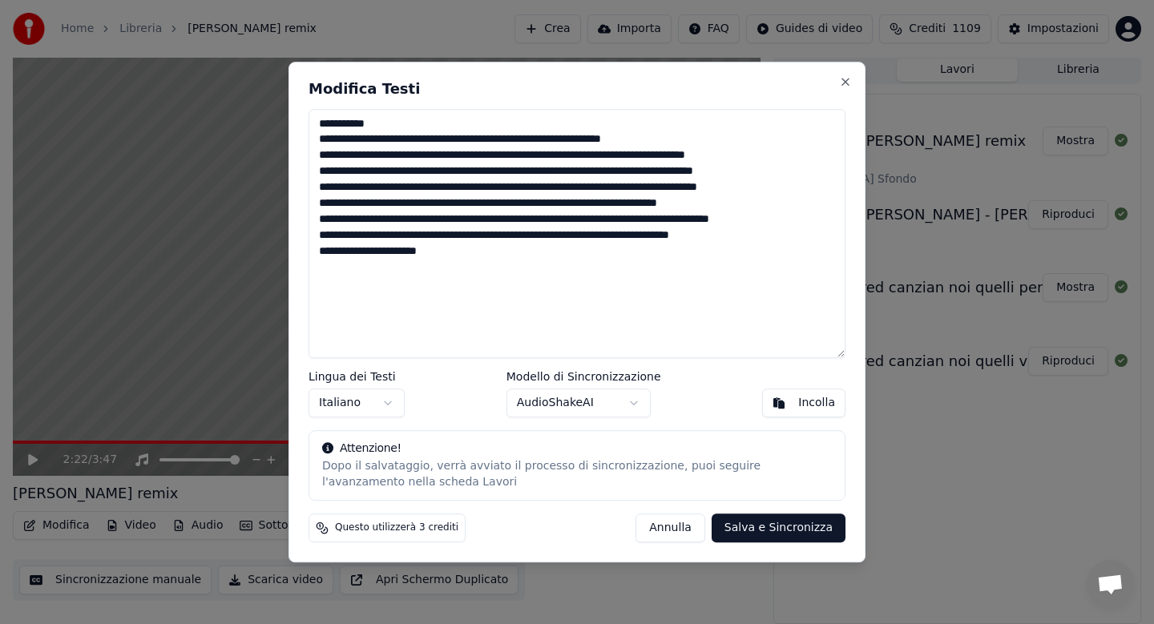
click at [471, 143] on textarea "**********" at bounding box center [577, 234] width 537 height 250
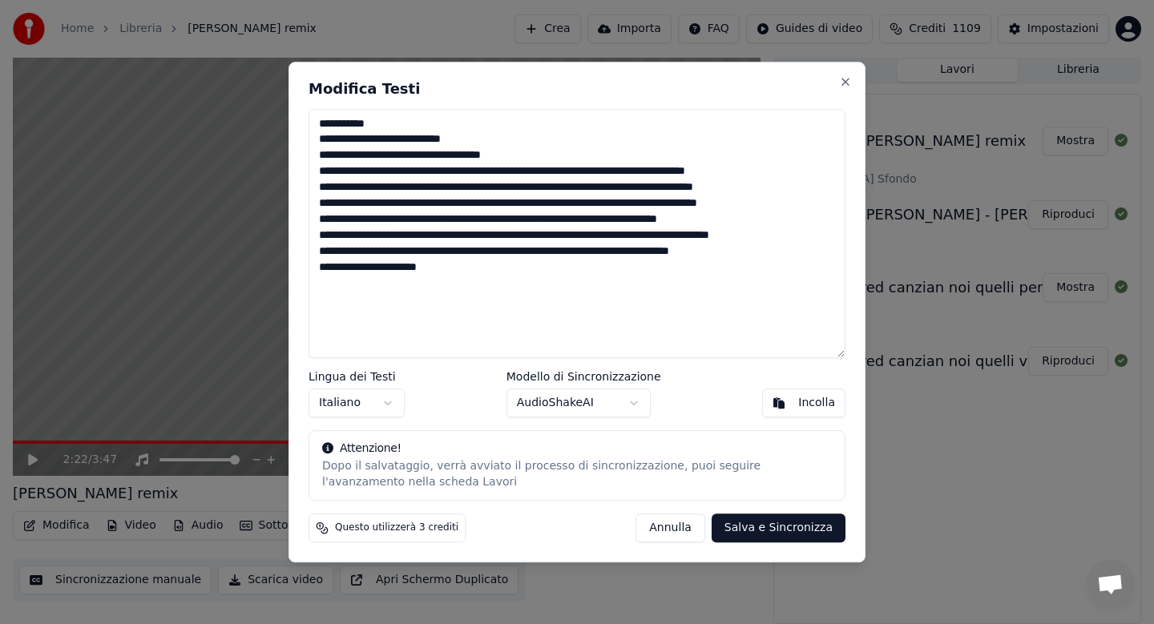
click at [377, 158] on textarea "**********" at bounding box center [577, 234] width 537 height 250
click at [470, 155] on textarea "**********" at bounding box center [577, 234] width 537 height 250
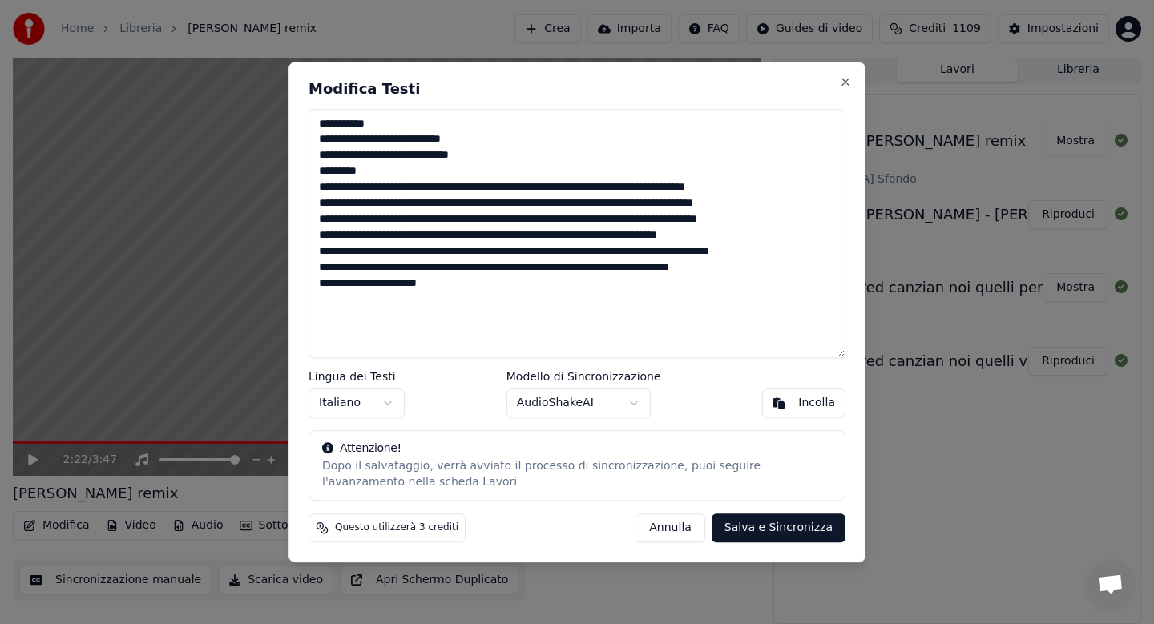
click at [317, 190] on textarea "**********" at bounding box center [577, 234] width 537 height 250
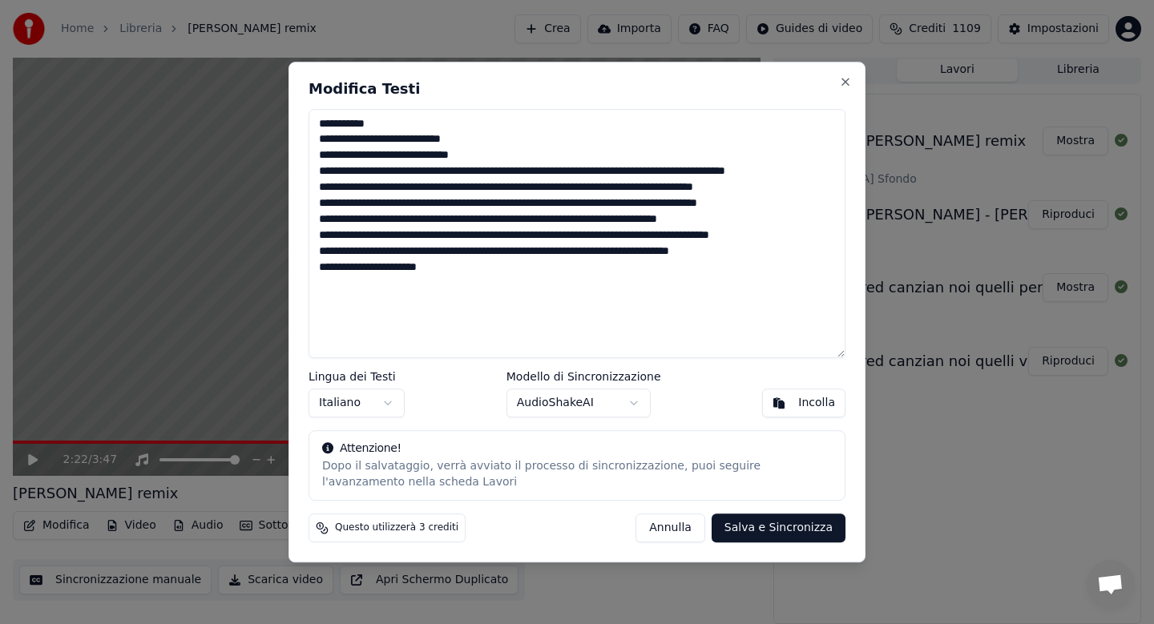
click at [385, 174] on textarea "**********" at bounding box center [577, 234] width 537 height 250
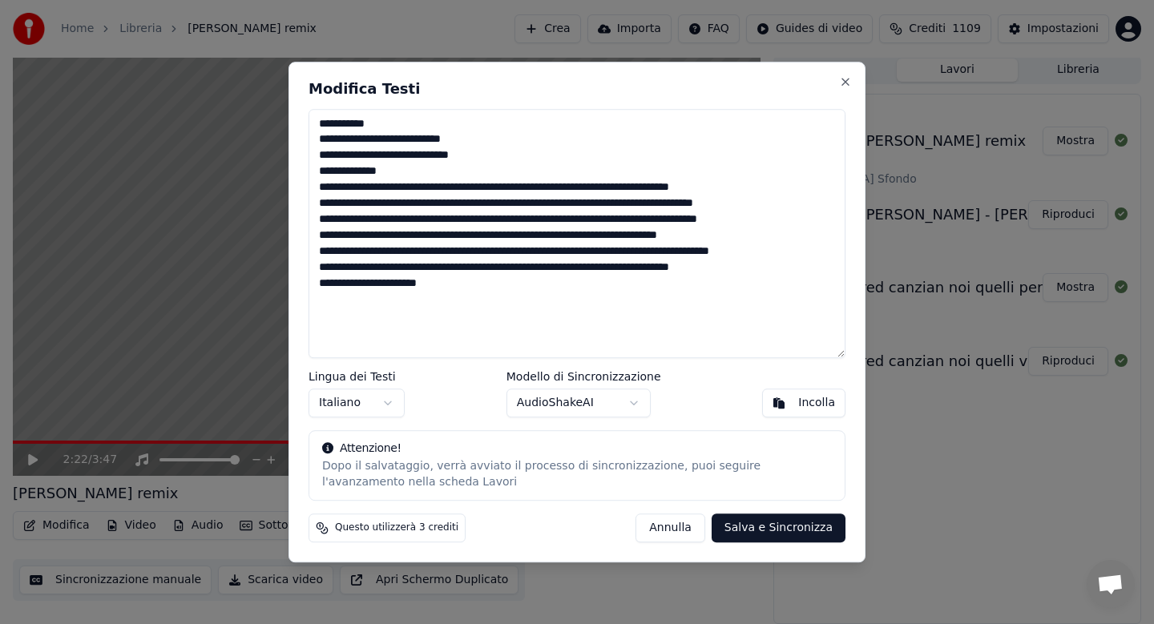
click at [411, 188] on textarea "**********" at bounding box center [577, 234] width 537 height 250
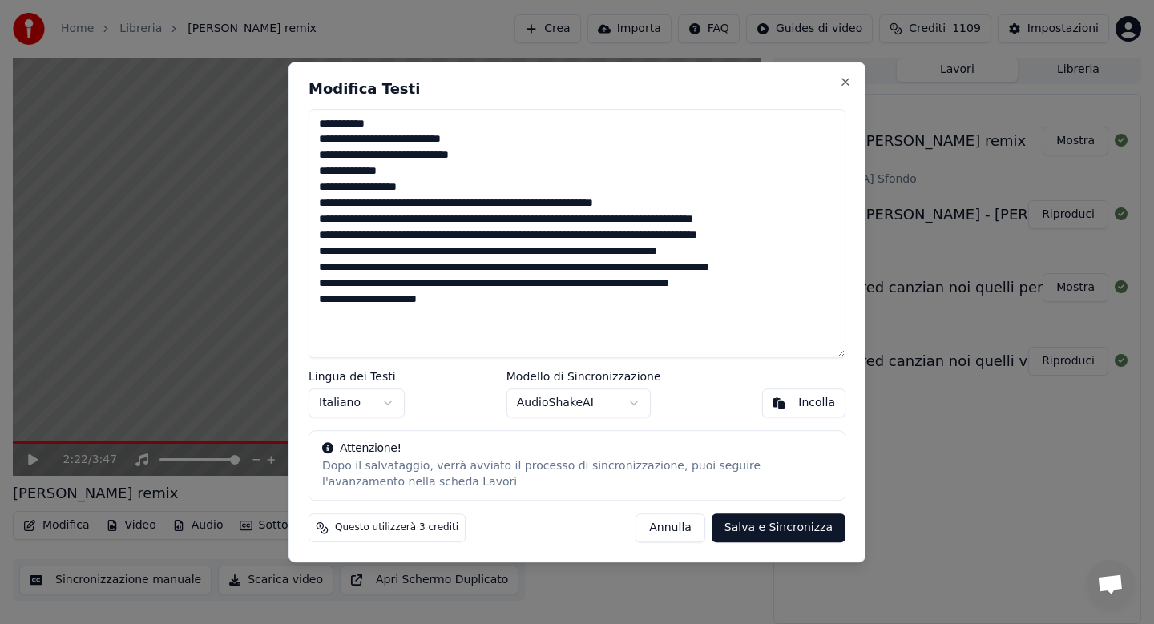
type textarea "**********"
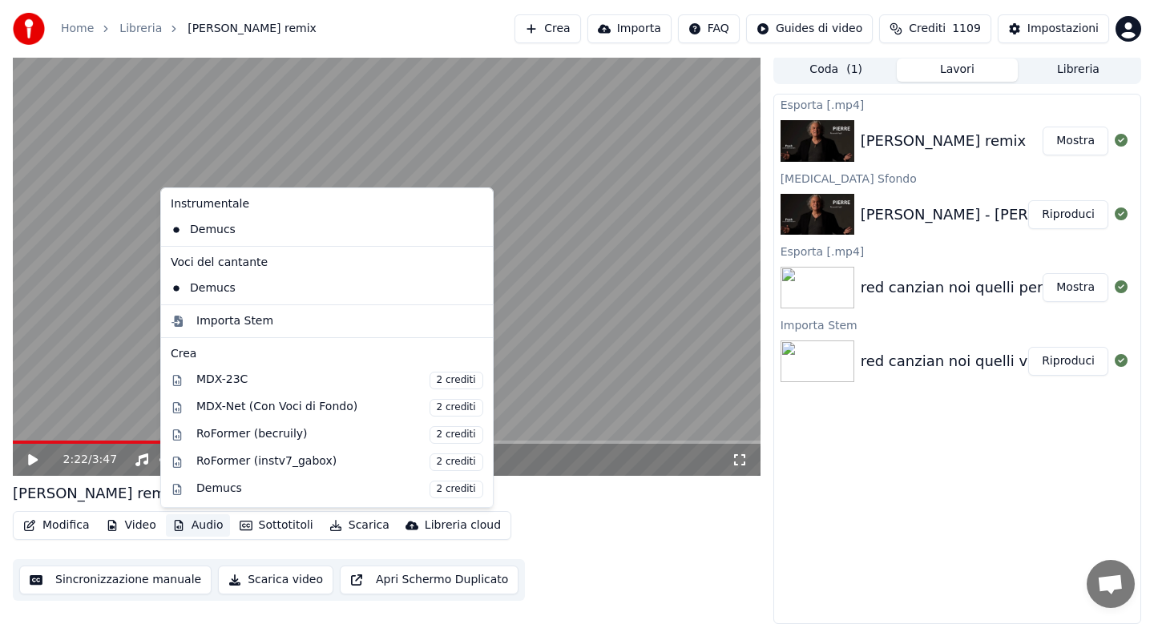
click at [204, 528] on button "Audio" at bounding box center [198, 526] width 64 height 22
click at [220, 317] on div "Importa Stem" at bounding box center [234, 321] width 77 height 16
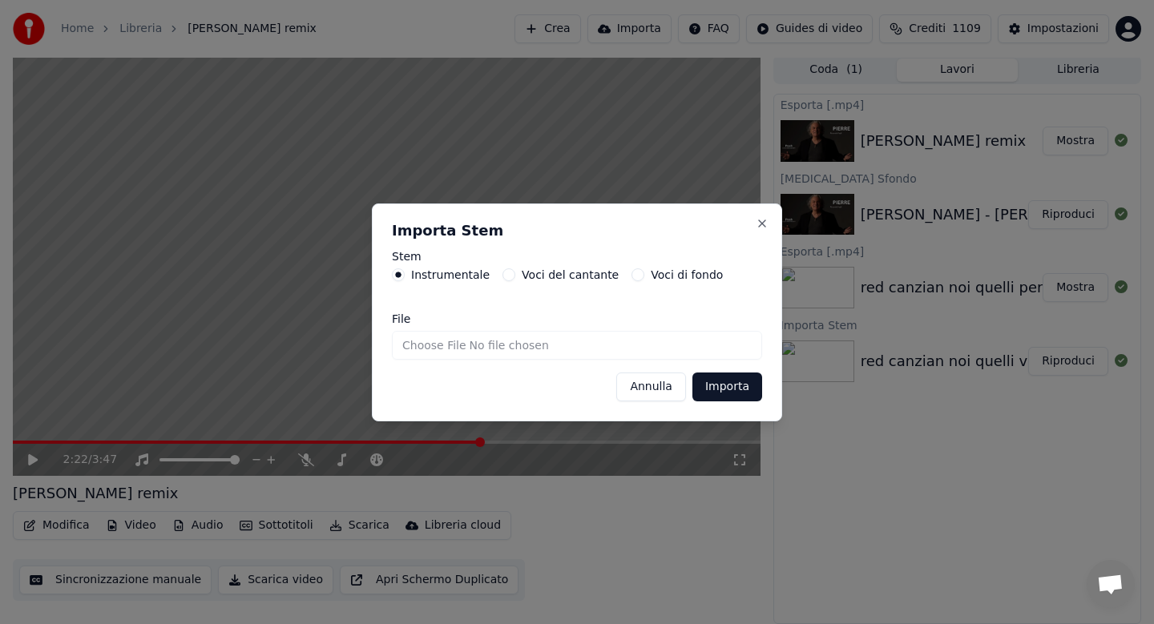
click at [419, 349] on input "File" at bounding box center [577, 345] width 370 height 29
type input "**********"
click at [716, 389] on button "Importa" at bounding box center [727, 387] width 70 height 29
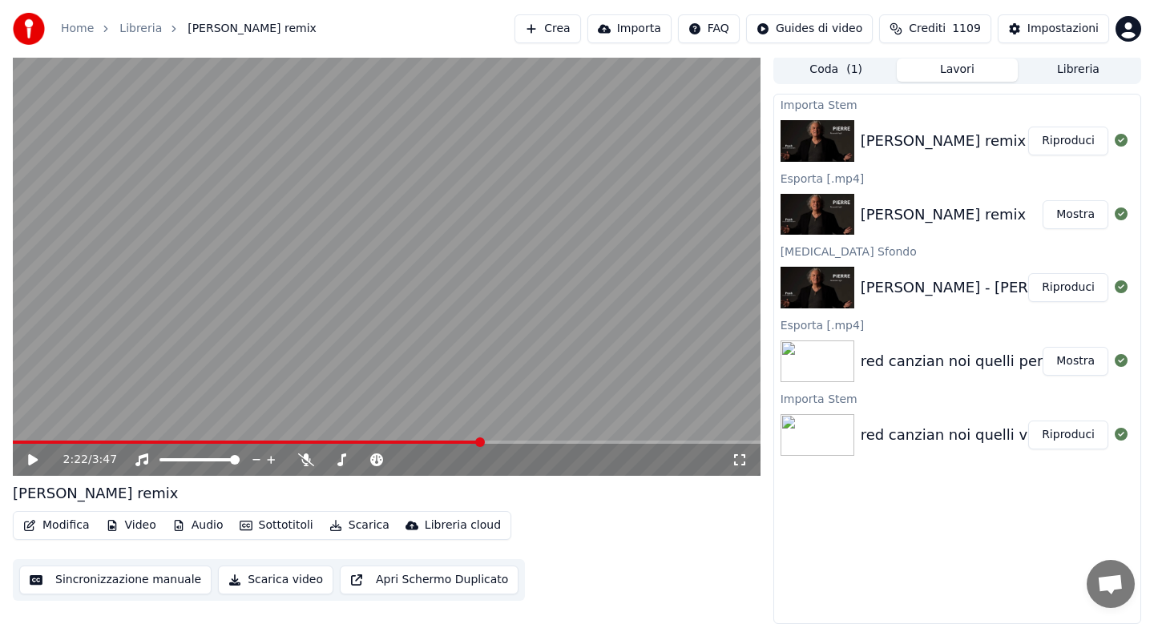
click at [58, 523] on button "Modifica" at bounding box center [56, 526] width 79 height 22
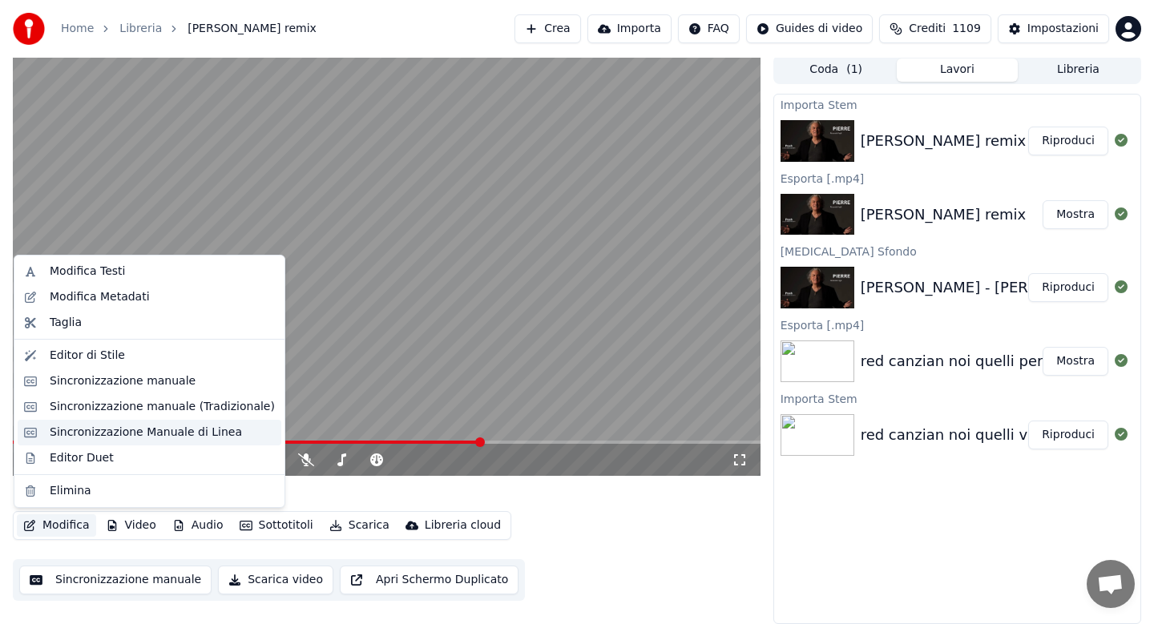
click at [132, 435] on div "Sincronizzazione Manuale di Linea" at bounding box center [146, 433] width 192 height 16
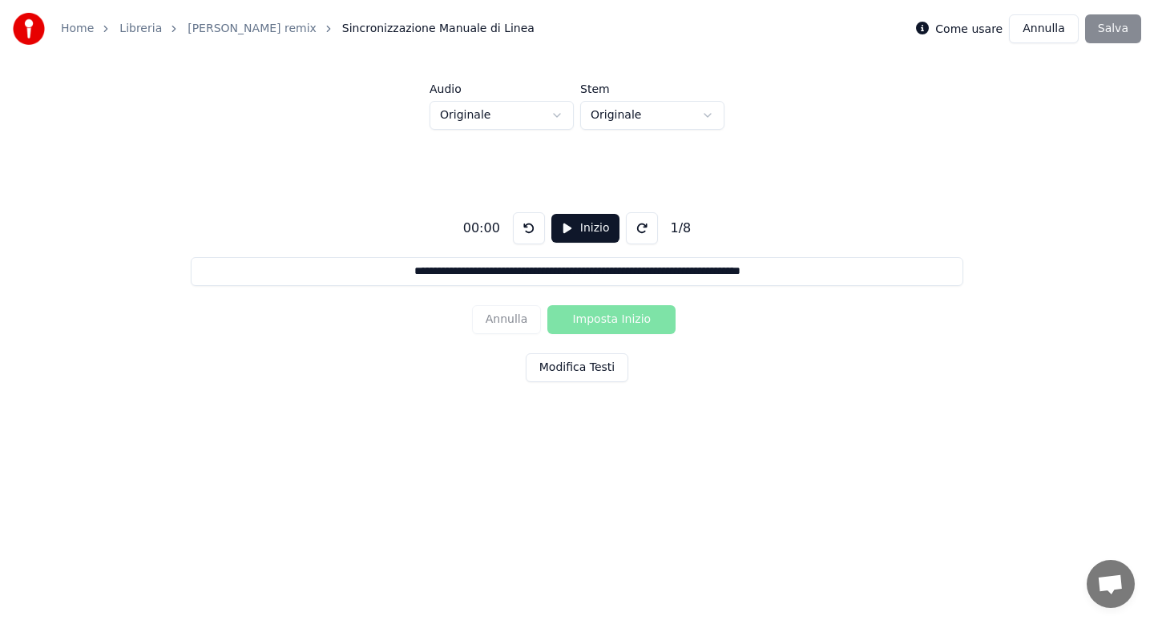
click at [547, 374] on button "Modifica Testi" at bounding box center [577, 367] width 103 height 29
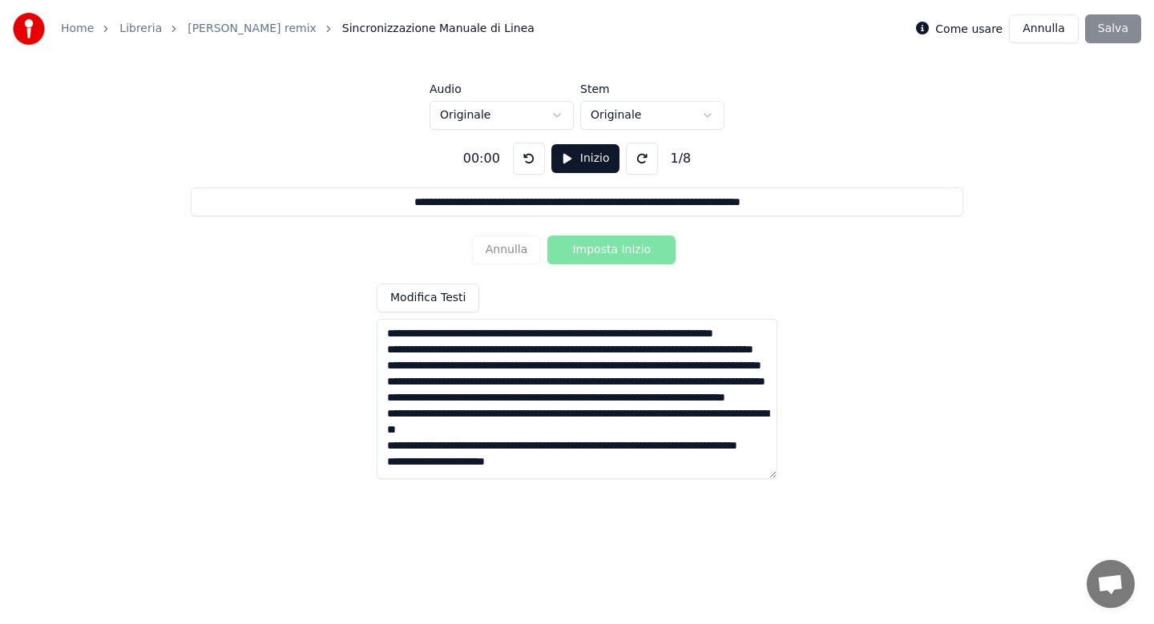
click at [443, 335] on textarea "**********" at bounding box center [577, 399] width 401 height 160
type input "**********"
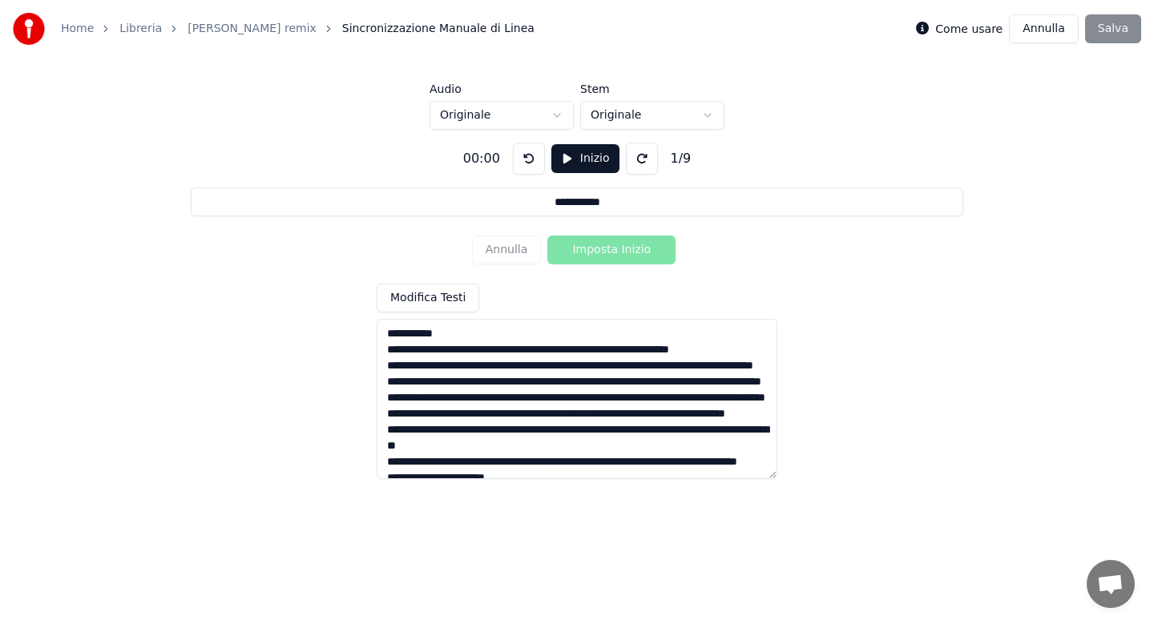
click at [539, 353] on textarea "**********" at bounding box center [577, 399] width 401 height 160
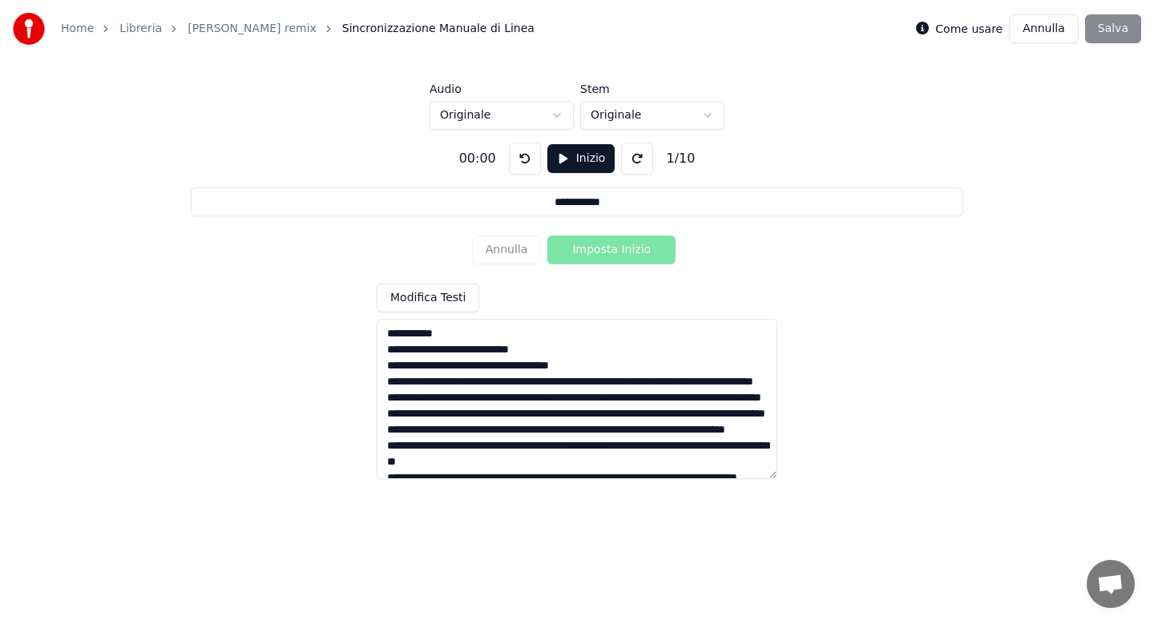
click at [447, 369] on textarea "**********" at bounding box center [577, 399] width 401 height 160
click at [537, 368] on textarea "**********" at bounding box center [577, 399] width 401 height 160
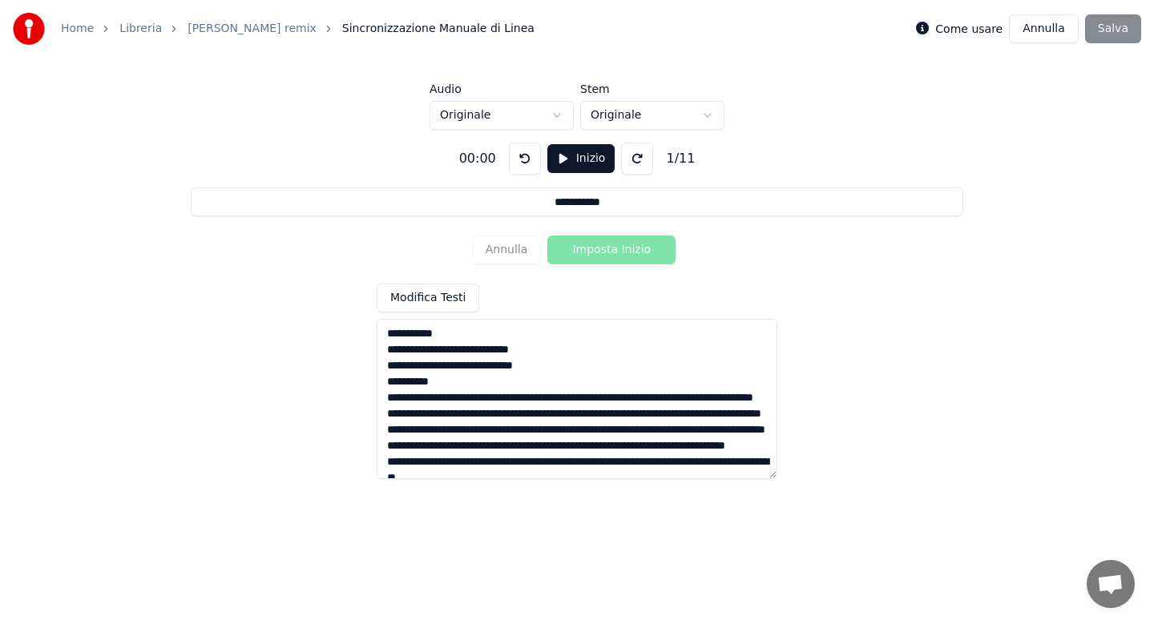
click at [386, 402] on textarea "**********" at bounding box center [577, 399] width 401 height 160
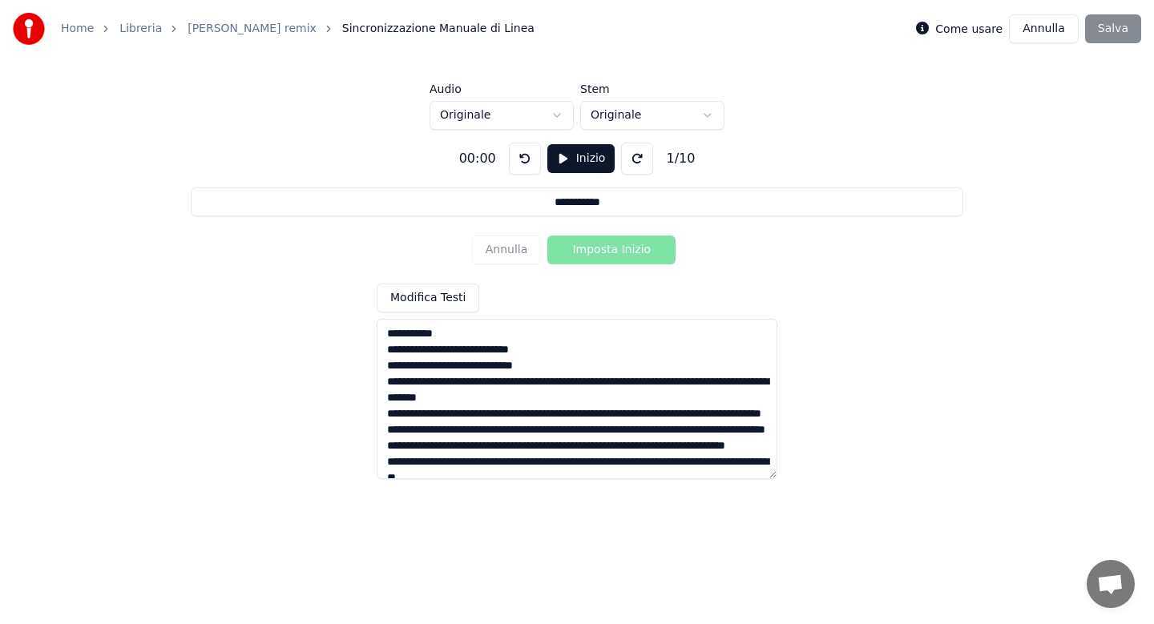
click at [457, 382] on textarea "**********" at bounding box center [577, 399] width 401 height 160
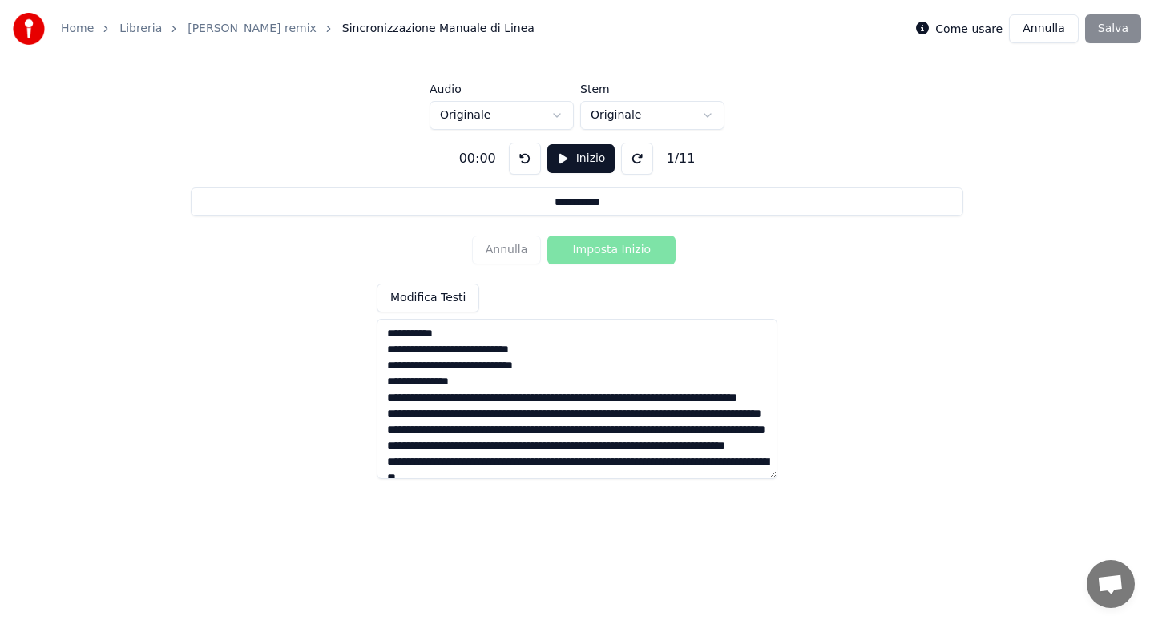
click at [480, 398] on textarea "**********" at bounding box center [577, 399] width 401 height 160
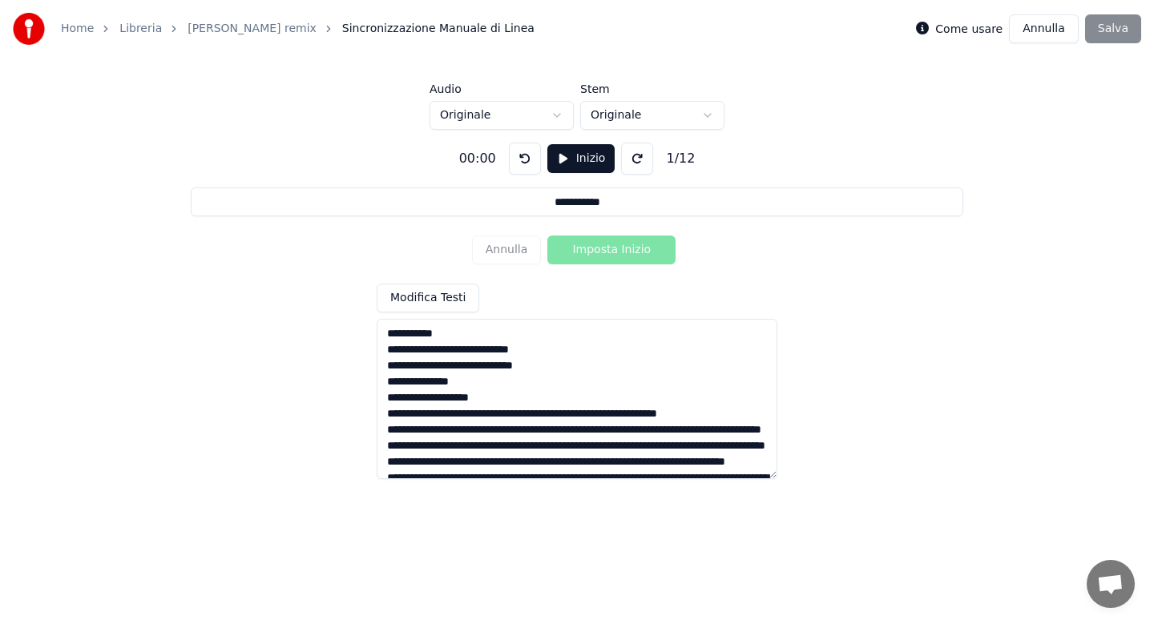
click at [442, 415] on textarea "**********" at bounding box center [577, 399] width 401 height 160
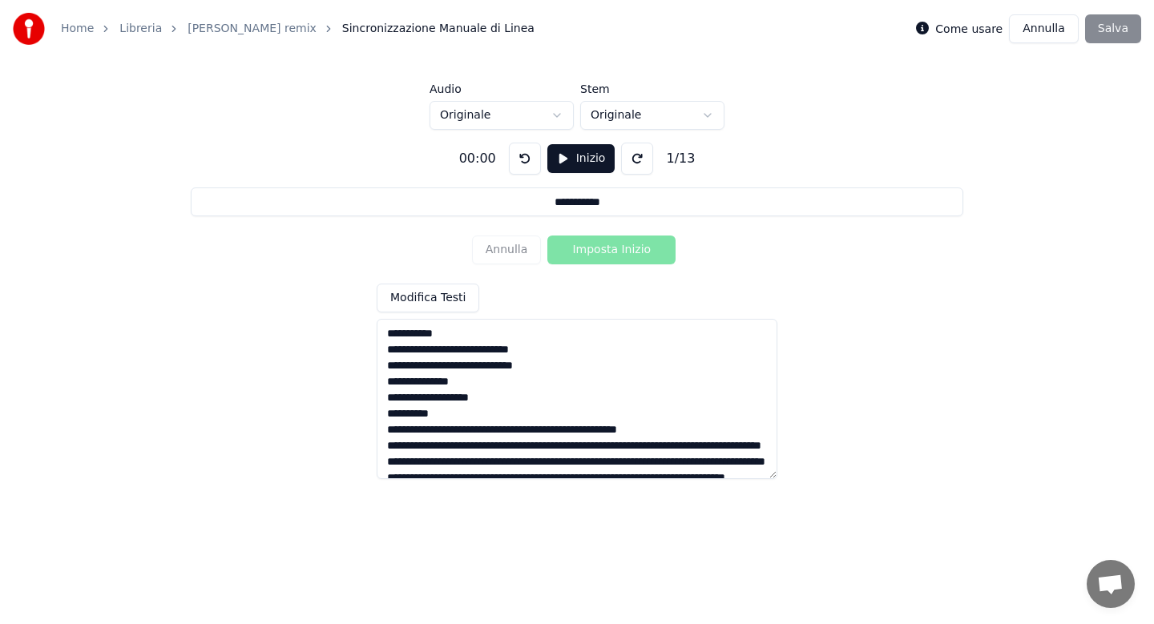
click at [511, 432] on textarea "**********" at bounding box center [577, 399] width 401 height 160
click at [563, 463] on textarea "**********" at bounding box center [577, 399] width 401 height 160
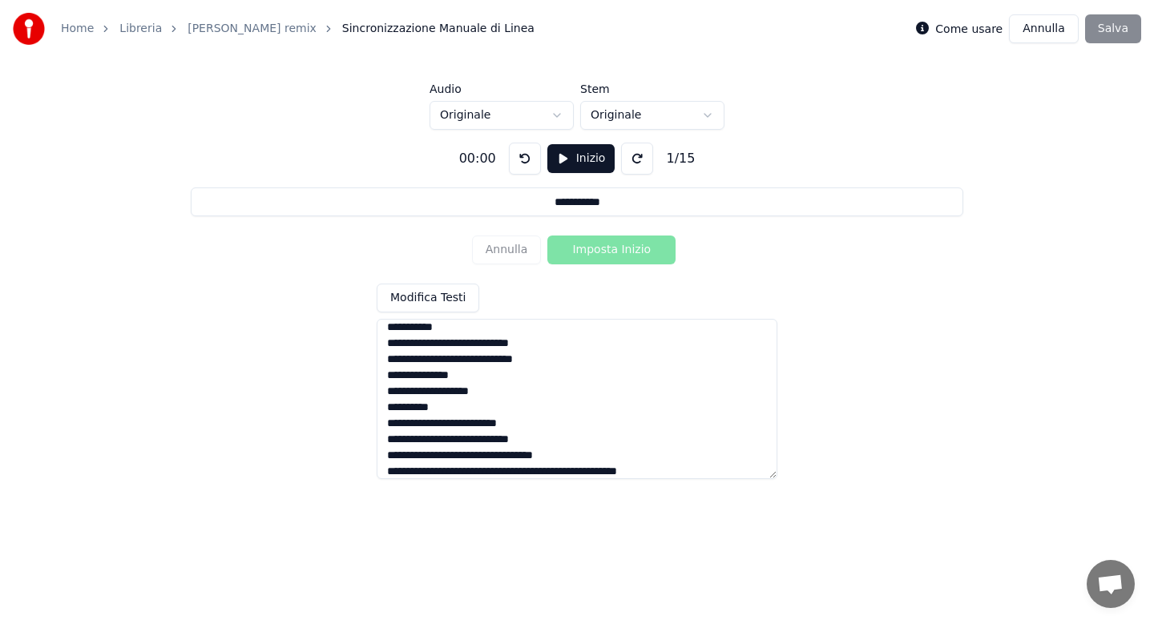
scroll to position [95, 0]
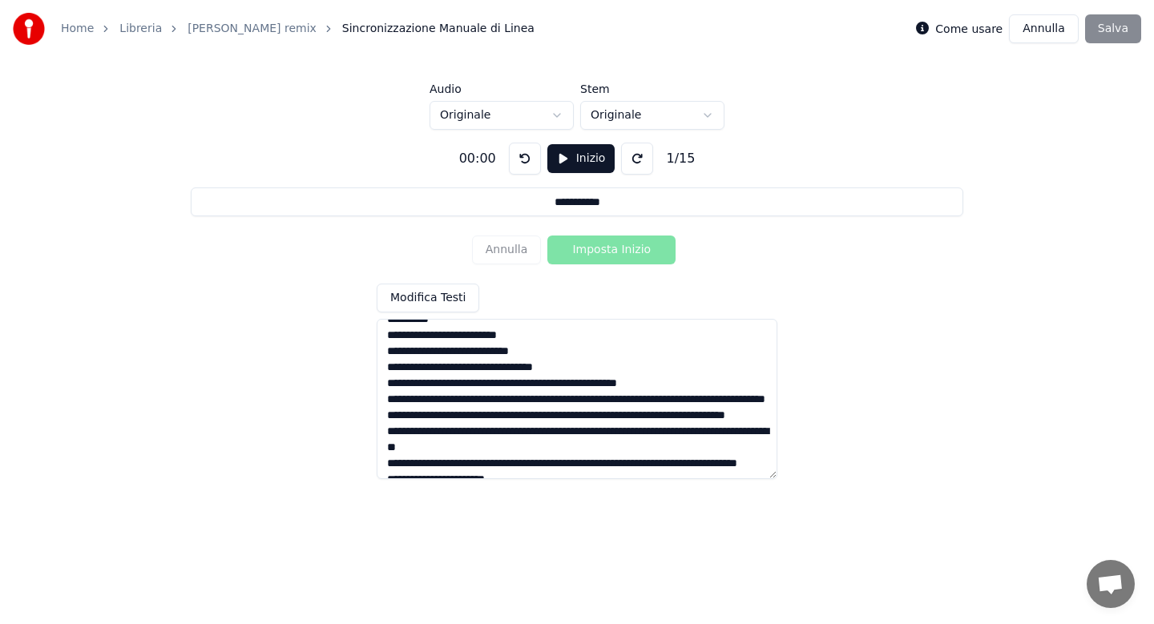
click at [558, 385] on textarea "**********" at bounding box center [577, 399] width 401 height 160
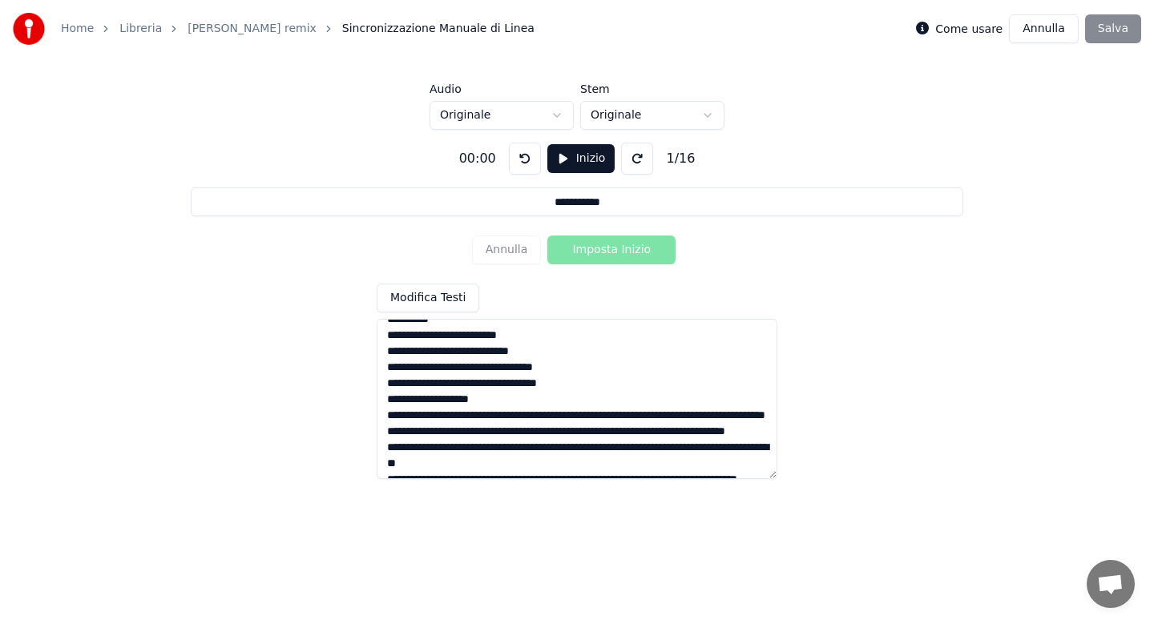
click at [520, 416] on textarea "**********" at bounding box center [577, 399] width 401 height 160
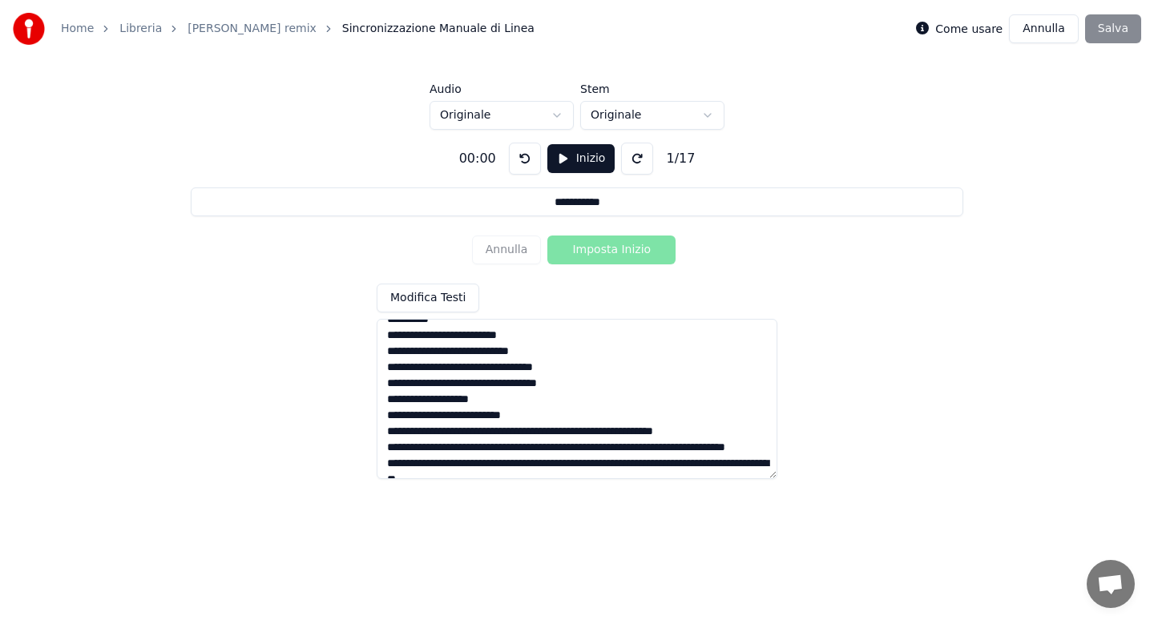
click at [549, 433] on textarea "**********" at bounding box center [577, 399] width 401 height 160
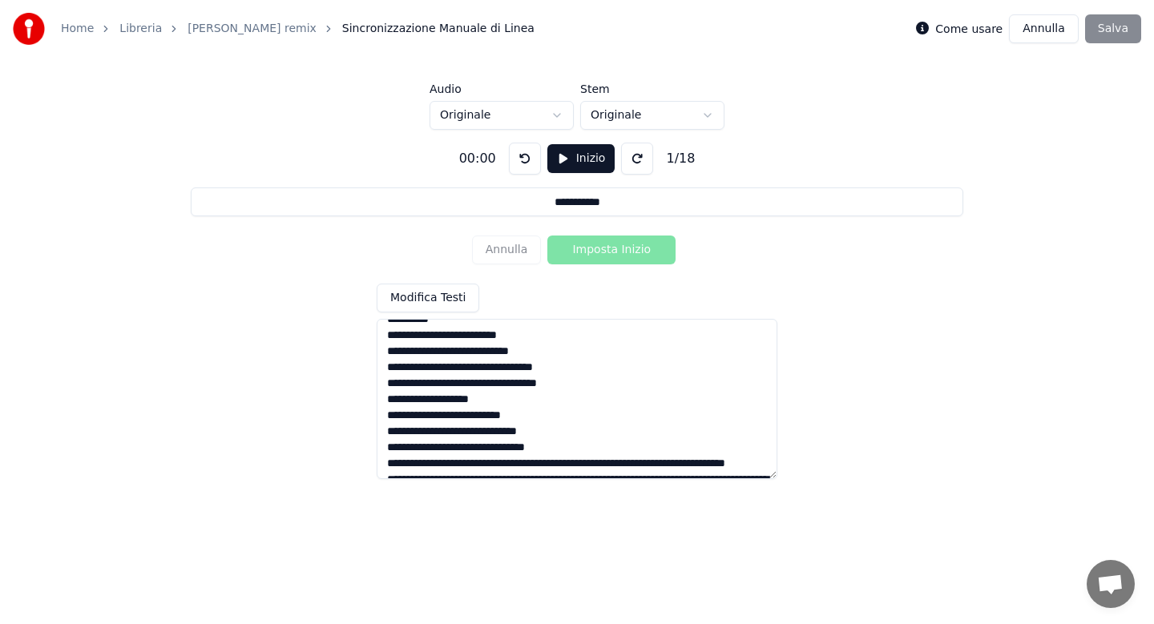
click at [446, 465] on textarea "**********" at bounding box center [577, 399] width 401 height 160
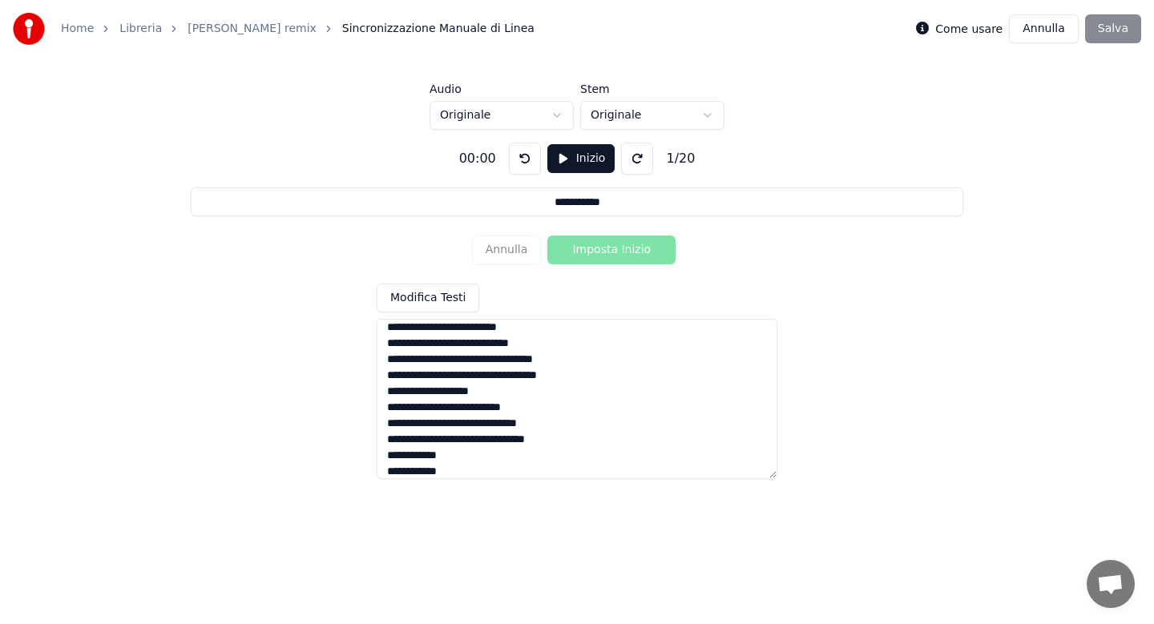
scroll to position [119, 0]
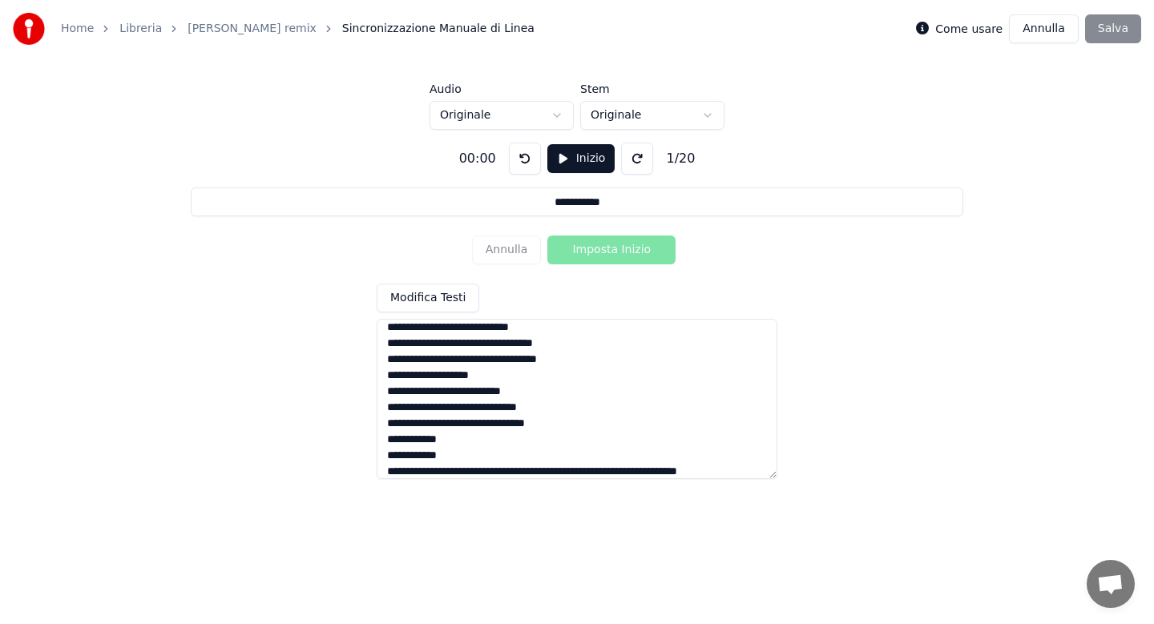
click at [433, 470] on textarea "**********" at bounding box center [577, 399] width 401 height 160
click at [520, 472] on textarea "**********" at bounding box center [577, 399] width 401 height 160
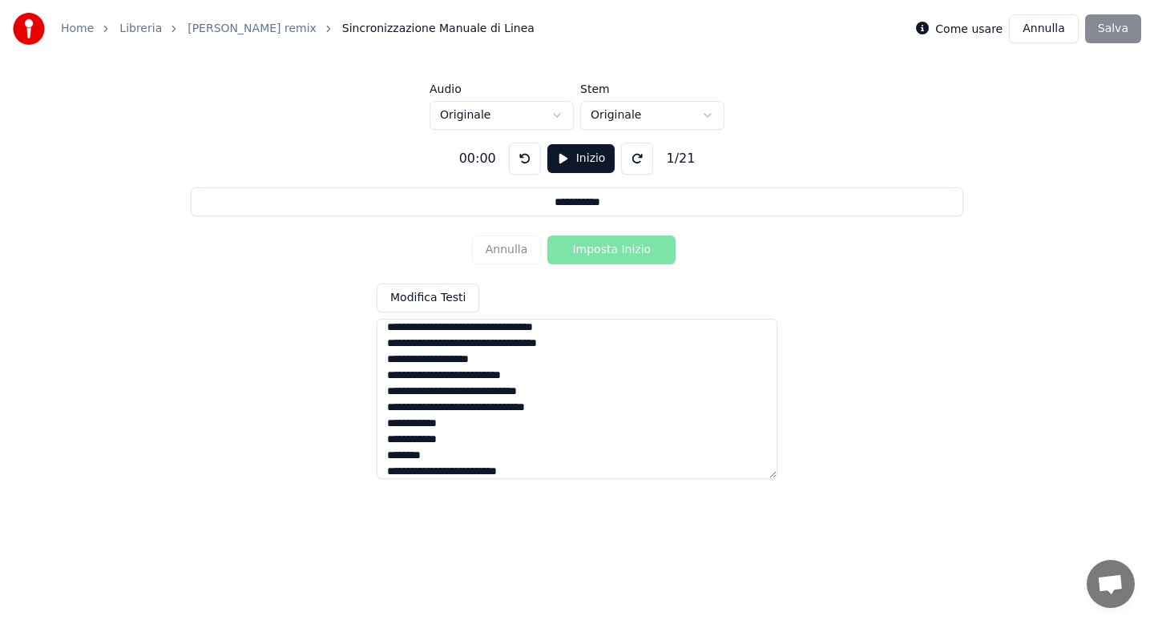
scroll to position [151, 0]
click at [571, 467] on textarea "**********" at bounding box center [577, 399] width 401 height 160
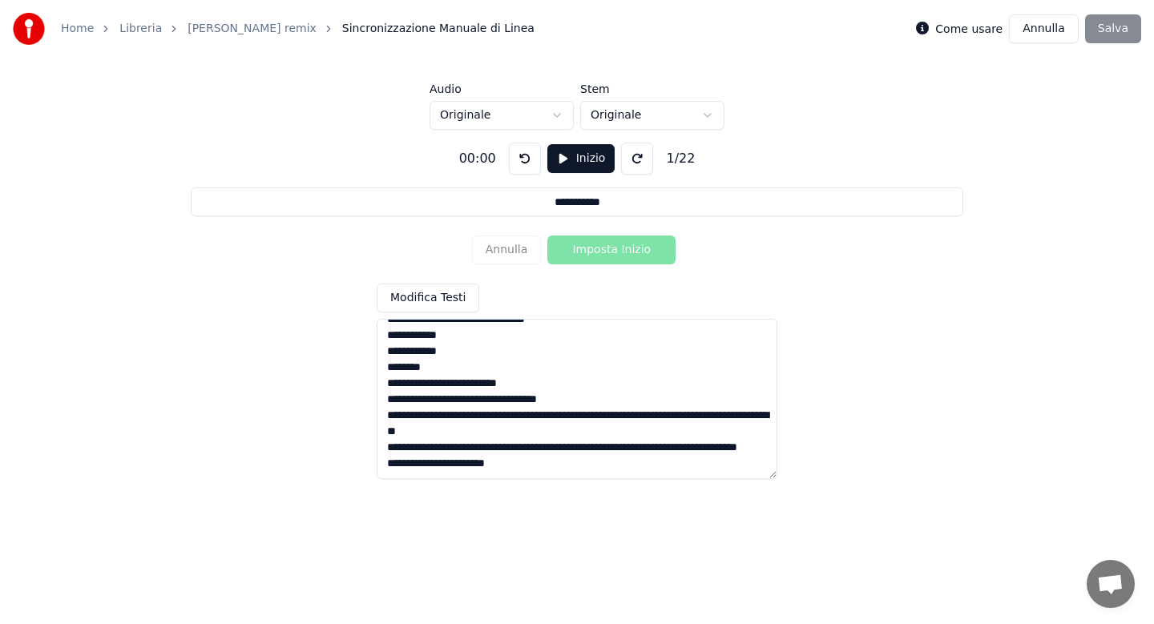
click at [587, 402] on textarea "**********" at bounding box center [577, 399] width 401 height 160
click at [624, 400] on textarea "**********" at bounding box center [577, 399] width 401 height 160
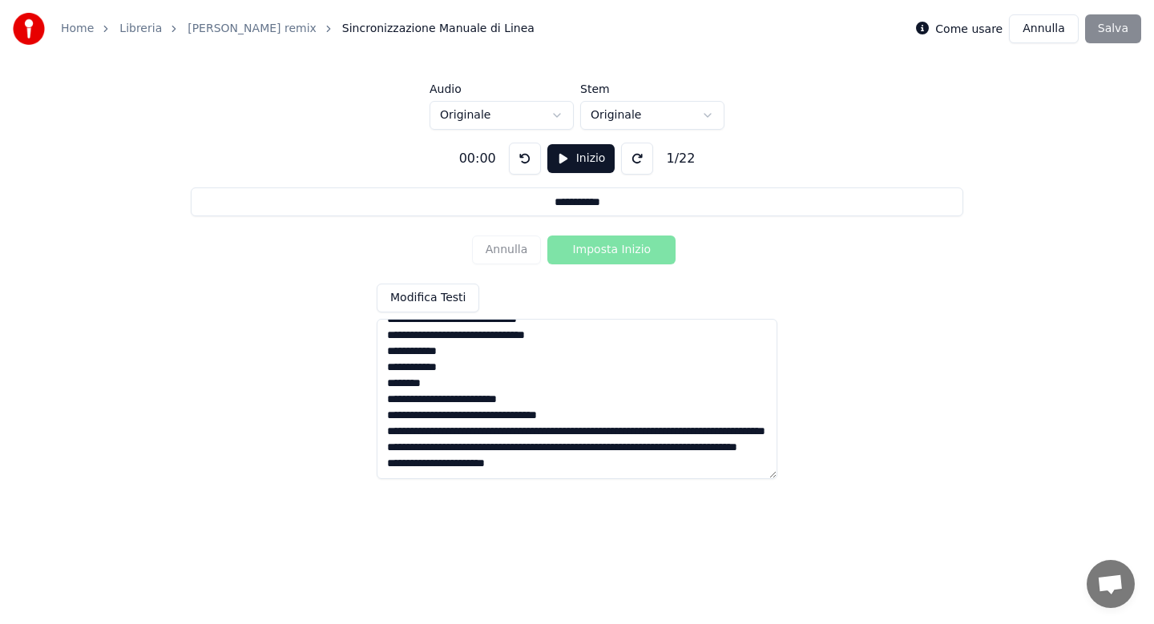
click at [514, 399] on textarea "**********" at bounding box center [577, 399] width 401 height 160
click at [483, 417] on textarea "**********" at bounding box center [577, 399] width 401 height 160
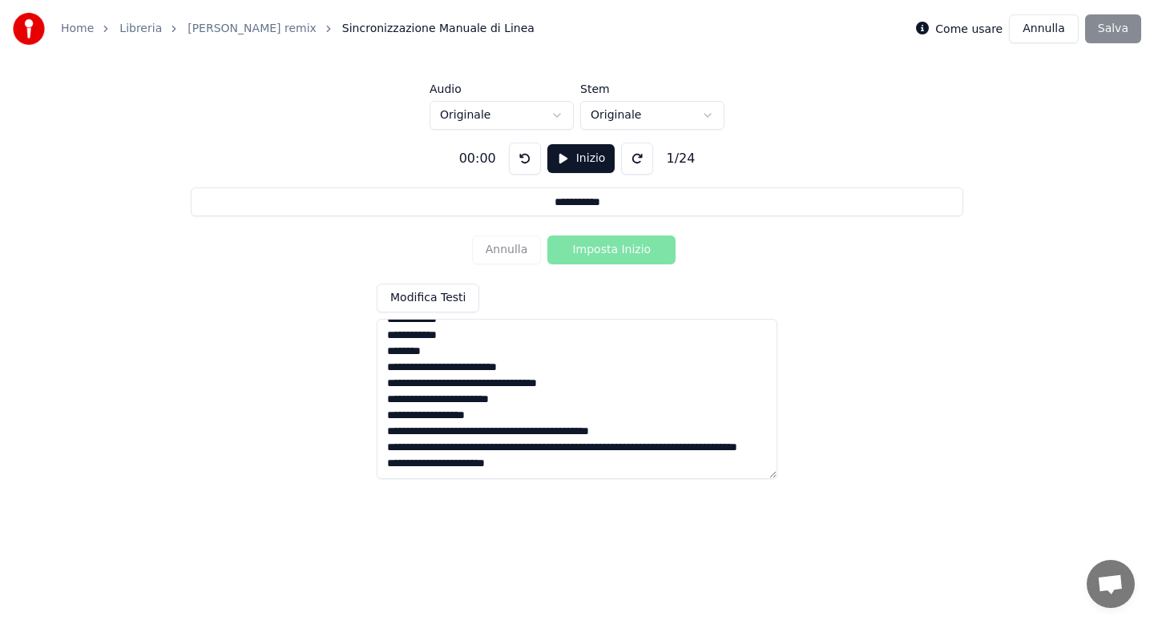
click at [553, 430] on textarea "**********" at bounding box center [577, 399] width 401 height 160
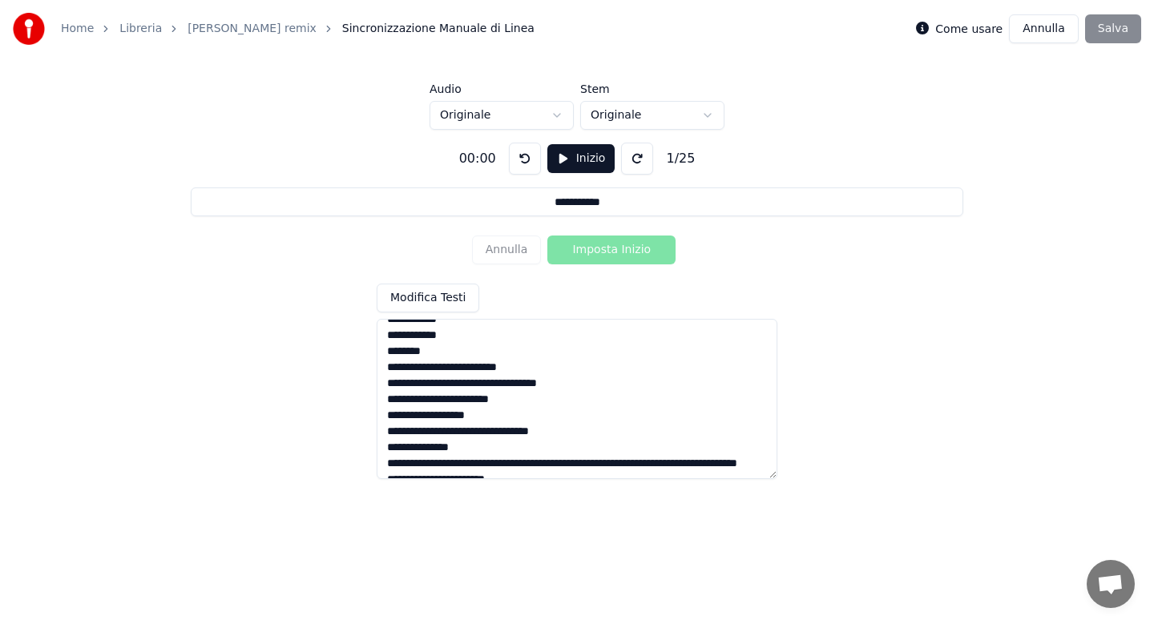
click at [389, 465] on textarea "**********" at bounding box center [577, 399] width 401 height 160
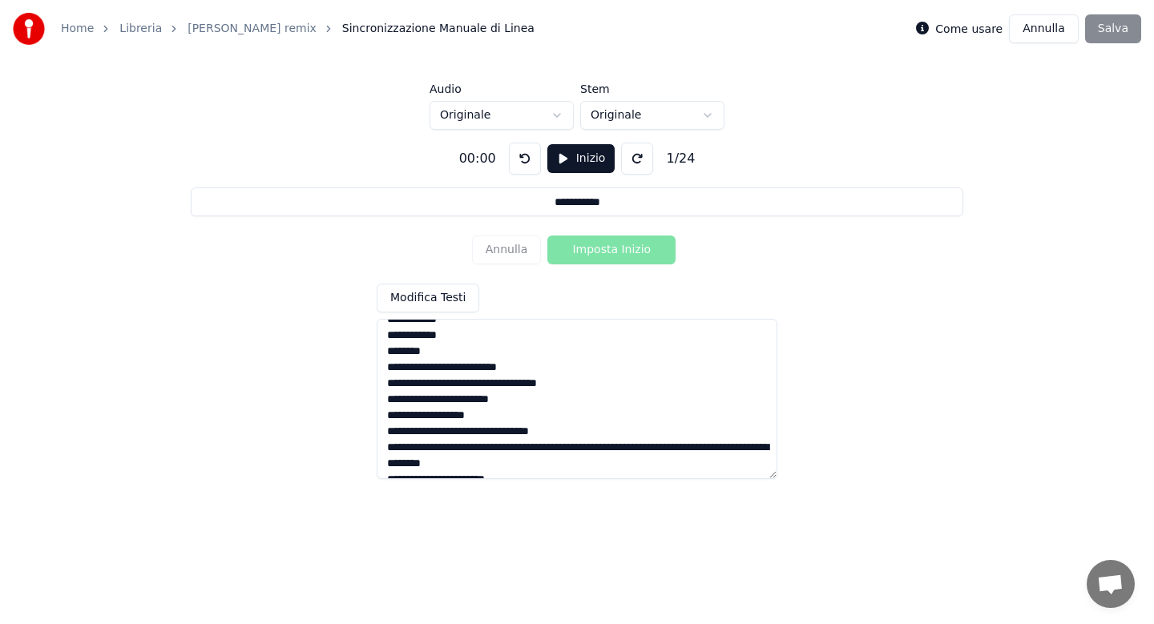
click at [492, 450] on textarea "**********" at bounding box center [577, 399] width 401 height 160
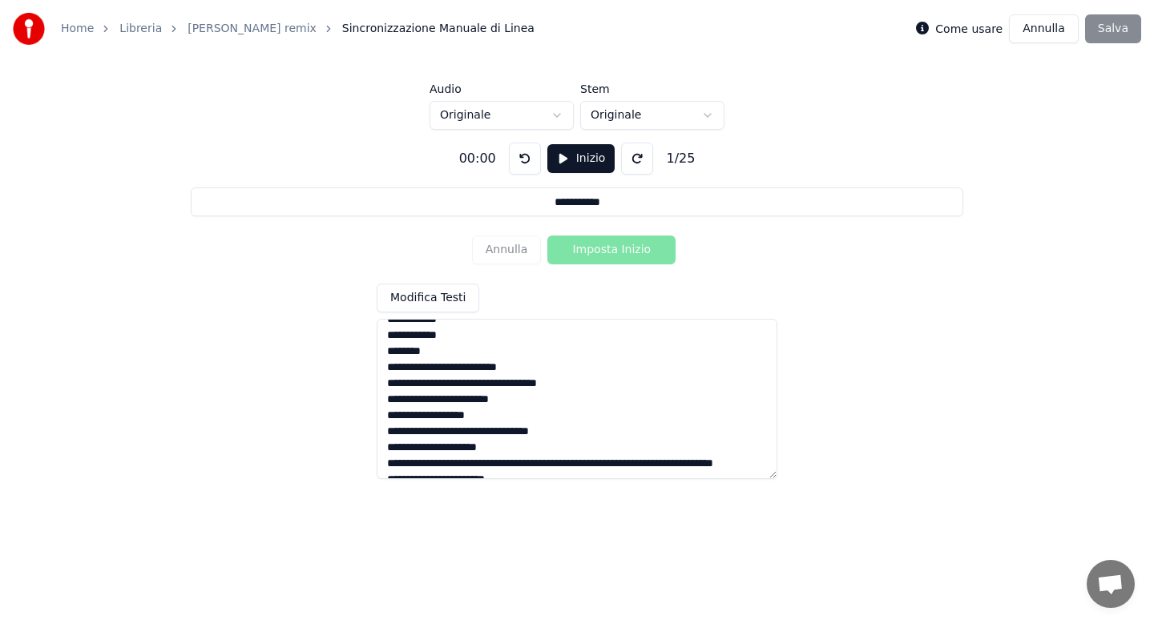
click at [519, 465] on textarea "**********" at bounding box center [577, 399] width 401 height 160
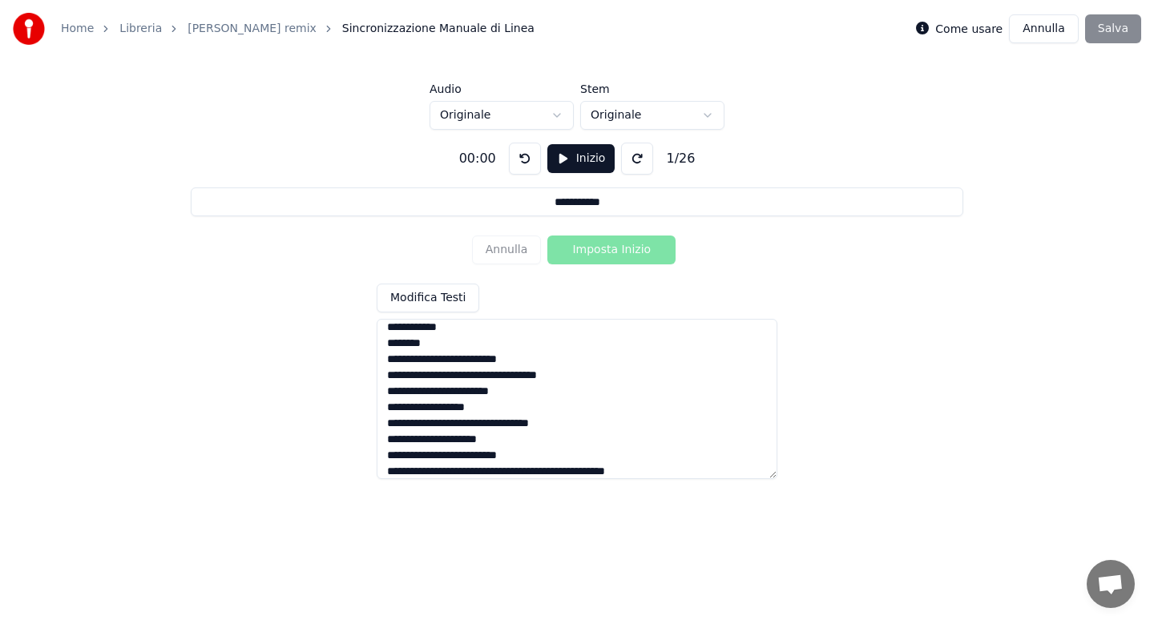
click at [479, 471] on textarea "**********" at bounding box center [577, 399] width 401 height 160
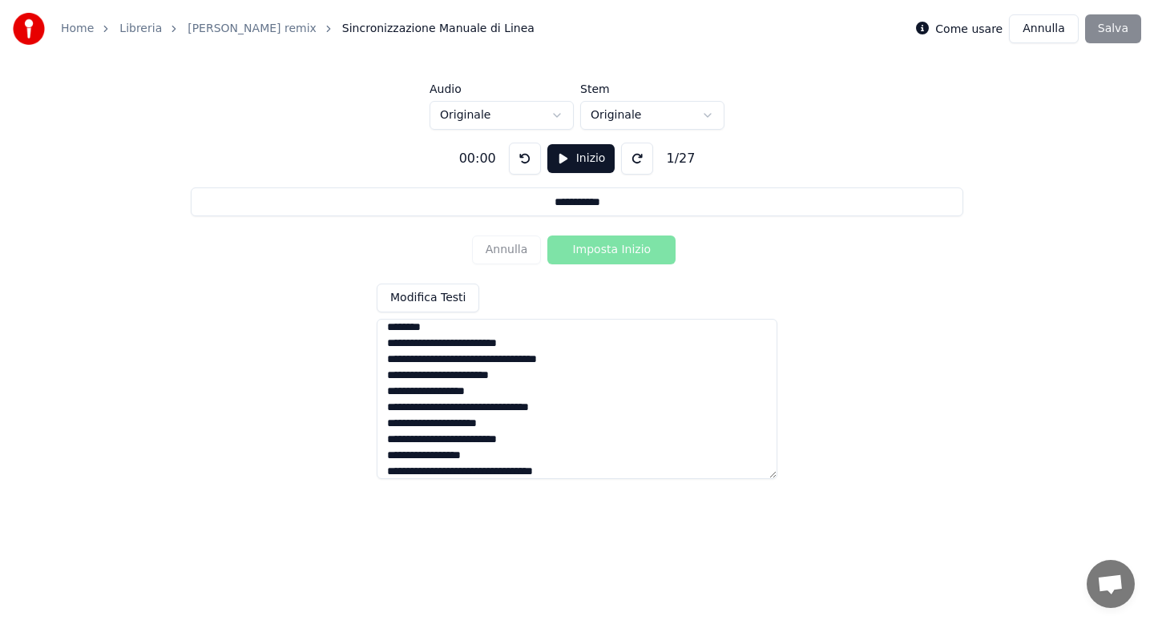
click at [460, 471] on textarea "**********" at bounding box center [577, 399] width 401 height 160
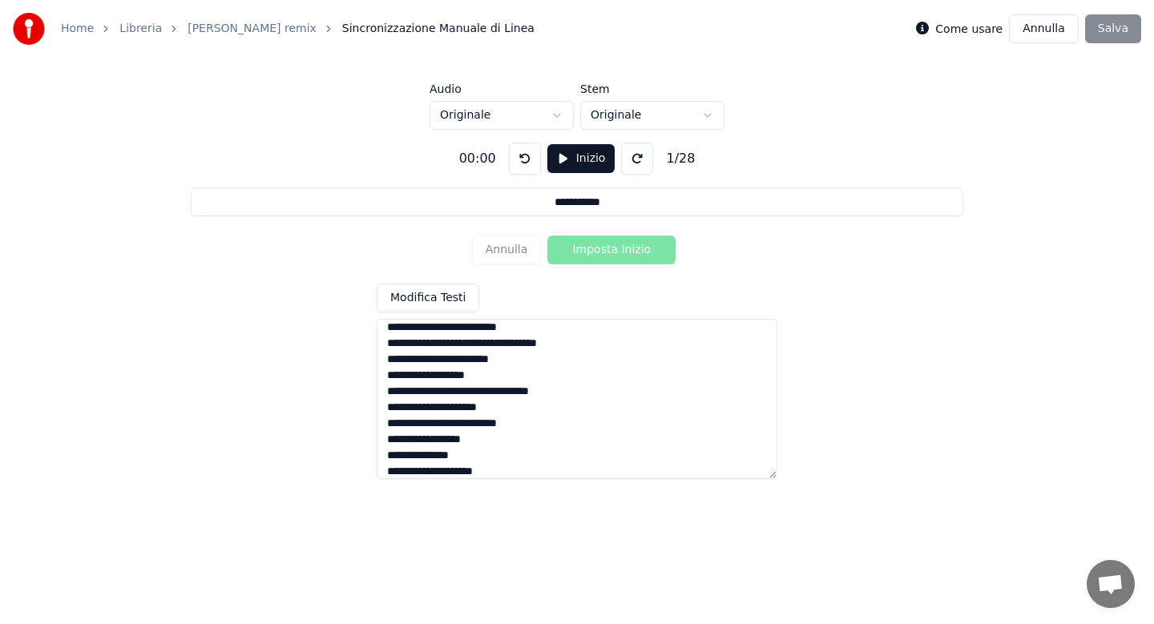
click at [490, 470] on textarea "**********" at bounding box center [577, 399] width 401 height 160
click at [482, 455] on textarea "**********" at bounding box center [577, 399] width 401 height 160
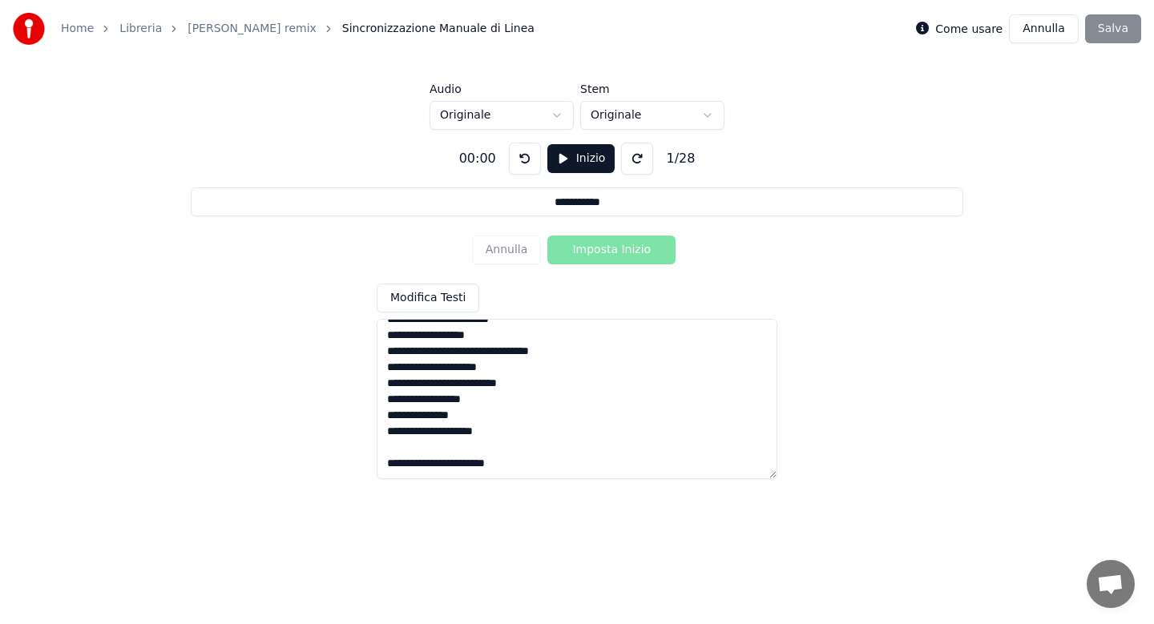
click at [389, 465] on textarea "**********" at bounding box center [577, 399] width 401 height 160
type textarea "**********"
click at [557, 116] on html "**********" at bounding box center [577, 241] width 1154 height 483
click at [577, 161] on button "Inizio" at bounding box center [581, 158] width 68 height 29
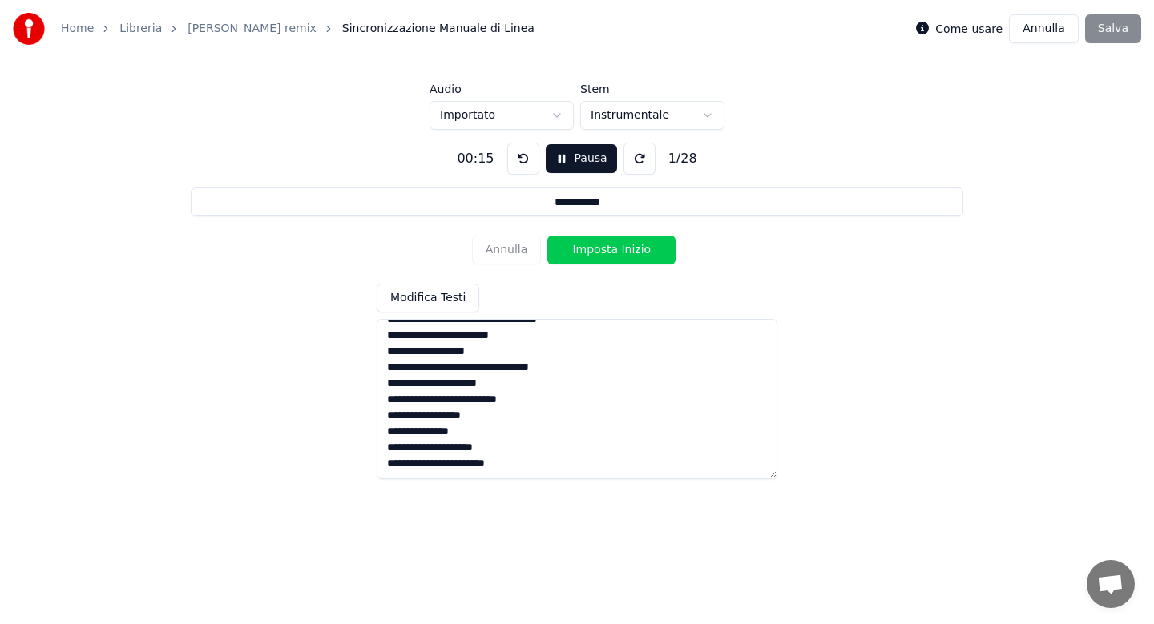
click at [592, 250] on button "Imposta Inizio" at bounding box center [611, 250] width 128 height 29
click at [592, 250] on button "Imposta Fine" at bounding box center [611, 250] width 128 height 29
click at [592, 250] on button "Imposta Inizio" at bounding box center [611, 250] width 128 height 29
click at [592, 250] on button "Imposta Fine" at bounding box center [611, 250] width 128 height 29
click at [592, 250] on button "Imposta Inizio" at bounding box center [611, 250] width 128 height 29
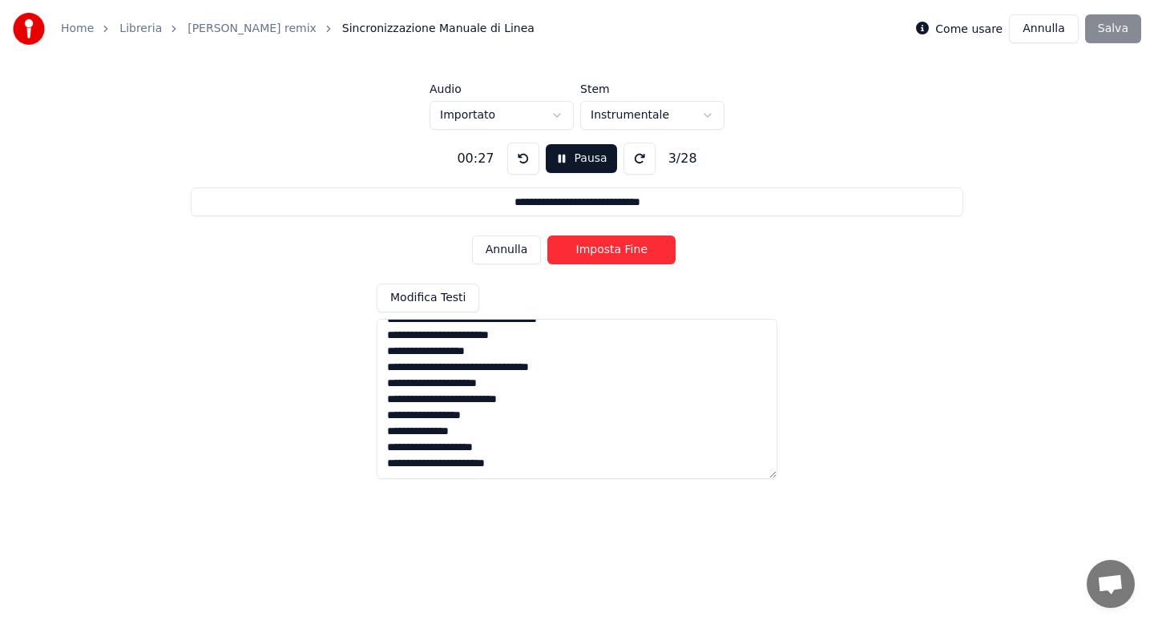
click at [592, 250] on button "Imposta Fine" at bounding box center [611, 250] width 128 height 29
click at [592, 250] on button "Imposta Inizio" at bounding box center [611, 250] width 128 height 29
click at [592, 250] on button "Imposta Fine" at bounding box center [611, 250] width 128 height 29
click at [592, 250] on button "Imposta Inizio" at bounding box center [611, 250] width 128 height 29
click at [592, 250] on button "Imposta Fine" at bounding box center [611, 250] width 128 height 29
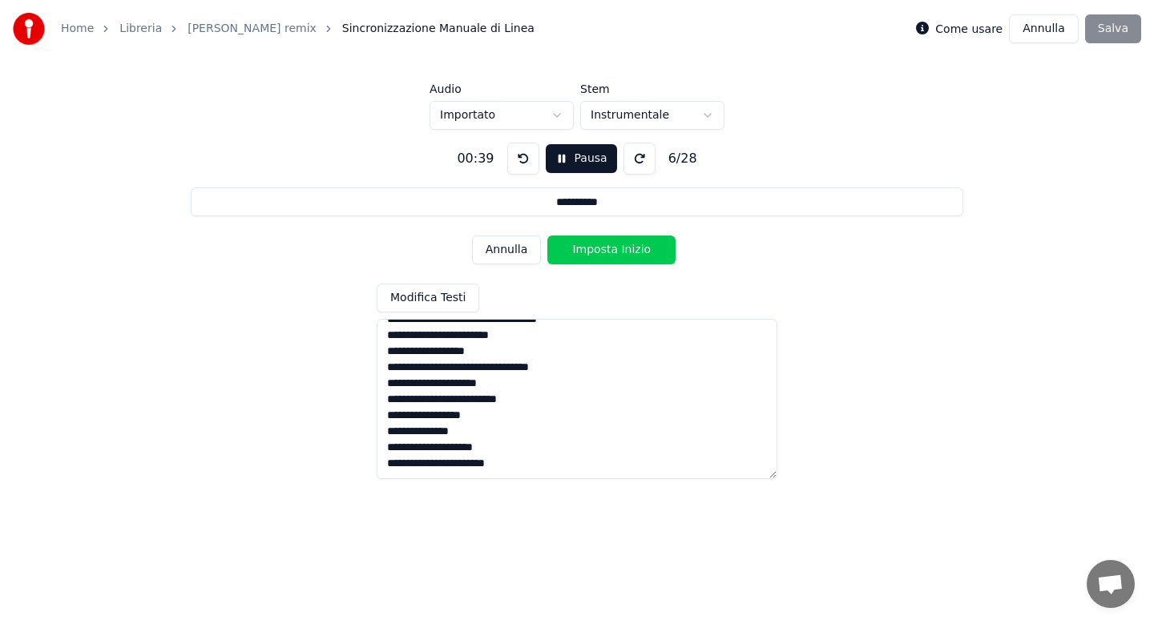
click at [592, 250] on button "Imposta Inizio" at bounding box center [611, 250] width 128 height 29
click at [592, 250] on button "Imposta Fine" at bounding box center [611, 250] width 128 height 29
click at [592, 250] on button "Imposta Inizio" at bounding box center [611, 250] width 128 height 29
click at [592, 250] on button "Imposta Fine" at bounding box center [611, 250] width 128 height 29
click at [592, 250] on button "Imposta Inizio" at bounding box center [611, 250] width 128 height 29
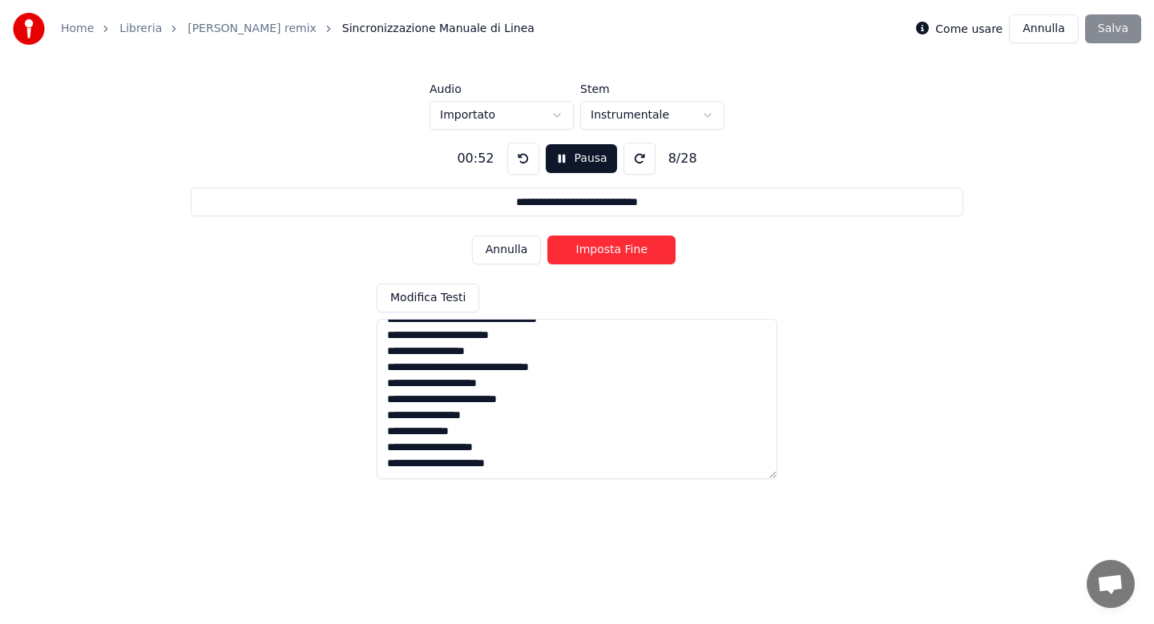
click at [592, 250] on button "Imposta Fine" at bounding box center [611, 250] width 128 height 29
click at [592, 250] on button "Imposta Inizio" at bounding box center [611, 250] width 128 height 29
click at [592, 250] on button "Imposta Fine" at bounding box center [611, 250] width 128 height 29
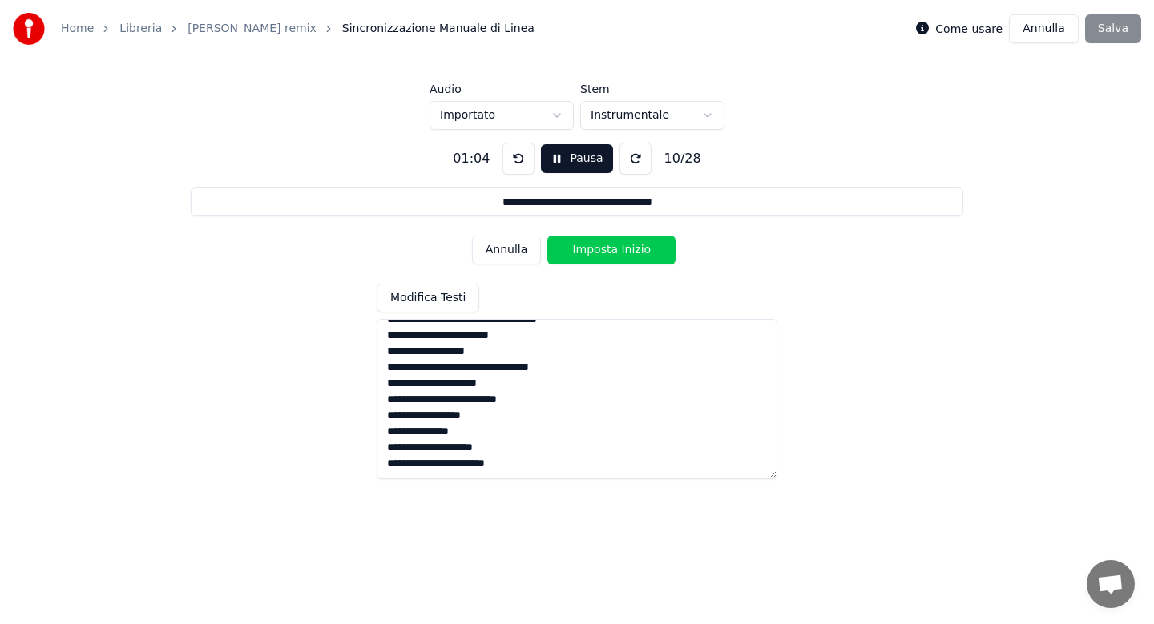
click at [592, 250] on button "Imposta Inizio" at bounding box center [611, 250] width 128 height 29
click at [592, 250] on button "Imposta Fine" at bounding box center [611, 250] width 128 height 29
click at [592, 250] on button "Imposta Inizio" at bounding box center [611, 250] width 128 height 29
click at [592, 250] on button "Imposta Fine" at bounding box center [611, 250] width 128 height 29
click at [592, 250] on button "Imposta Inizio" at bounding box center [611, 250] width 128 height 29
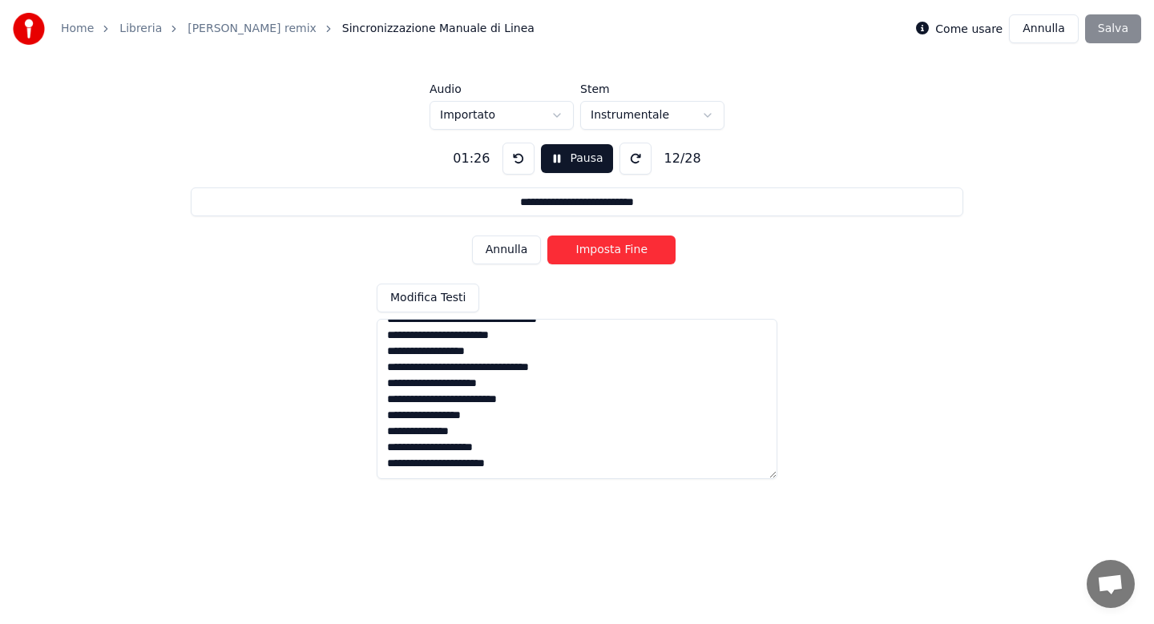
click at [592, 250] on button "Imposta Fine" at bounding box center [611, 250] width 128 height 29
click at [592, 250] on button "Imposta Inizio" at bounding box center [611, 250] width 128 height 29
click at [592, 250] on button "Imposta Fine" at bounding box center [611, 250] width 128 height 29
click at [592, 250] on button "Imposta Inizio" at bounding box center [611, 250] width 128 height 29
click at [592, 250] on button "Imposta Fine" at bounding box center [611, 250] width 128 height 29
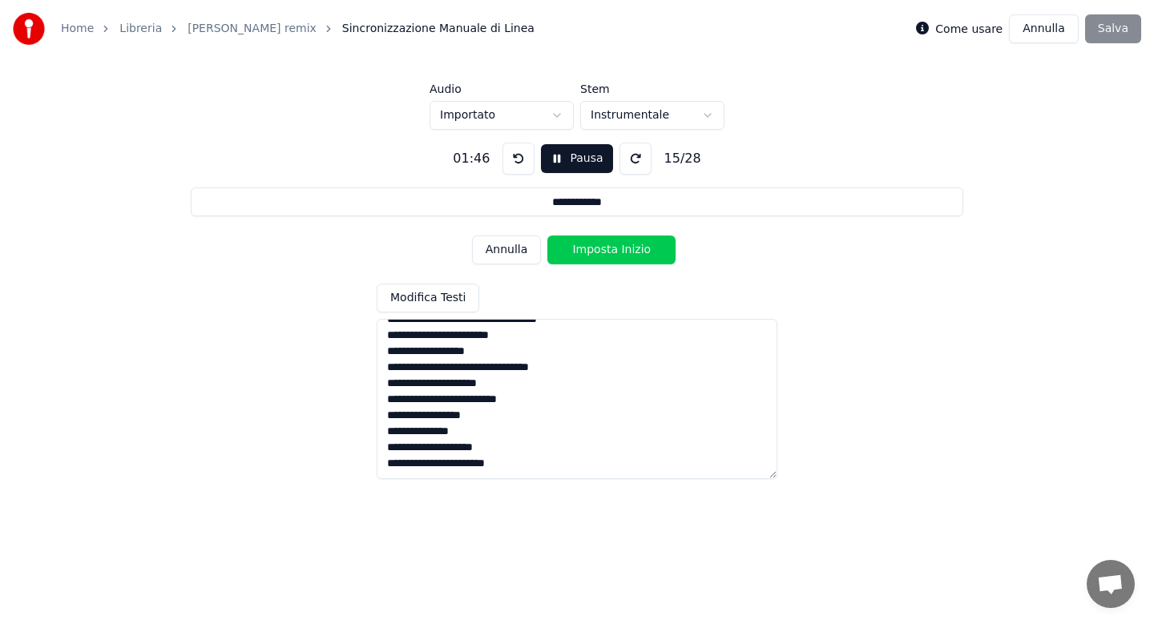
click at [592, 250] on button "Imposta Inizio" at bounding box center [611, 250] width 128 height 29
click at [592, 250] on button "Imposta Fine" at bounding box center [611, 250] width 128 height 29
click at [592, 250] on button "Imposta Inizio" at bounding box center [611, 250] width 128 height 29
click at [592, 250] on button "Imposta Fine" at bounding box center [611, 250] width 128 height 29
click at [592, 250] on button "Imposta Inizio" at bounding box center [611, 250] width 128 height 29
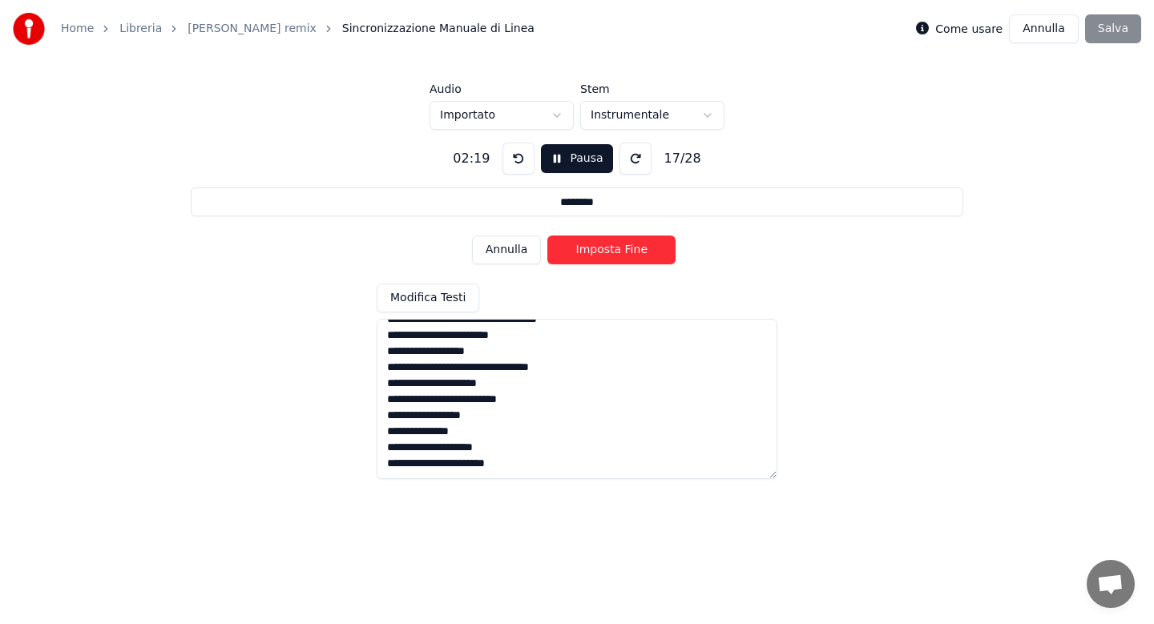
click at [592, 250] on button "Imposta Fine" at bounding box center [611, 250] width 128 height 29
click at [592, 250] on button "Imposta Inizio" at bounding box center [611, 250] width 128 height 29
click at [592, 250] on button "Imposta Fine" at bounding box center [611, 250] width 128 height 29
click at [592, 250] on button "Imposta Inizio" at bounding box center [611, 250] width 128 height 29
click at [592, 250] on button "Imposta Fine" at bounding box center [611, 250] width 128 height 29
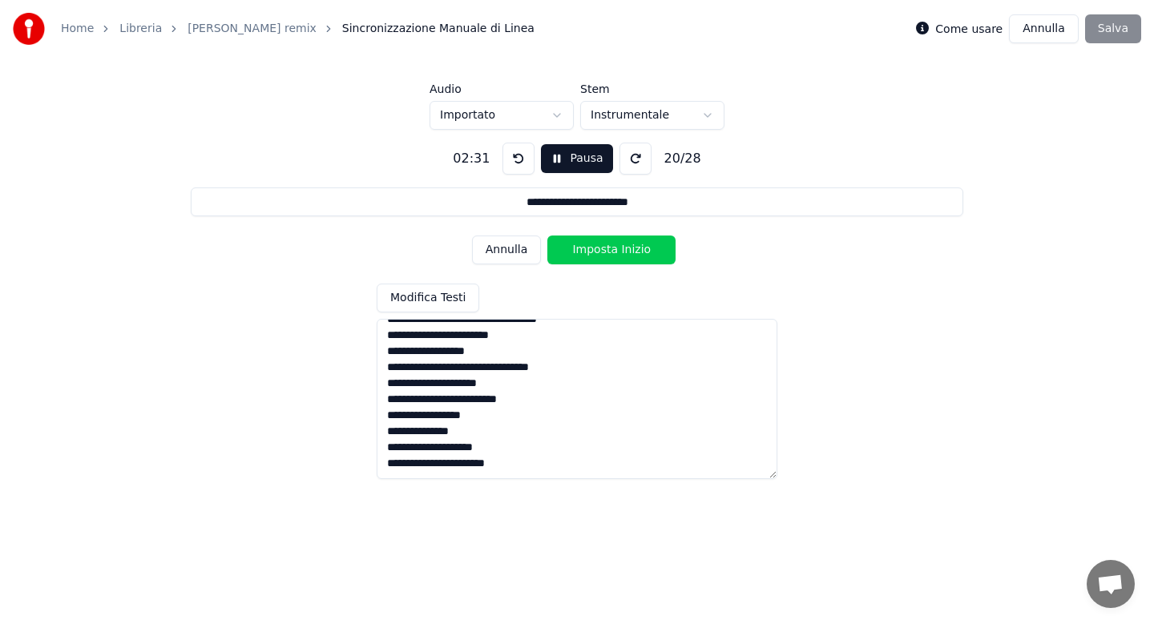
click at [592, 250] on button "Imposta Inizio" at bounding box center [611, 250] width 128 height 29
click at [592, 250] on button "Imposta Fine" at bounding box center [611, 250] width 128 height 29
click at [592, 250] on button "Imposta Inizio" at bounding box center [611, 250] width 128 height 29
click at [592, 250] on button "Imposta Fine" at bounding box center [611, 250] width 128 height 29
click at [592, 250] on button "Imposta Inizio" at bounding box center [611, 250] width 128 height 29
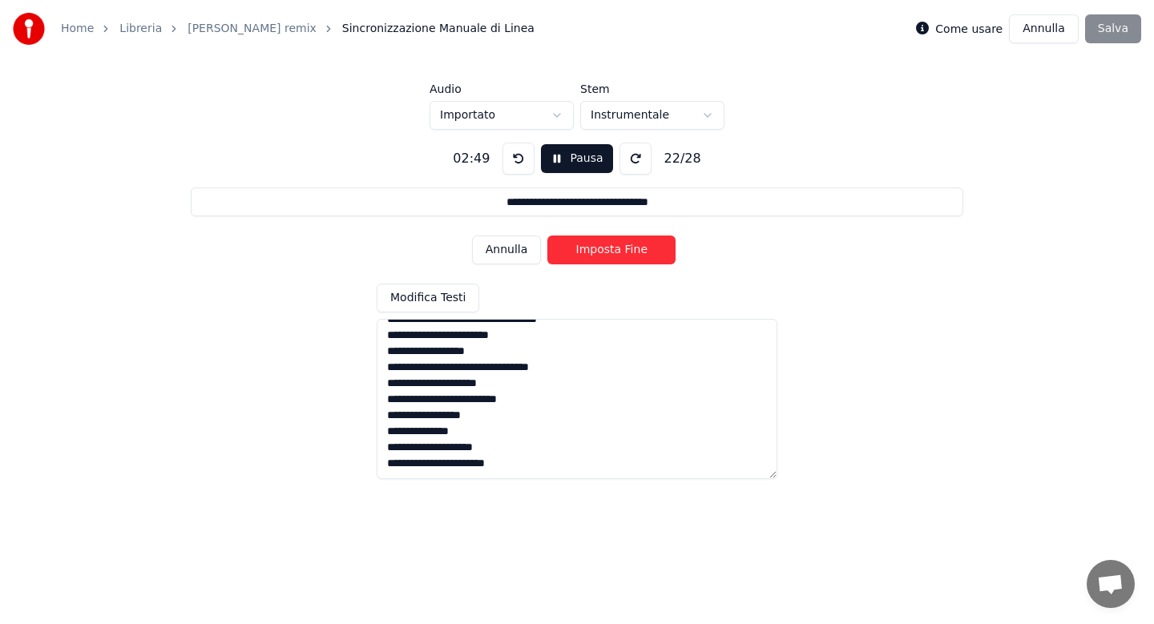
click at [592, 250] on button "Imposta Fine" at bounding box center [611, 250] width 128 height 29
click at [592, 250] on button "Imposta Inizio" at bounding box center [611, 250] width 128 height 29
click at [592, 250] on button "Imposta Fine" at bounding box center [611, 250] width 128 height 29
click at [592, 250] on button "Imposta Inizio" at bounding box center [611, 250] width 128 height 29
click at [592, 250] on button "Imposta Fine" at bounding box center [611, 250] width 128 height 29
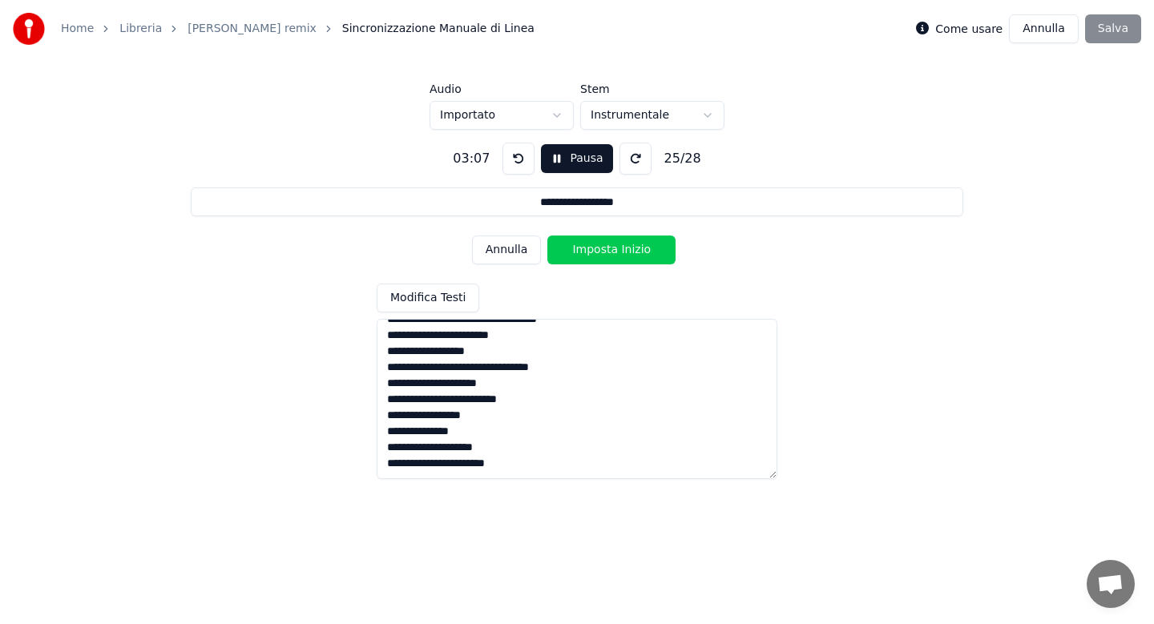
click at [592, 250] on button "Imposta Inizio" at bounding box center [611, 250] width 128 height 29
click at [592, 250] on button "Imposta Fine" at bounding box center [611, 250] width 128 height 29
click at [592, 250] on button "Imposta Inizio" at bounding box center [611, 250] width 128 height 29
click at [592, 250] on button "Imposta Fine" at bounding box center [611, 250] width 128 height 29
click at [592, 250] on button "Imposta Inizio" at bounding box center [611, 250] width 128 height 29
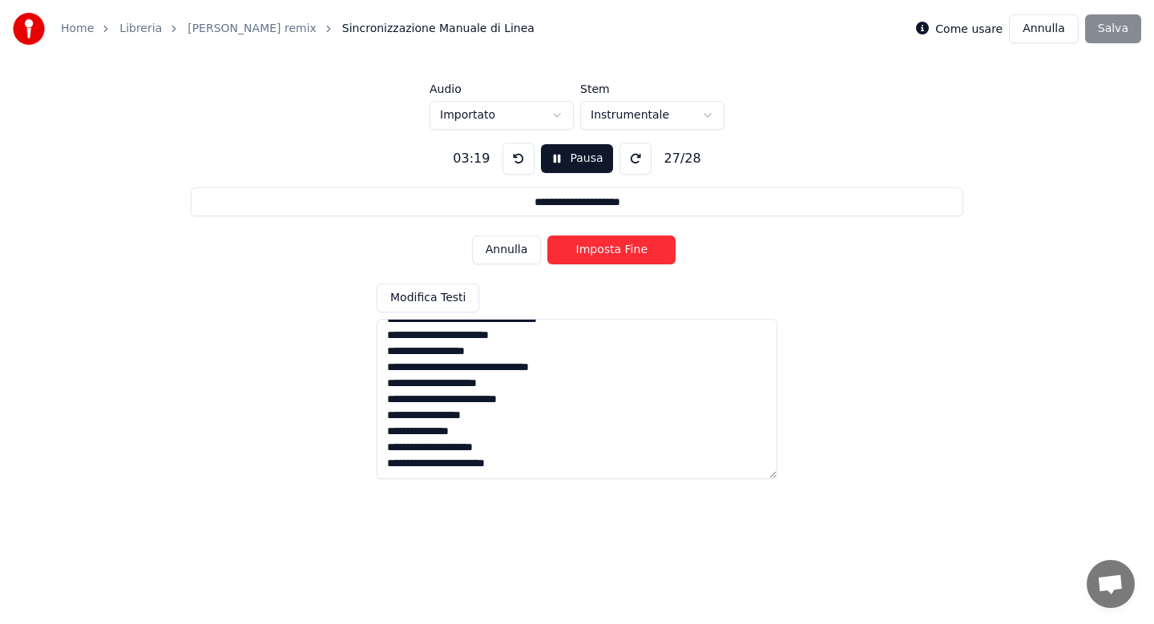
click at [592, 250] on button "Imposta Fine" at bounding box center [611, 250] width 128 height 29
type input "**********"
click at [592, 250] on button "Imposta Inizio" at bounding box center [611, 250] width 128 height 29
click at [592, 250] on button "Imposta Fine" at bounding box center [611, 250] width 128 height 29
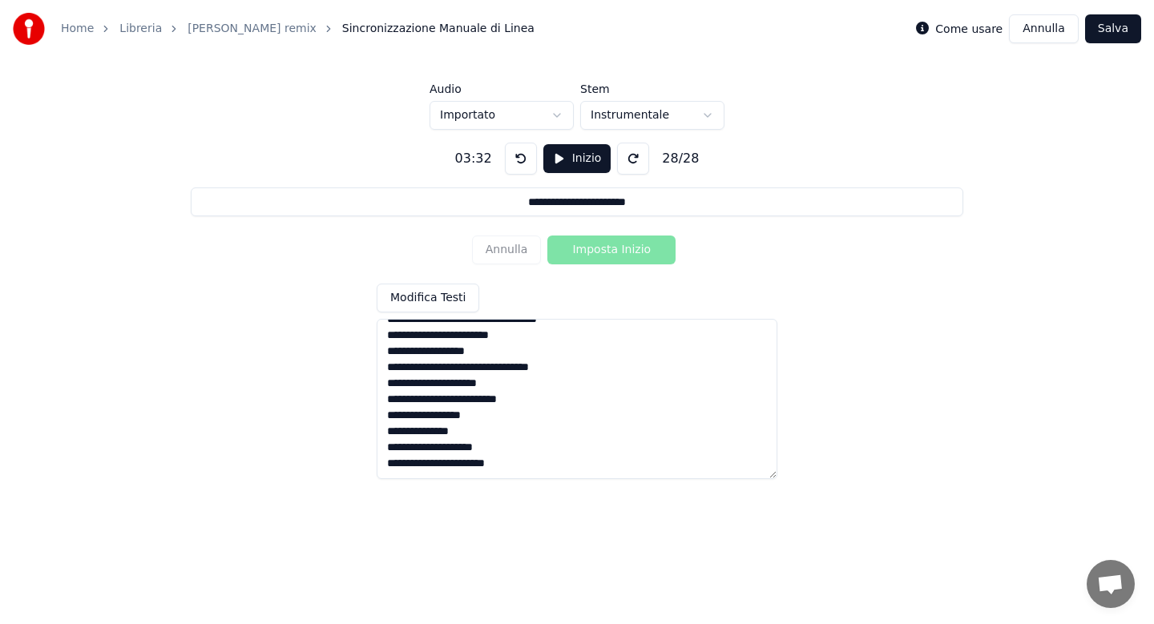
click at [1125, 34] on button "Salva" at bounding box center [1113, 28] width 56 height 29
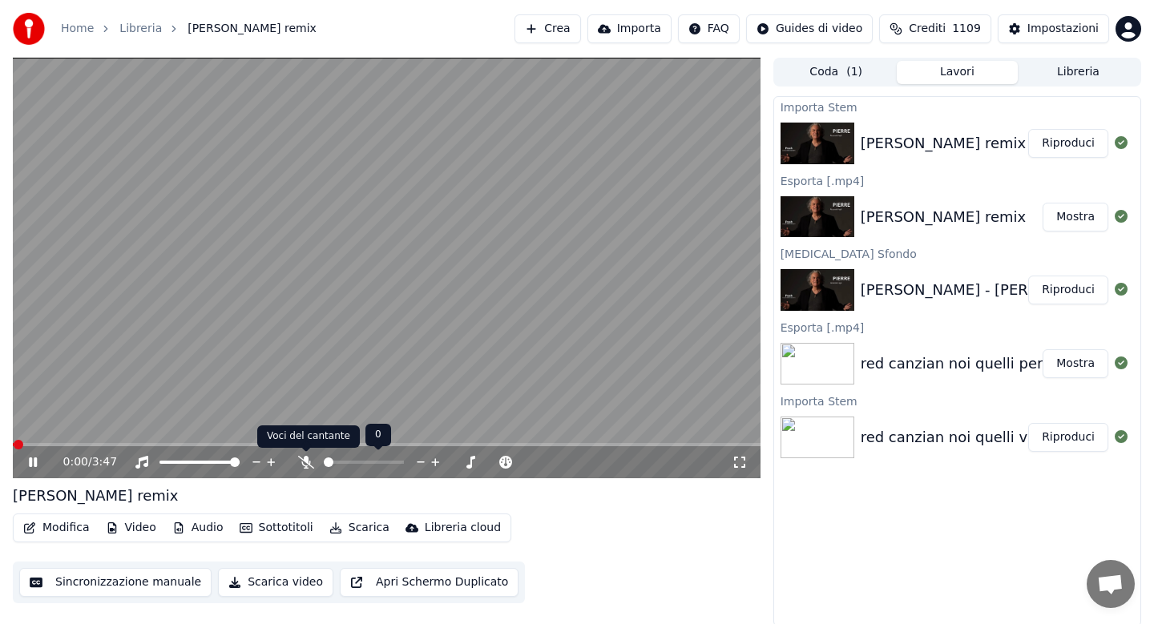
click at [307, 460] on icon at bounding box center [306, 462] width 16 height 13
click at [199, 533] on button "Audio" at bounding box center [198, 528] width 64 height 22
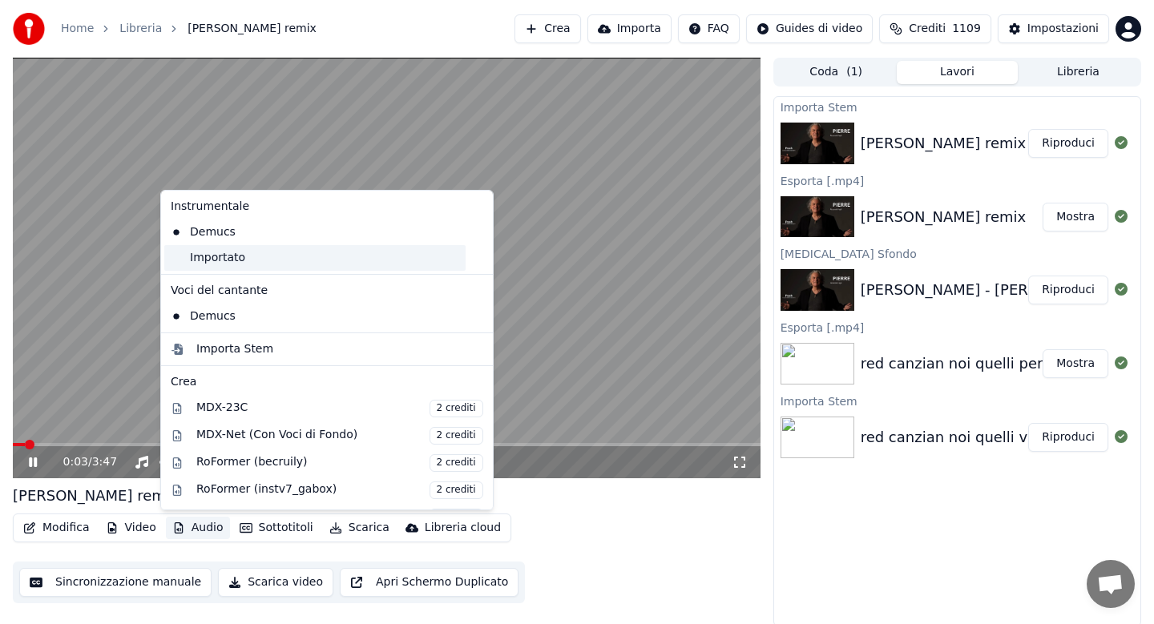
click at [212, 262] on div "Importato" at bounding box center [314, 258] width 301 height 26
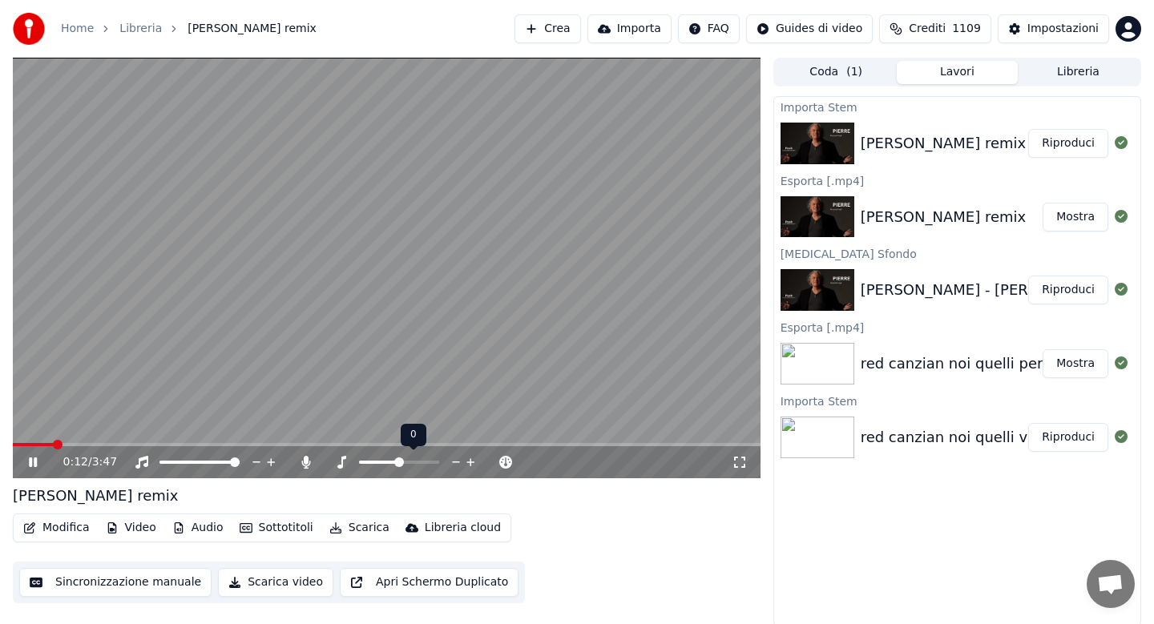
click at [401, 463] on span at bounding box center [399, 463] width 10 height 10
click at [307, 461] on icon at bounding box center [305, 462] width 9 height 13
click at [355, 530] on button "Scarica" at bounding box center [359, 528] width 73 height 22
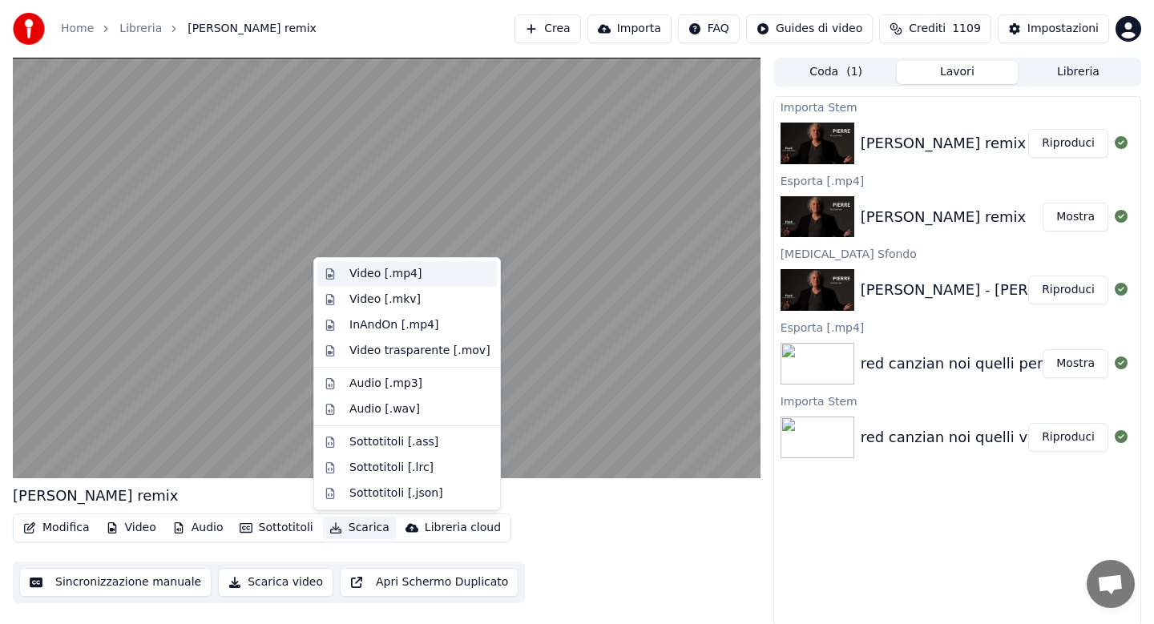
click at [354, 274] on div "Video [.mp4]" at bounding box center [385, 274] width 72 height 16
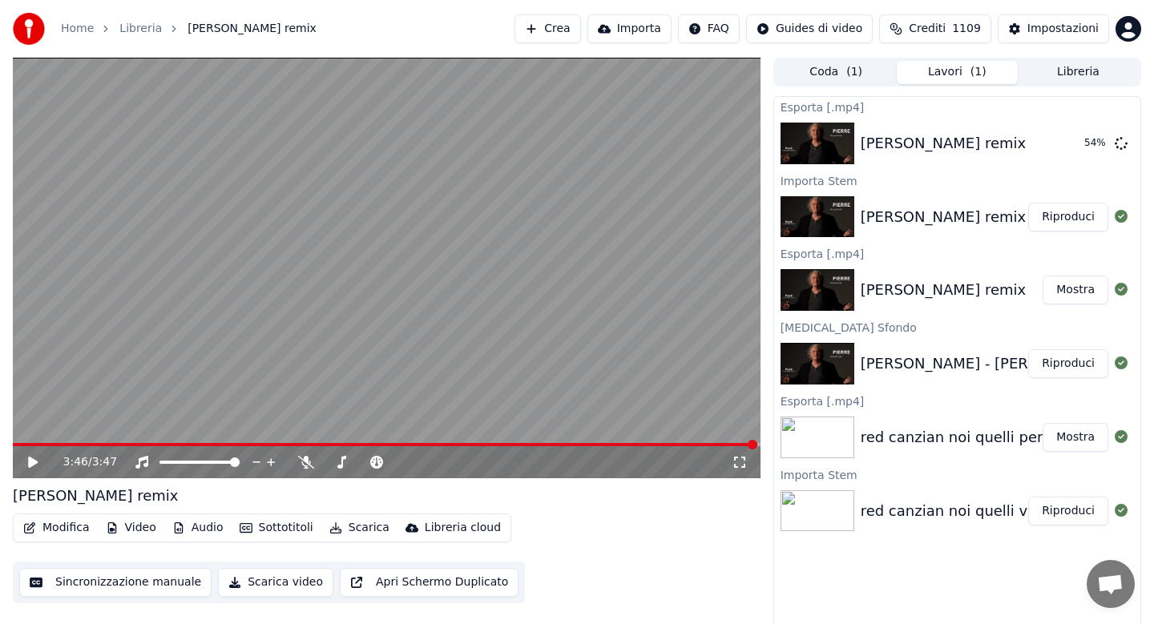
click at [1078, 69] on button "Libreria" at bounding box center [1078, 72] width 121 height 23
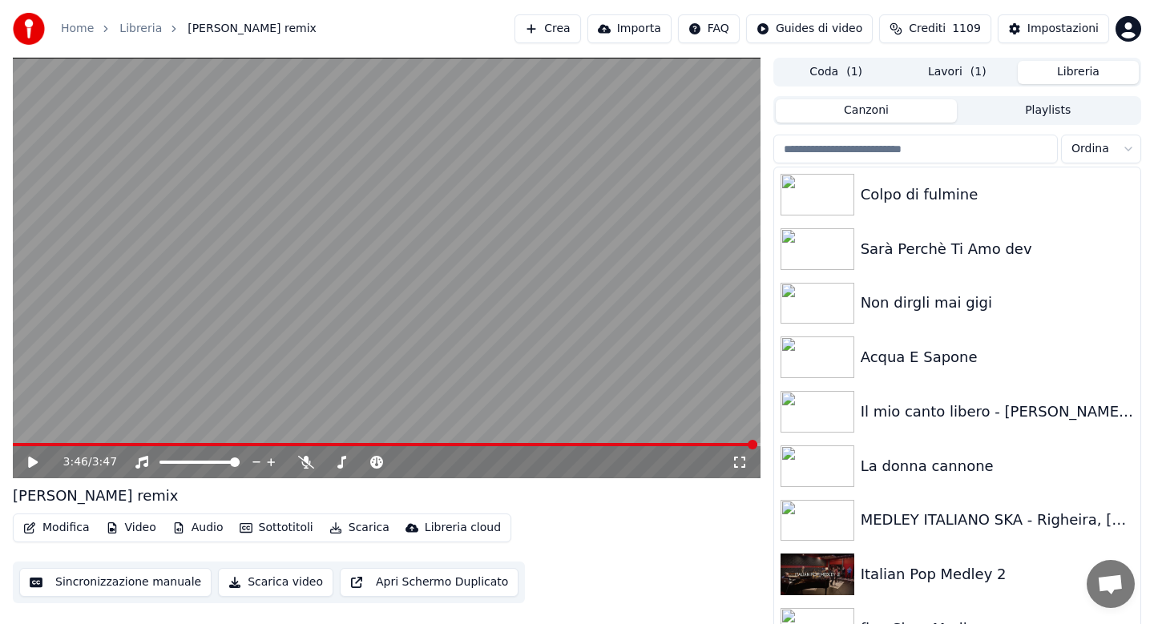
click at [933, 152] on input "search" at bounding box center [915, 149] width 285 height 29
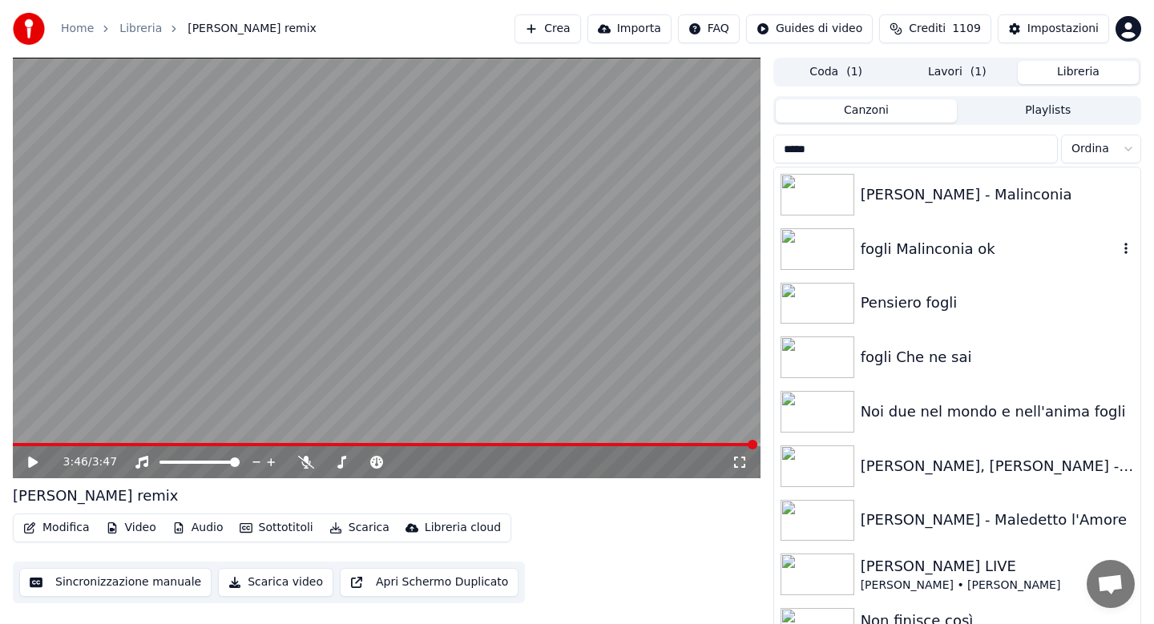
click at [975, 256] on div "fogli Malinconia ok" at bounding box center [989, 249] width 257 height 22
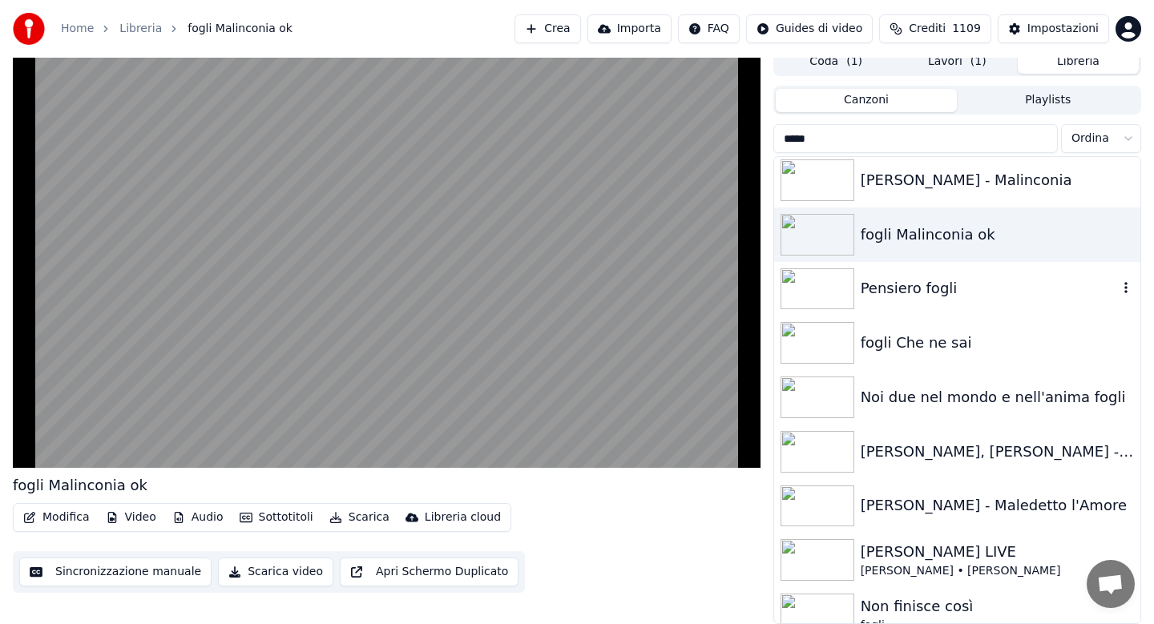
scroll to position [2, 0]
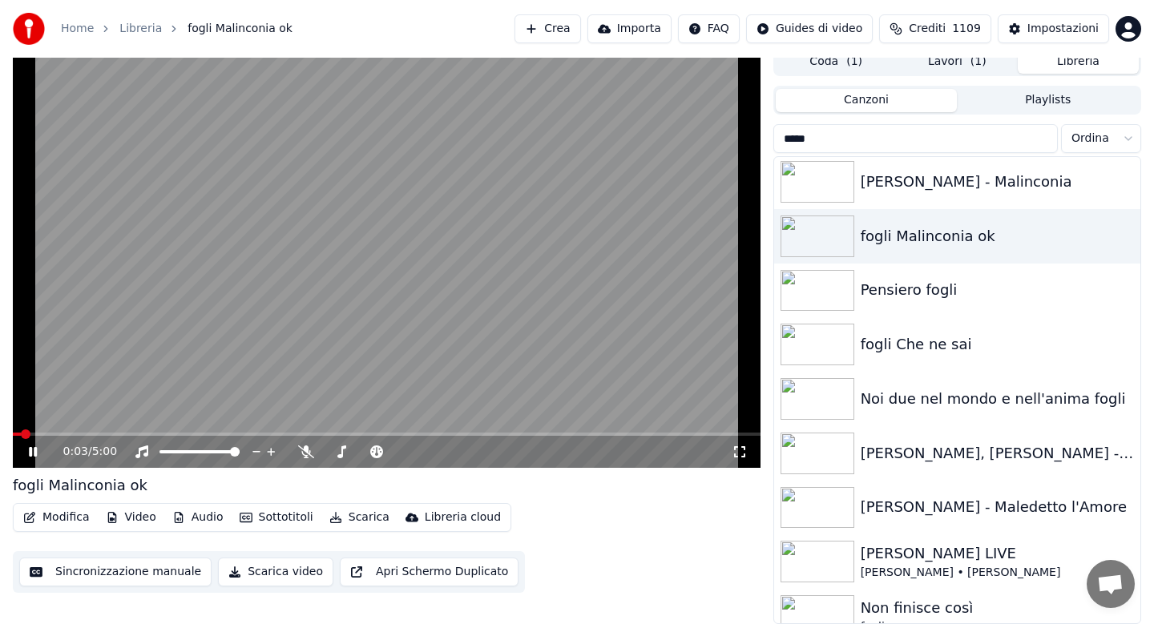
click at [828, 143] on input "*****" at bounding box center [915, 138] width 285 height 29
type input "*"
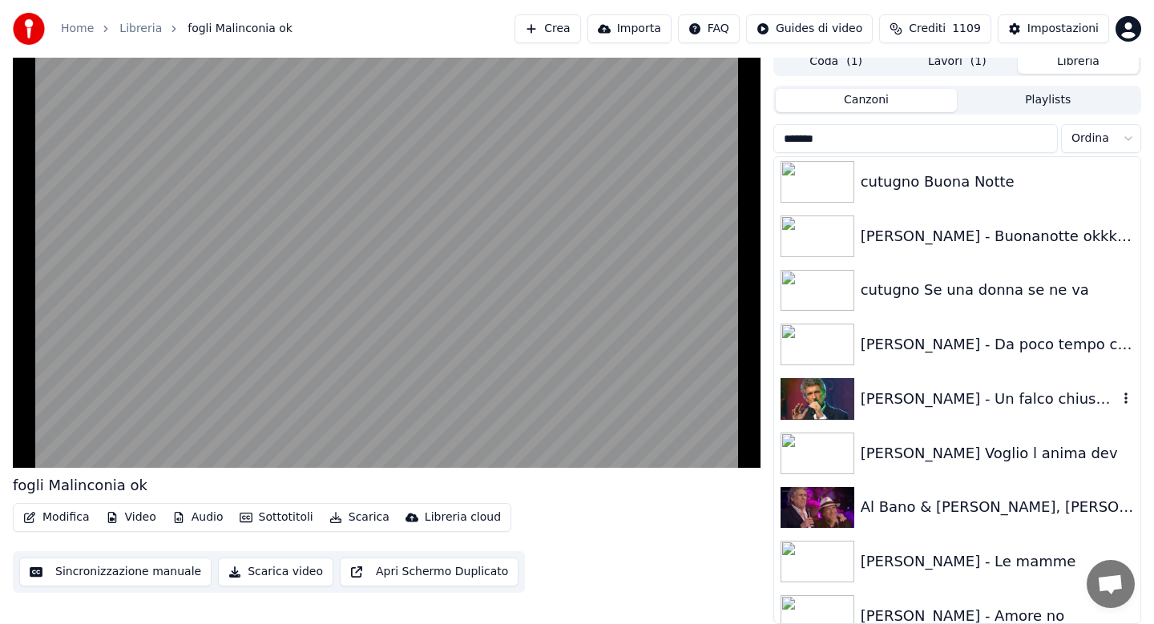
type input "*******"
click at [977, 408] on div "[PERSON_NAME] - Un falco chiuso in [GEOGRAPHIC_DATA]" at bounding box center [989, 399] width 257 height 22
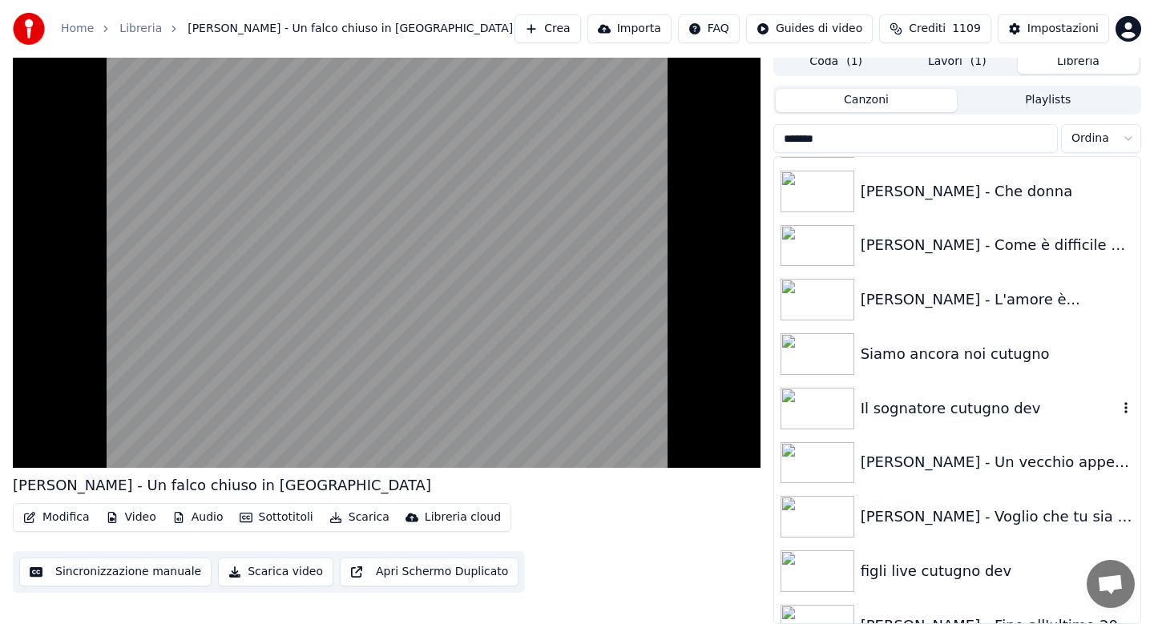
scroll to position [996, 0]
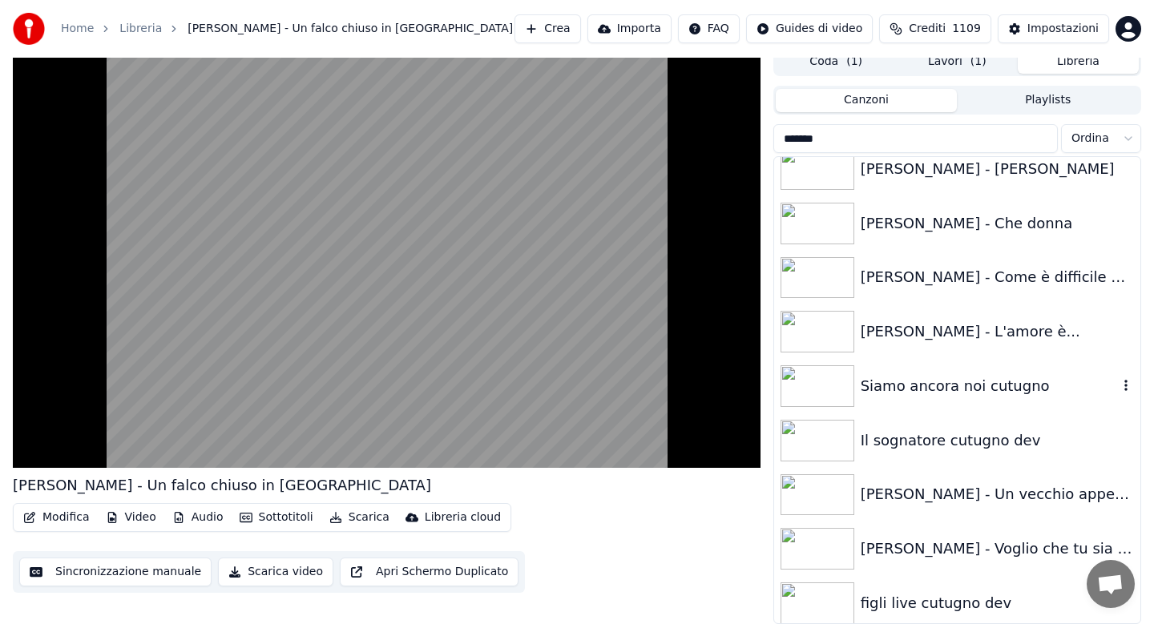
click at [983, 390] on div "Siamo ancora noi cutugno" at bounding box center [989, 386] width 257 height 22
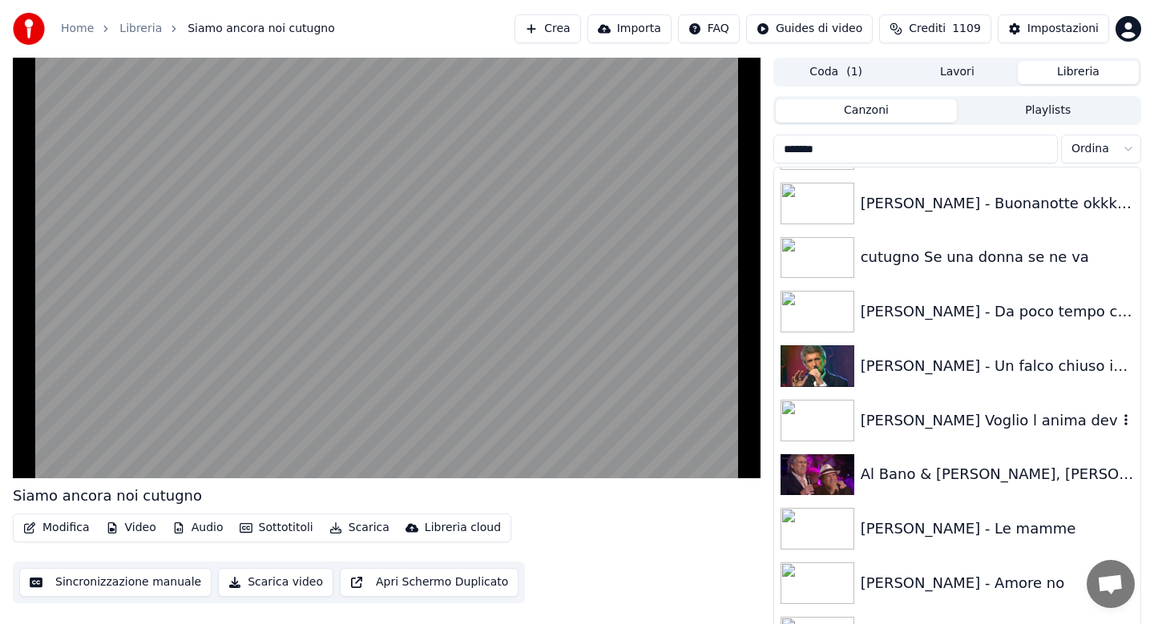
scroll to position [64, 0]
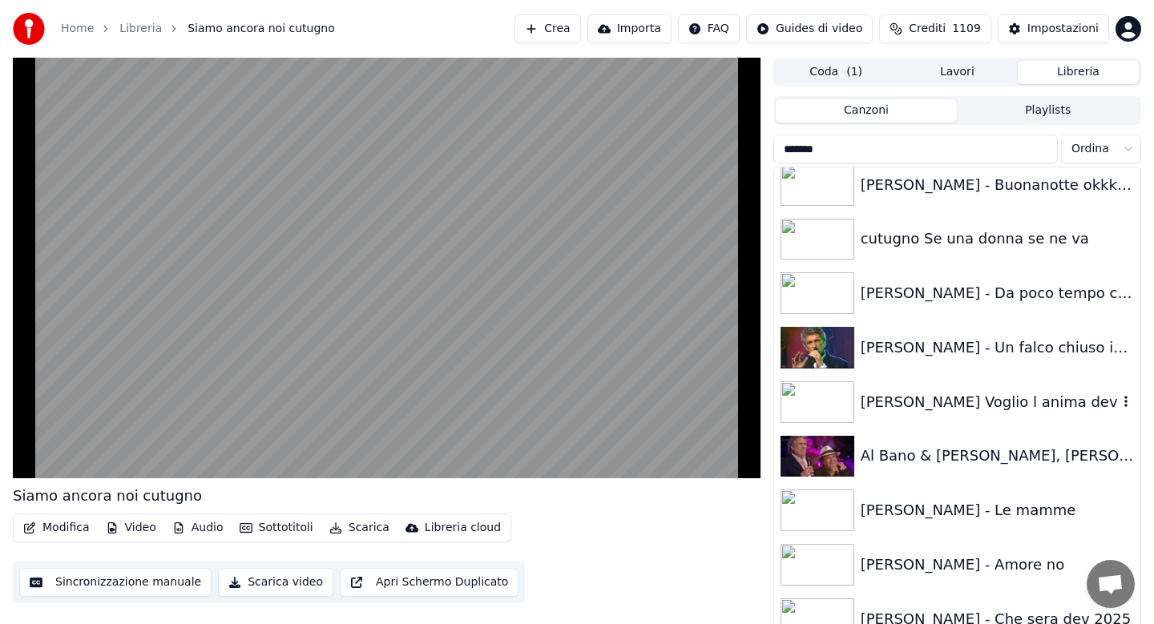
click at [983, 391] on div "[PERSON_NAME] Voglio l anima dev" at bounding box center [989, 402] width 257 height 22
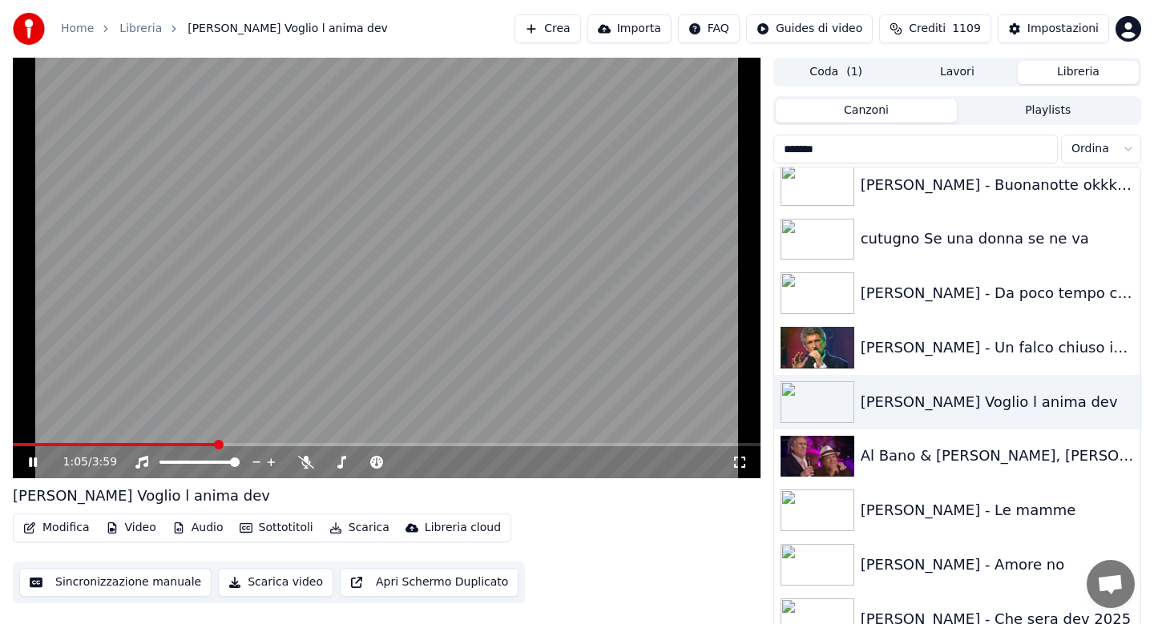
click at [27, 460] on icon at bounding box center [45, 462] width 38 height 13
click at [956, 71] on button "Lavori" at bounding box center [957, 72] width 121 height 23
